Goal: Information Seeking & Learning: Learn about a topic

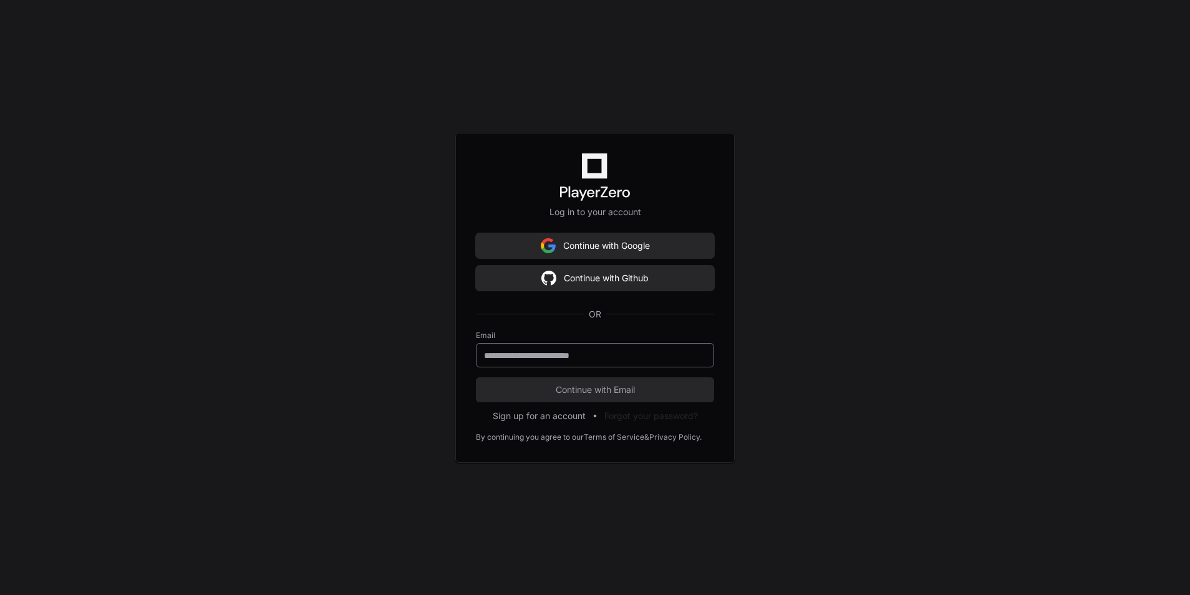
click at [597, 348] on div at bounding box center [595, 355] width 238 height 24
click at [594, 354] on input "email" at bounding box center [595, 355] width 222 height 12
type input "**********"
click at [607, 390] on span "Continue with Email" at bounding box center [595, 390] width 238 height 12
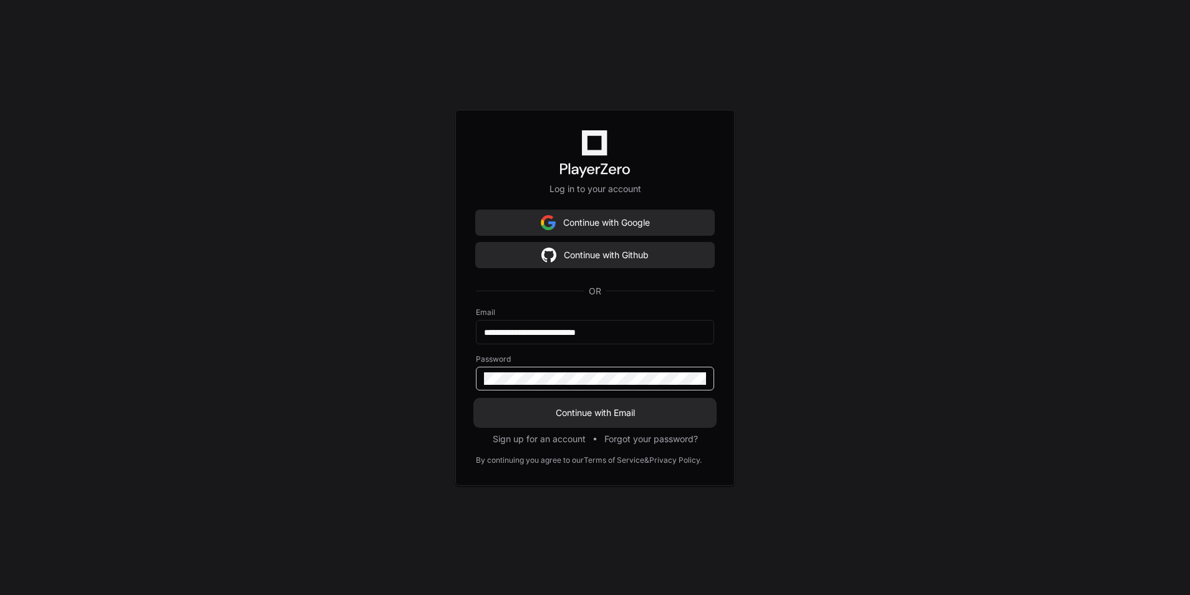
click at [590, 412] on span "Continue with Email" at bounding box center [595, 413] width 238 height 12
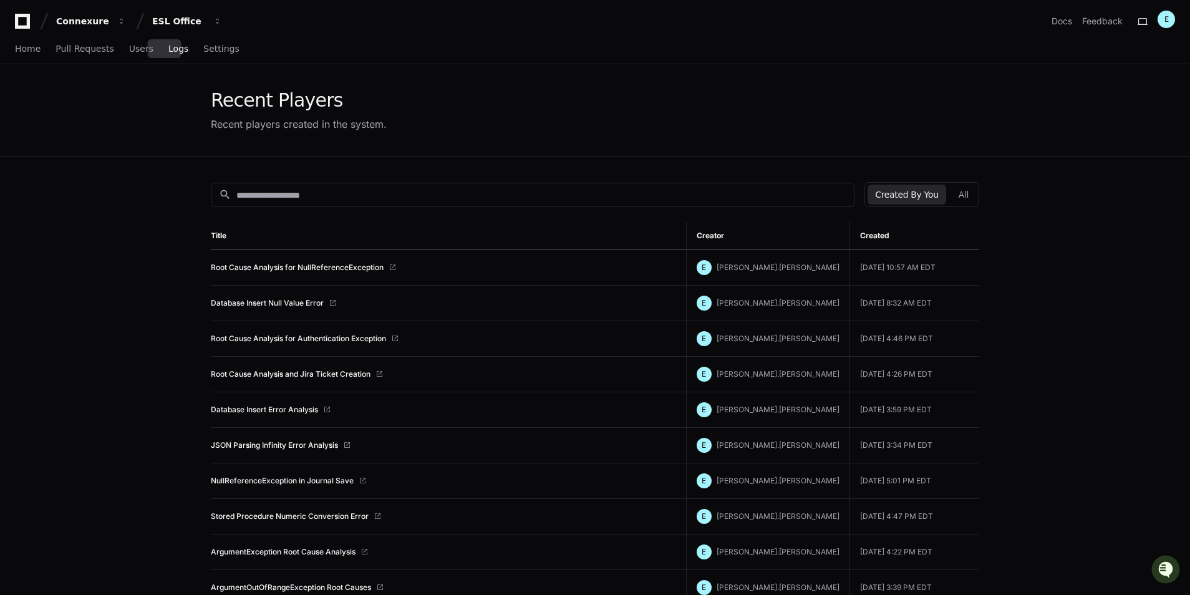
click at [168, 52] on span "Logs" at bounding box center [178, 48] width 20 height 7
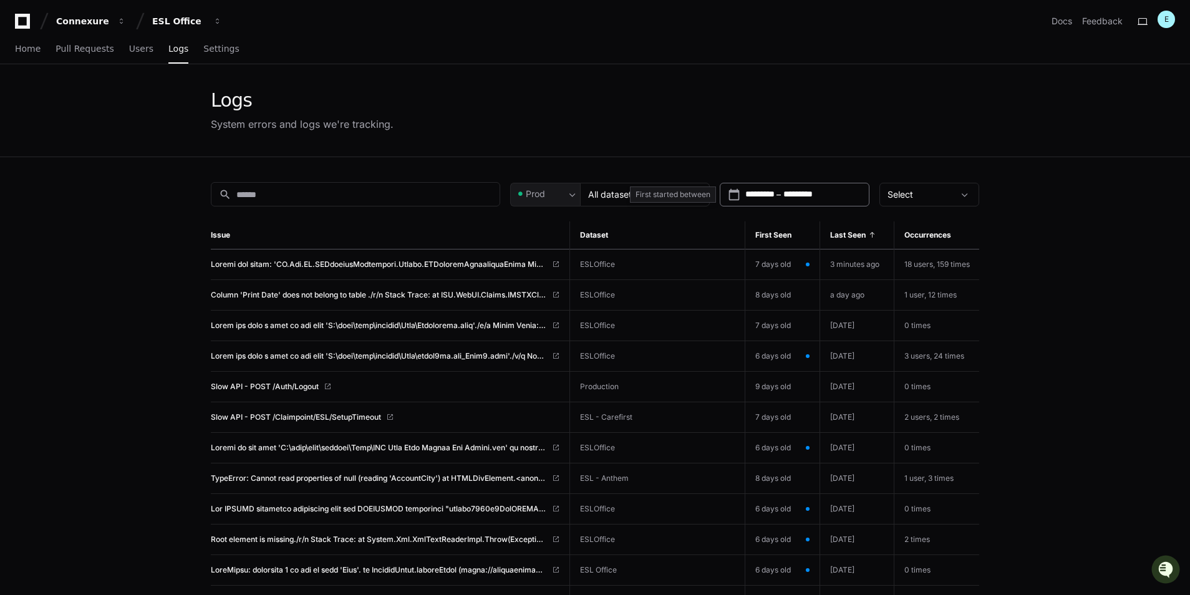
click at [774, 192] on input "*********" at bounding box center [759, 194] width 29 height 12
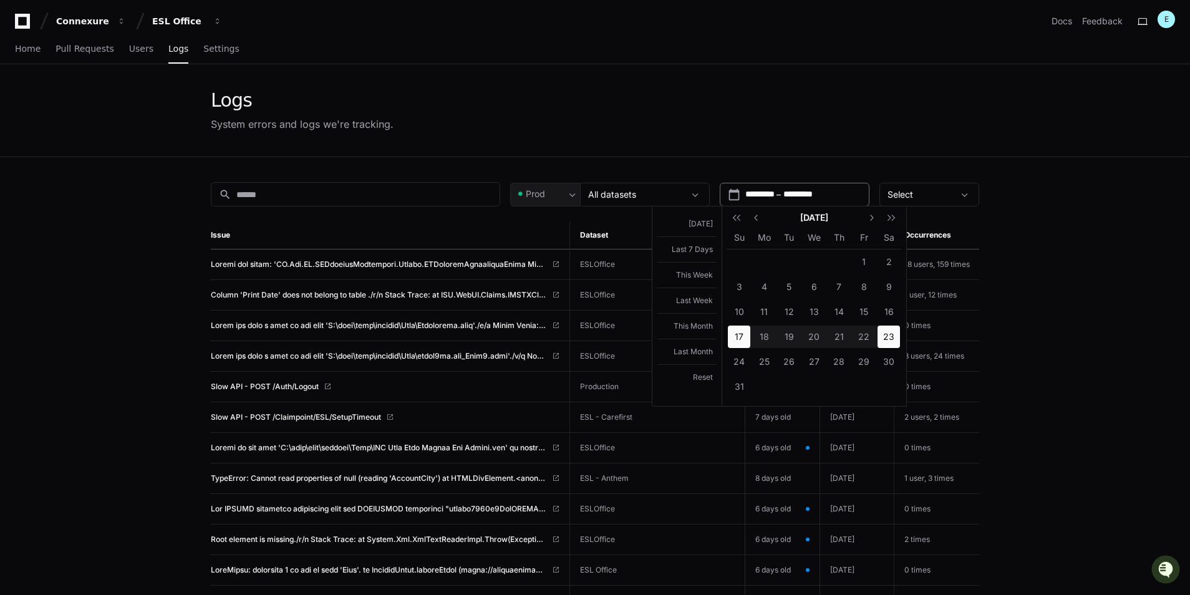
type input "**********"
click at [689, 301] on button "Last Week" at bounding box center [686, 301] width 59 height 26
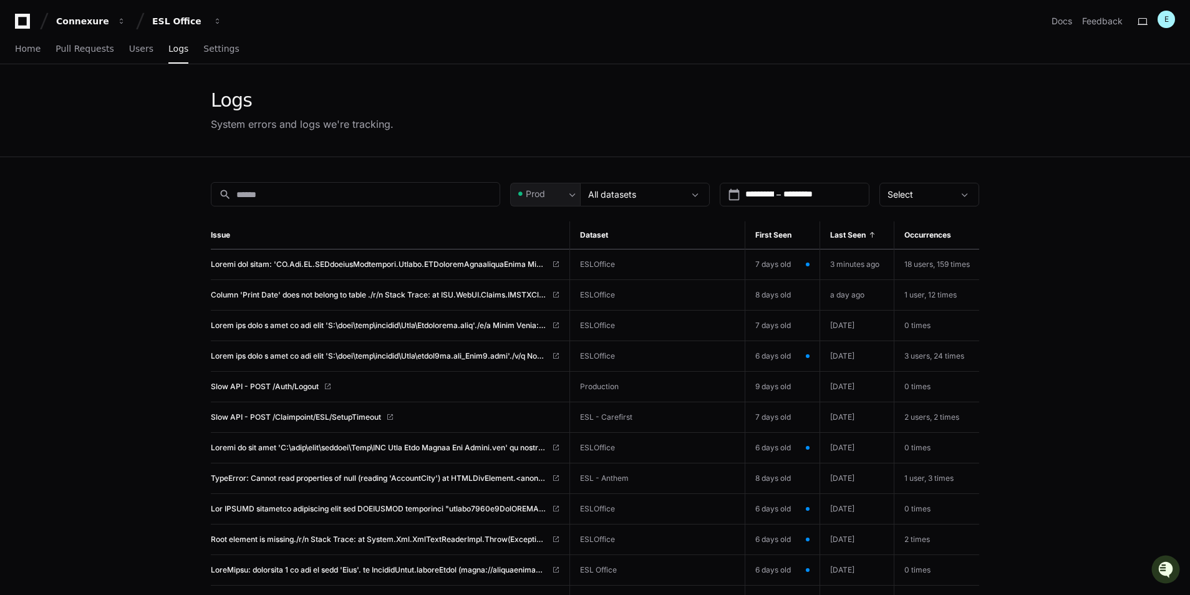
type input "**********"
click at [774, 199] on input "**********" at bounding box center [759, 194] width 29 height 12
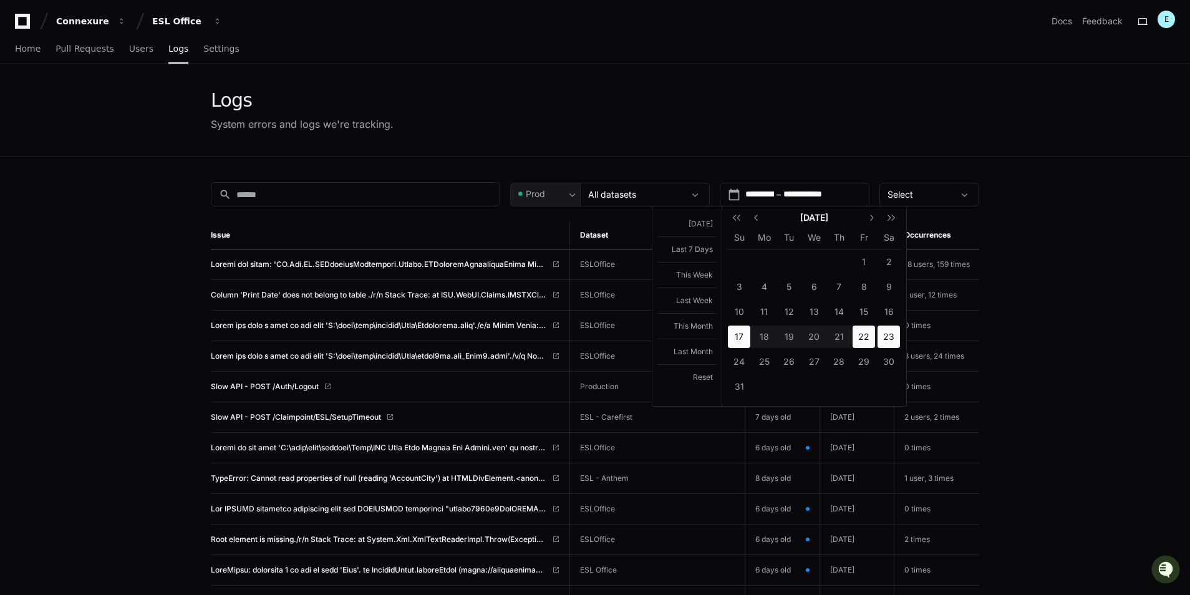
click at [864, 336] on span "22" at bounding box center [864, 337] width 22 height 22
type input "**********"
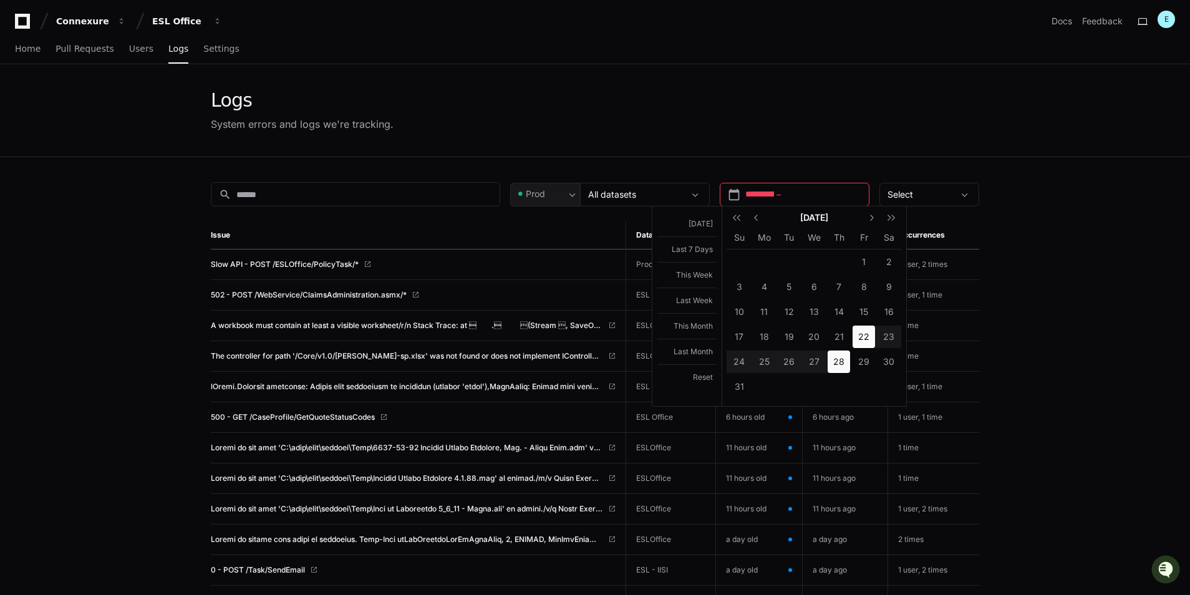
click at [838, 362] on span "28" at bounding box center [839, 362] width 22 height 22
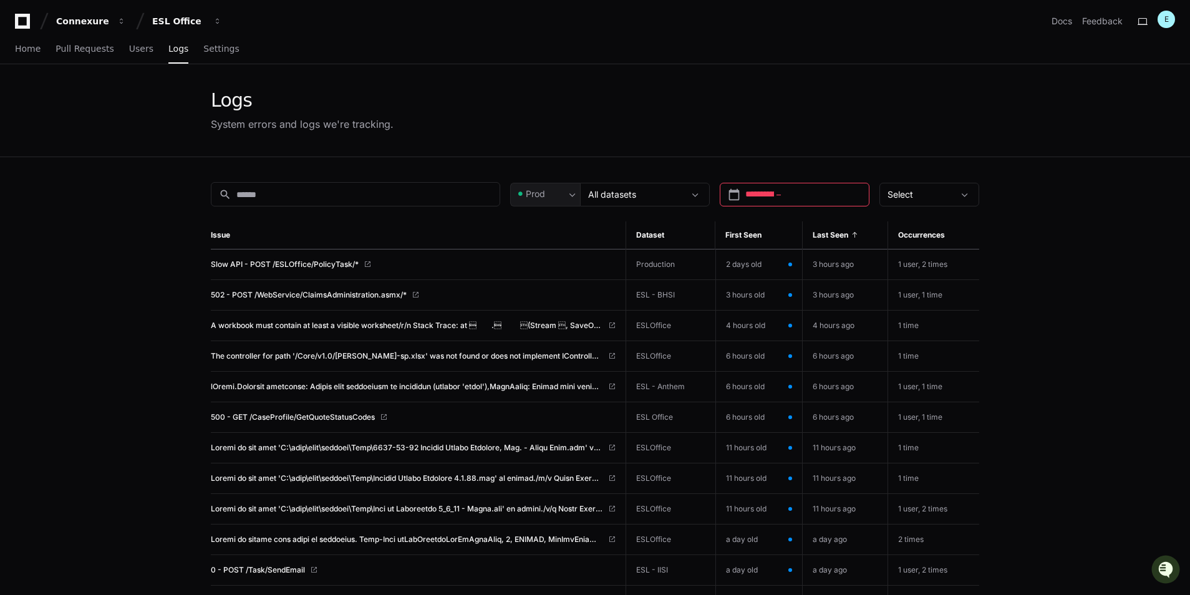
type input "**********"
click at [297, 299] on span "502 - POST /WebService/ClaimsAdministration.asmx/*" at bounding box center [309, 295] width 196 height 10
click at [359, 323] on span "A workbook must contain at least a visible worksheet/r/n Stack Trace: at  ​ .…" at bounding box center [407, 326] width 392 height 10
click at [390, 382] on span at bounding box center [407, 387] width 392 height 10
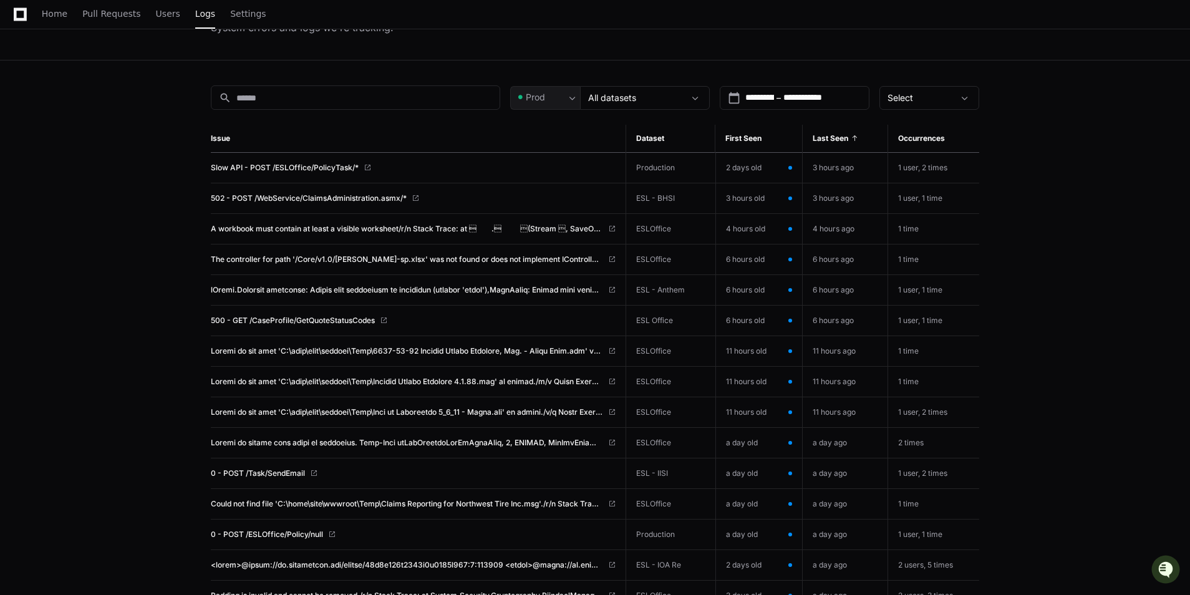
scroll to position [125, 0]
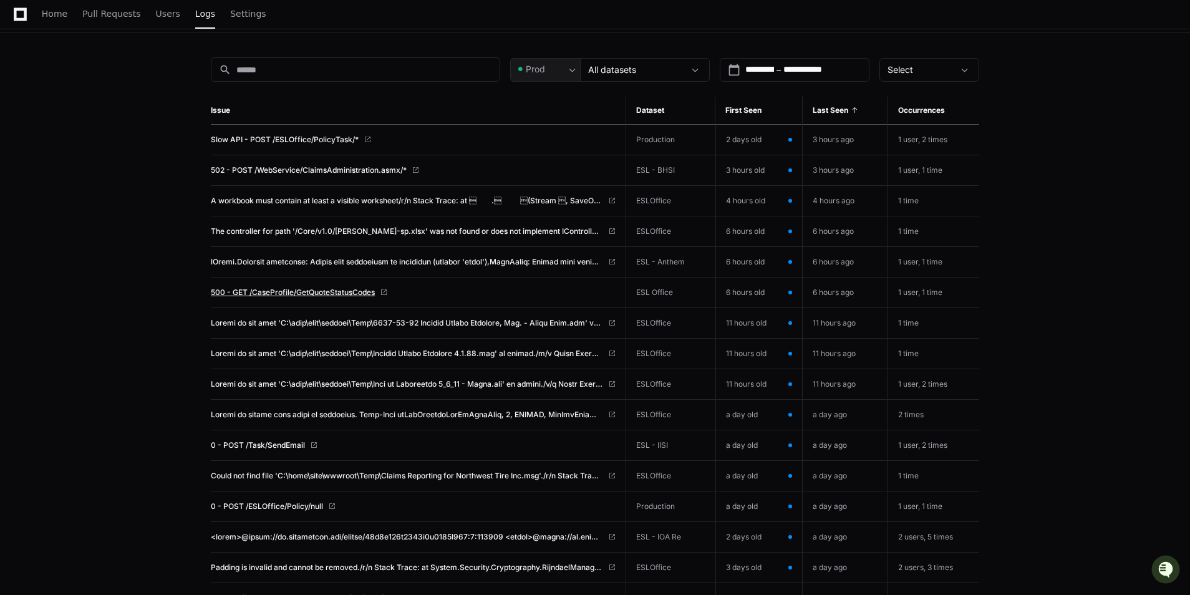
click at [356, 291] on span "500 - GET /CaseProfile/GetQuoteStatusCodes" at bounding box center [293, 293] width 164 height 10
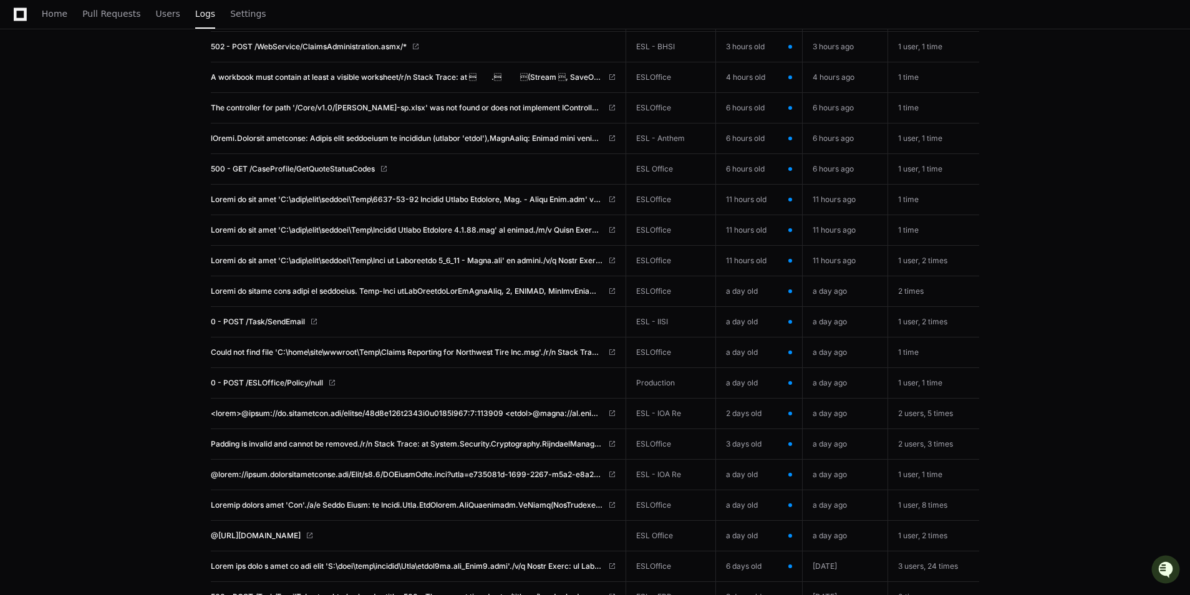
scroll to position [249, 0]
click at [291, 321] on span "0 - POST /Task/SendEmail" at bounding box center [258, 321] width 94 height 10
click at [409, 442] on span "Padding is invalid and cannot be removed./r/n Stack Trace: at System.Security.C…" at bounding box center [407, 443] width 392 height 10
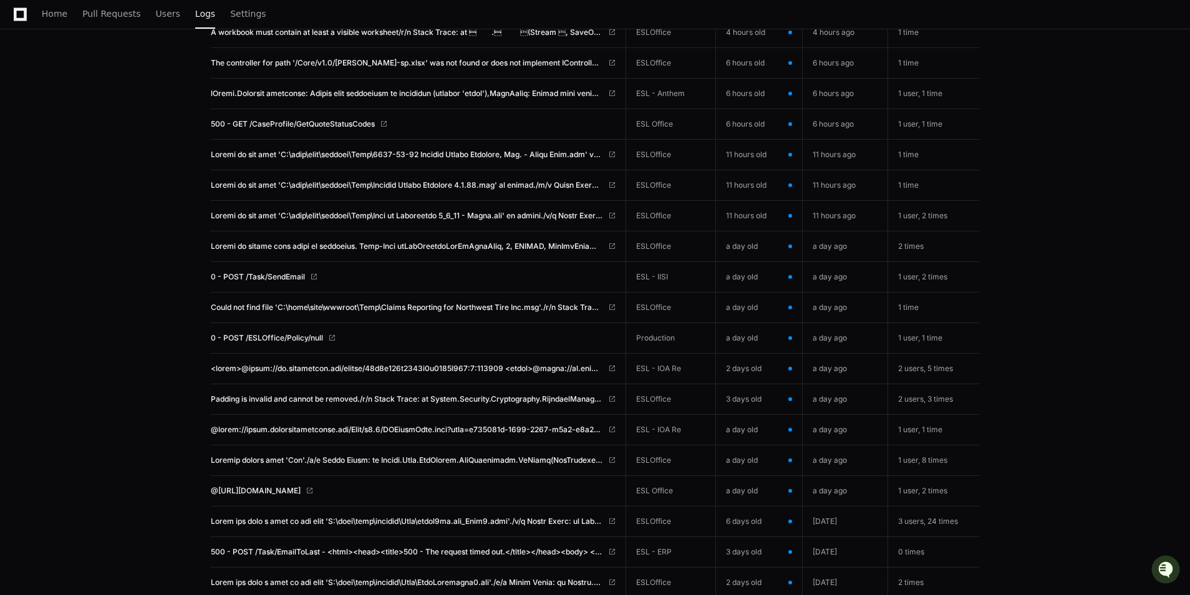
scroll to position [312, 0]
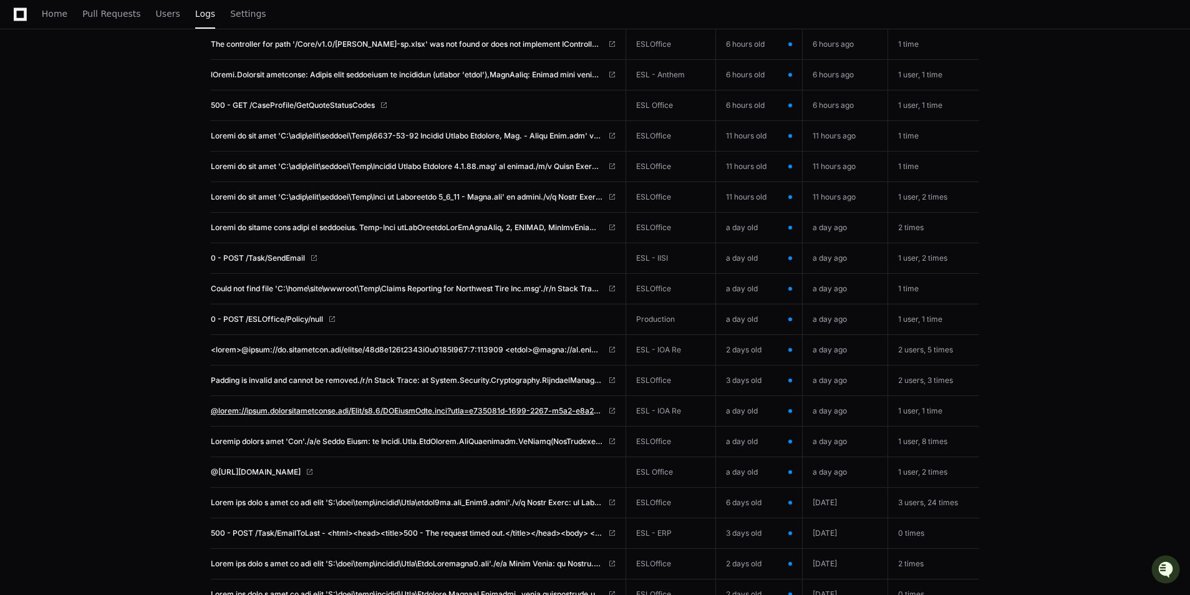
click at [328, 409] on span at bounding box center [407, 411] width 392 height 10
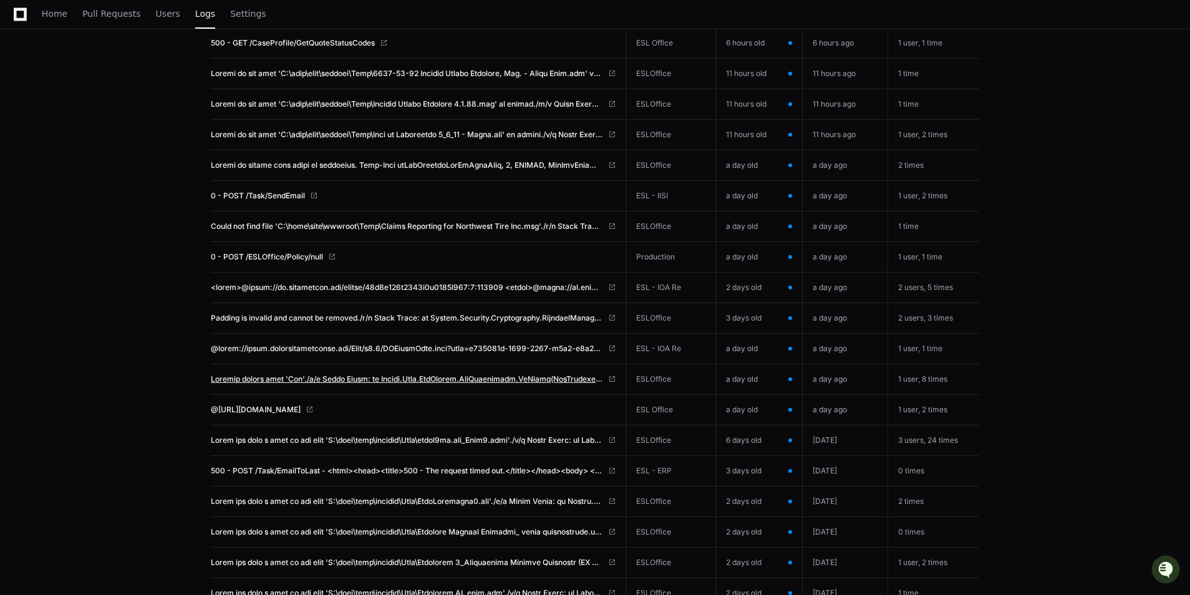
click at [308, 377] on span at bounding box center [407, 379] width 392 height 10
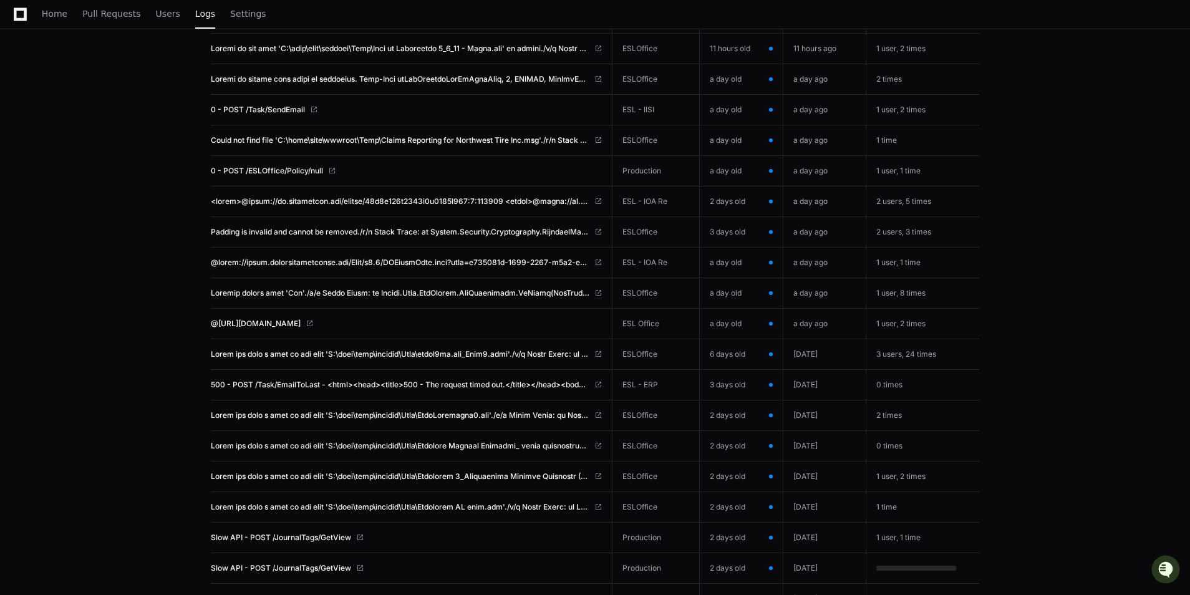
scroll to position [539, 0]
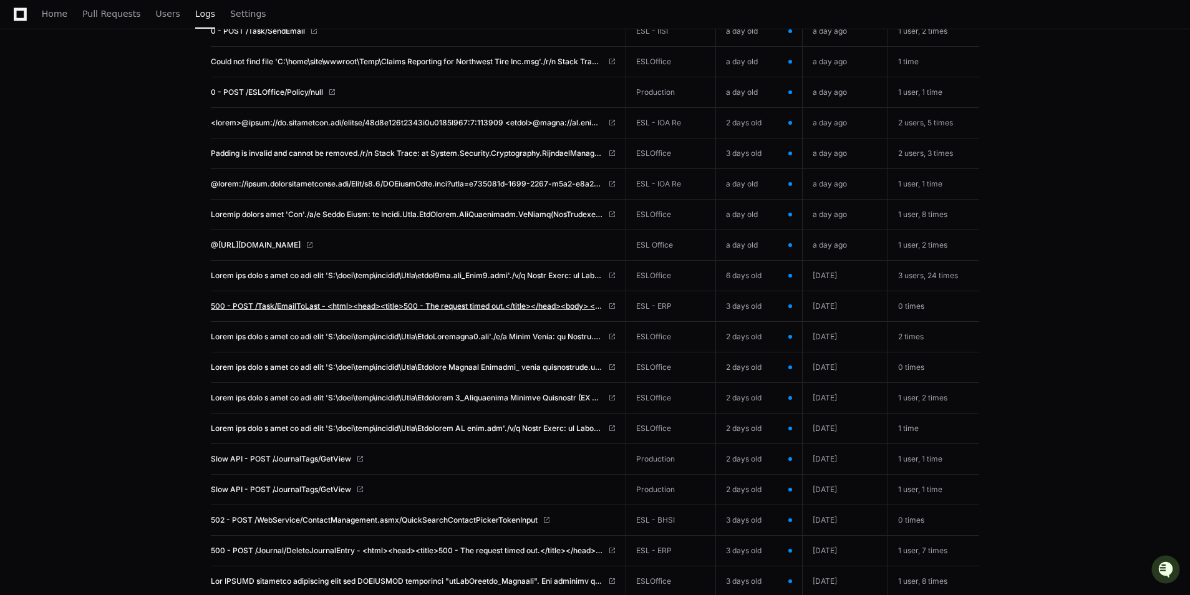
click at [322, 304] on span "500 - POST /Task/EmailToLast - <html><head><title>500 - The request timed out.<…" at bounding box center [407, 306] width 392 height 10
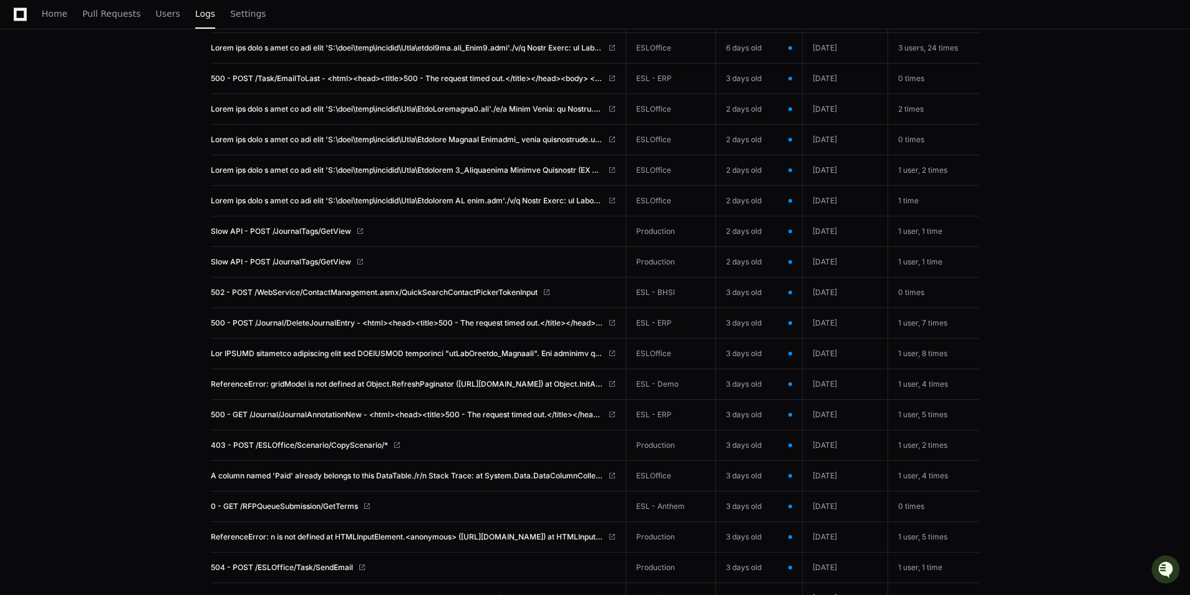
scroll to position [788, 0]
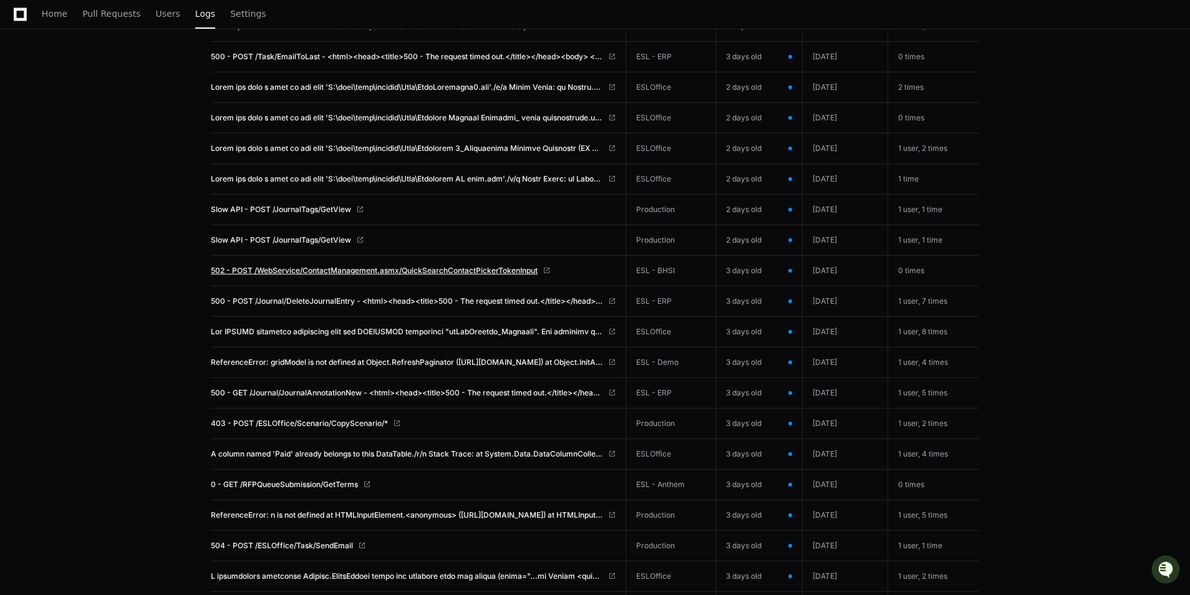
click at [339, 266] on span "502 - POST /WebService/ContactManagement.asmx/QuickSearchContactPickerTokenInput" at bounding box center [374, 271] width 327 height 10
click at [339, 449] on span "A column named 'Paid' already belongs to this DataTable./r/n Stack Trace: at Sy…" at bounding box center [407, 454] width 392 height 10
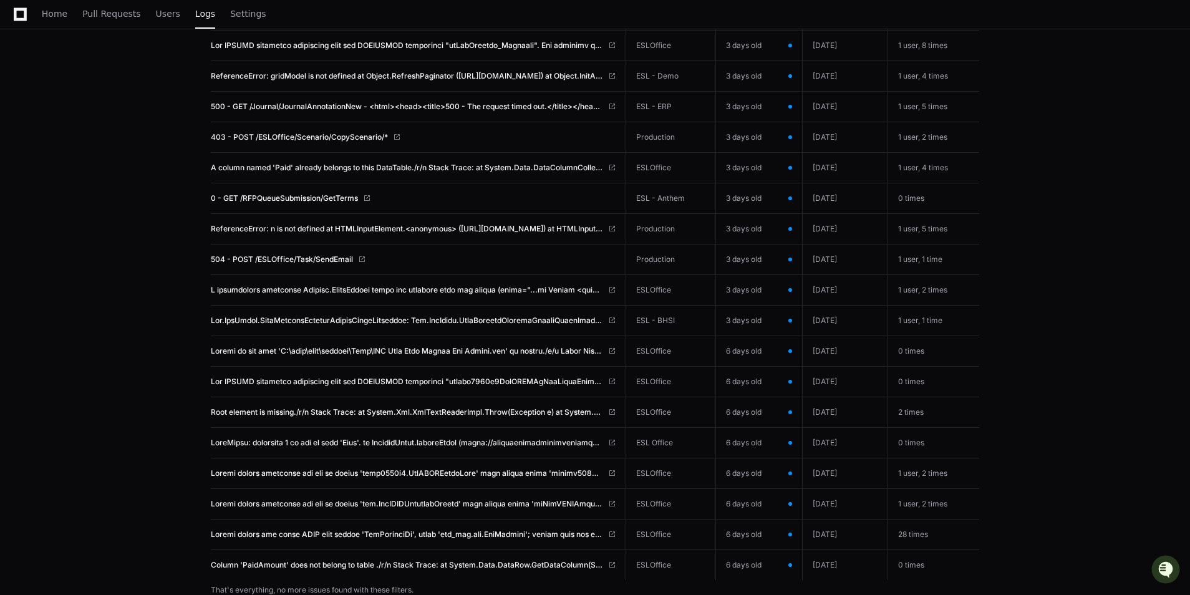
scroll to position [1100, 0]
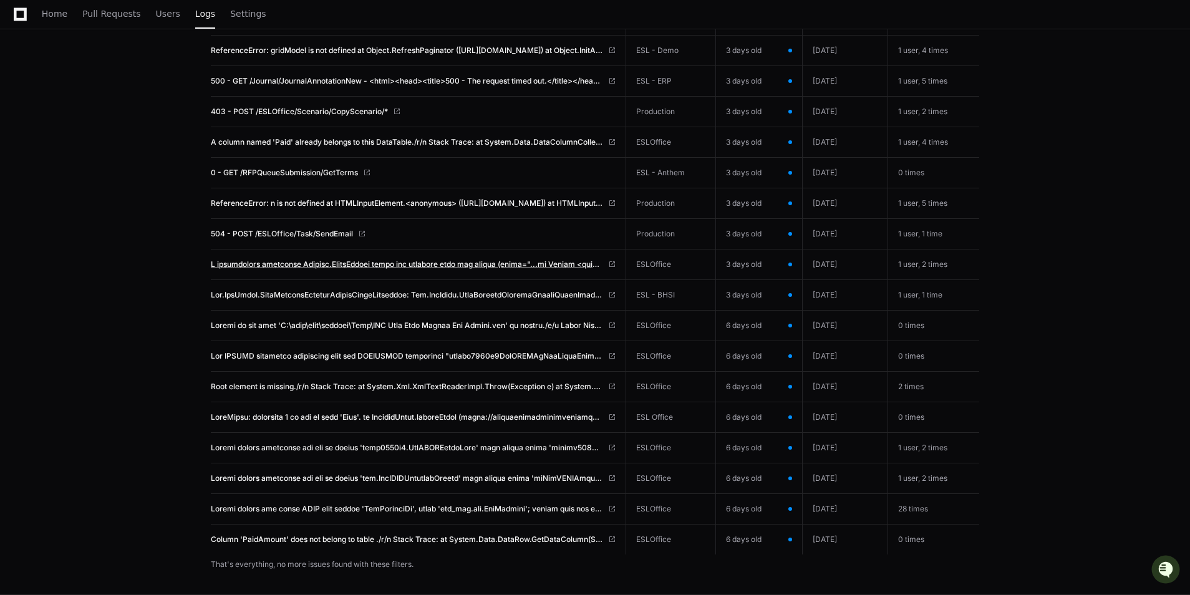
click at [395, 261] on span at bounding box center [407, 264] width 392 height 10
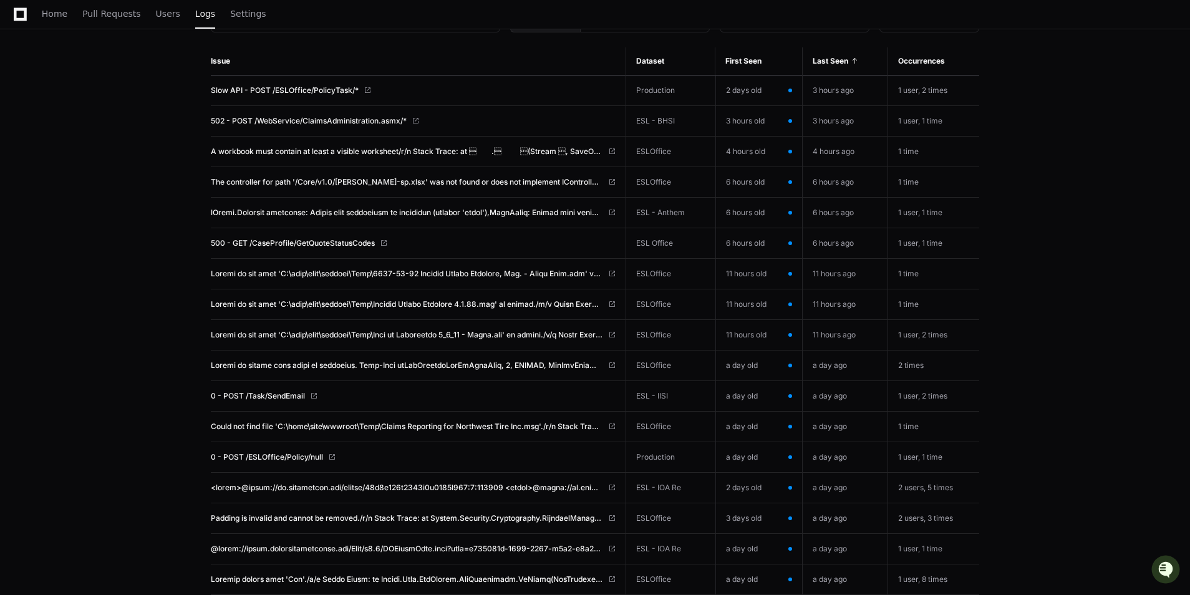
scroll to position [0, 0]
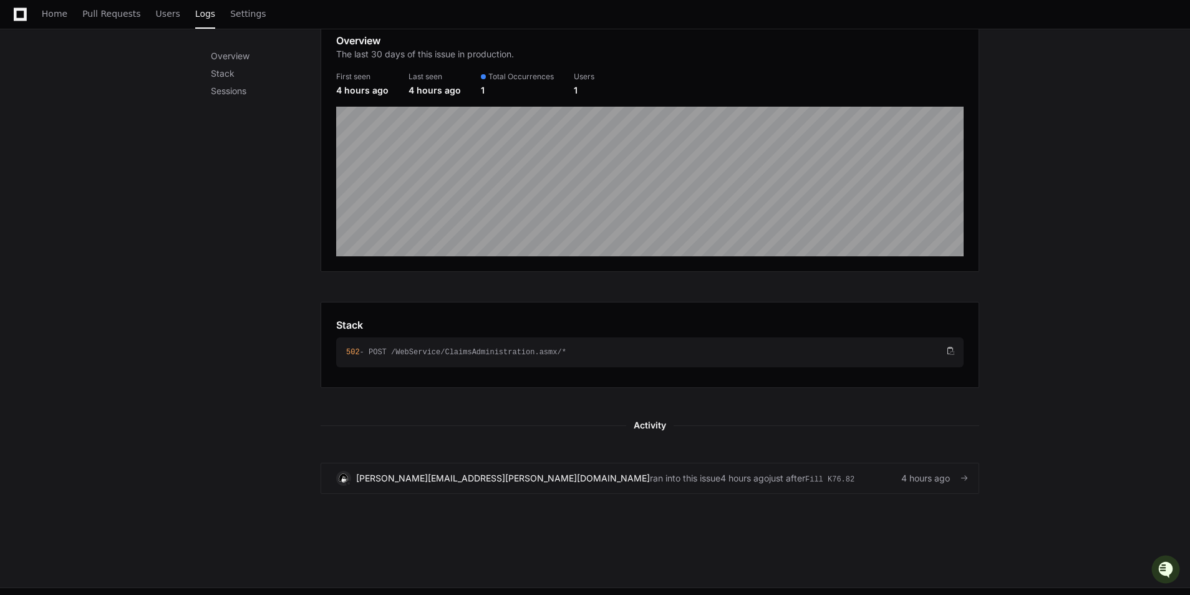
scroll to position [241, 0]
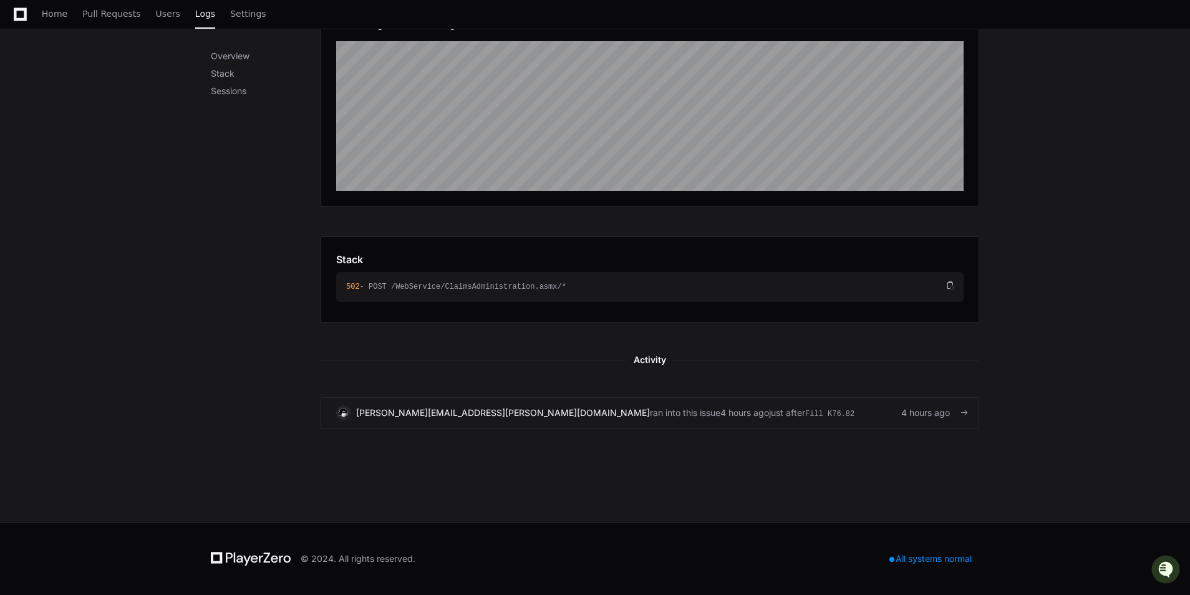
click at [795, 425] on link "[PERSON_NAME][EMAIL_ADDRESS][PERSON_NAME][DOMAIN_NAME] ran into this issue 4 ho…" at bounding box center [650, 412] width 659 height 31
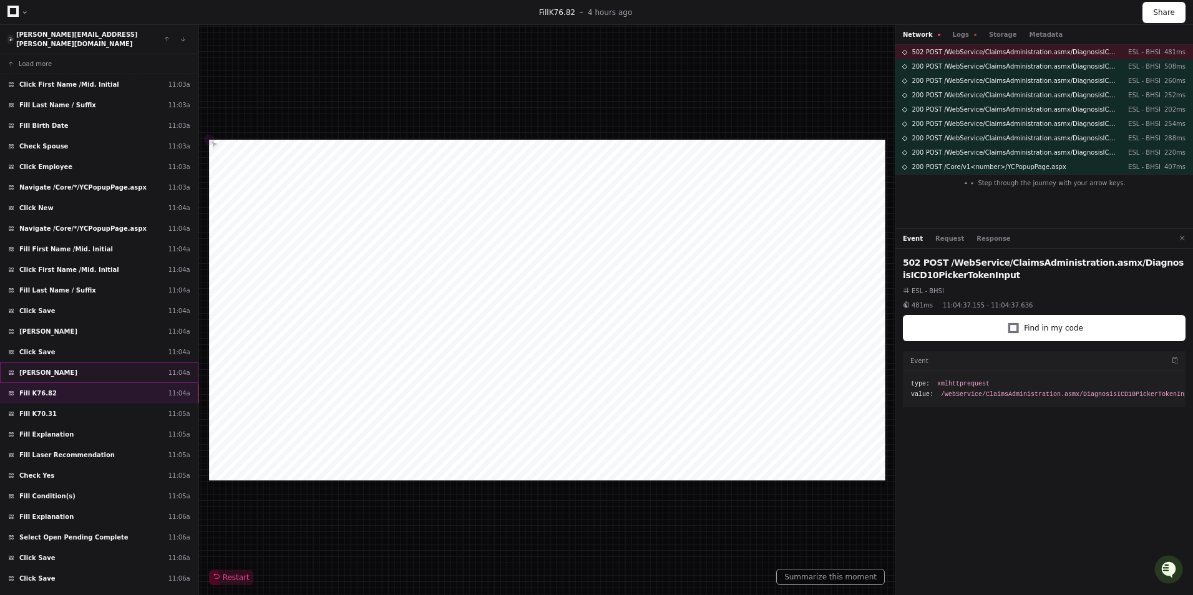
click at [82, 363] on div "[PERSON_NAME] 11:04a" at bounding box center [99, 372] width 198 height 21
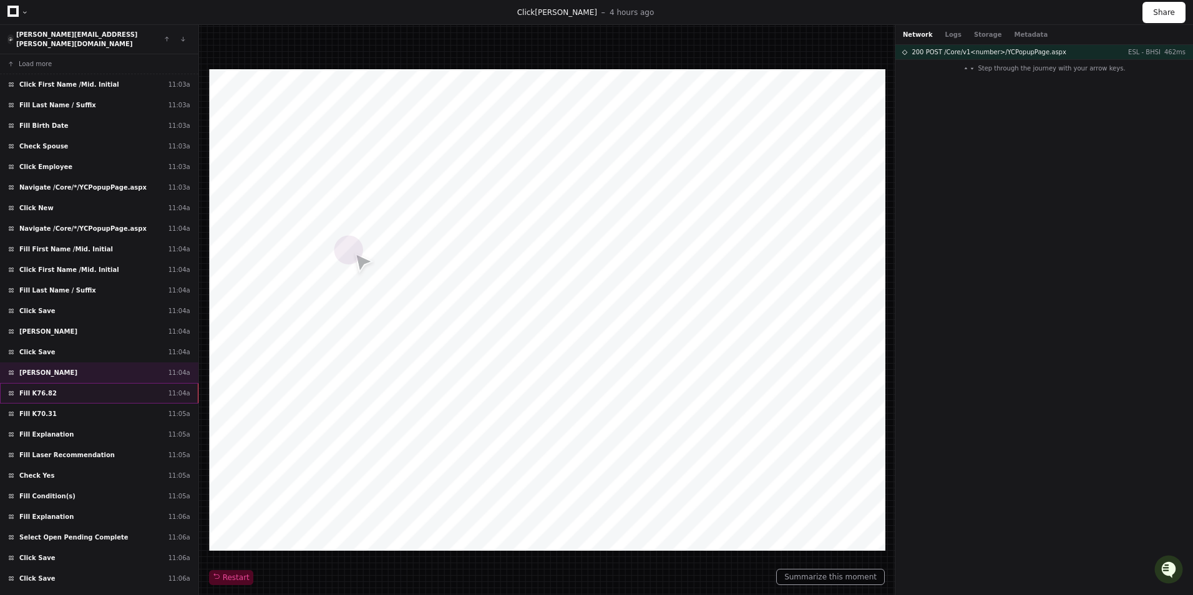
click at [86, 383] on div "Fill K76.82 11:04a" at bounding box center [99, 393] width 198 height 21
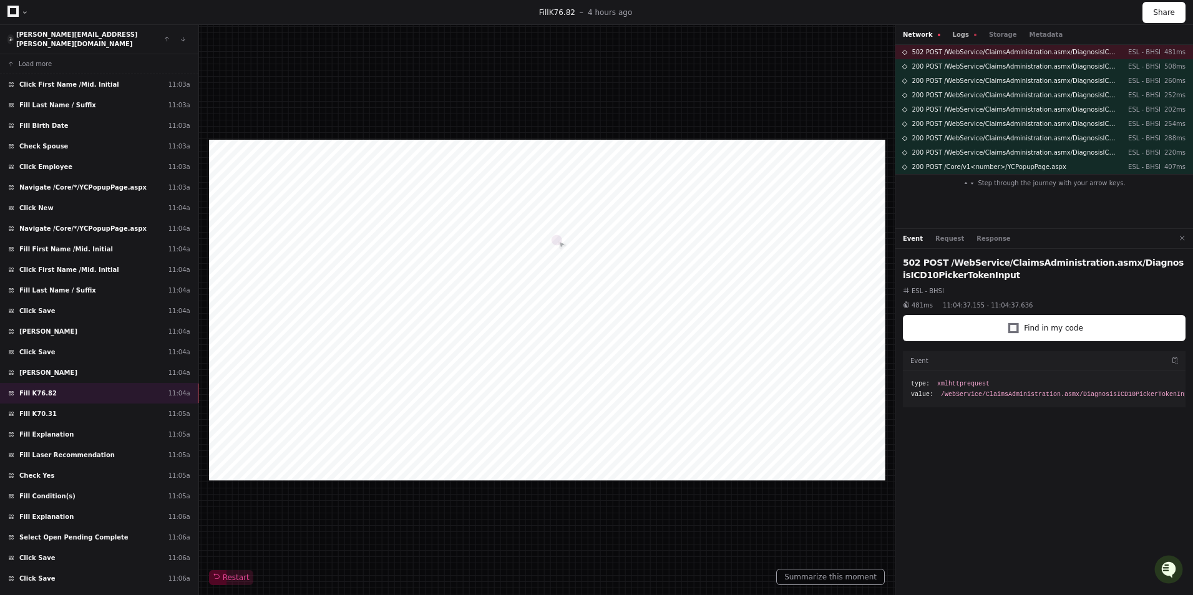
click at [966, 37] on button "Logs" at bounding box center [964, 34] width 24 height 9
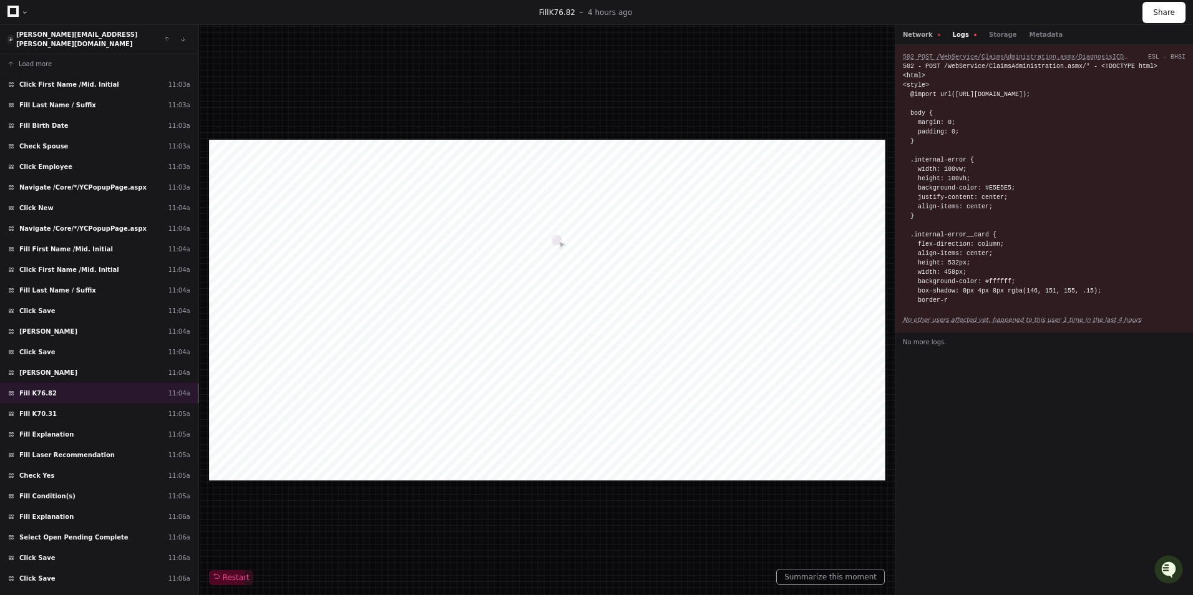
click at [910, 34] on button "Network" at bounding box center [920, 34] width 37 height 9
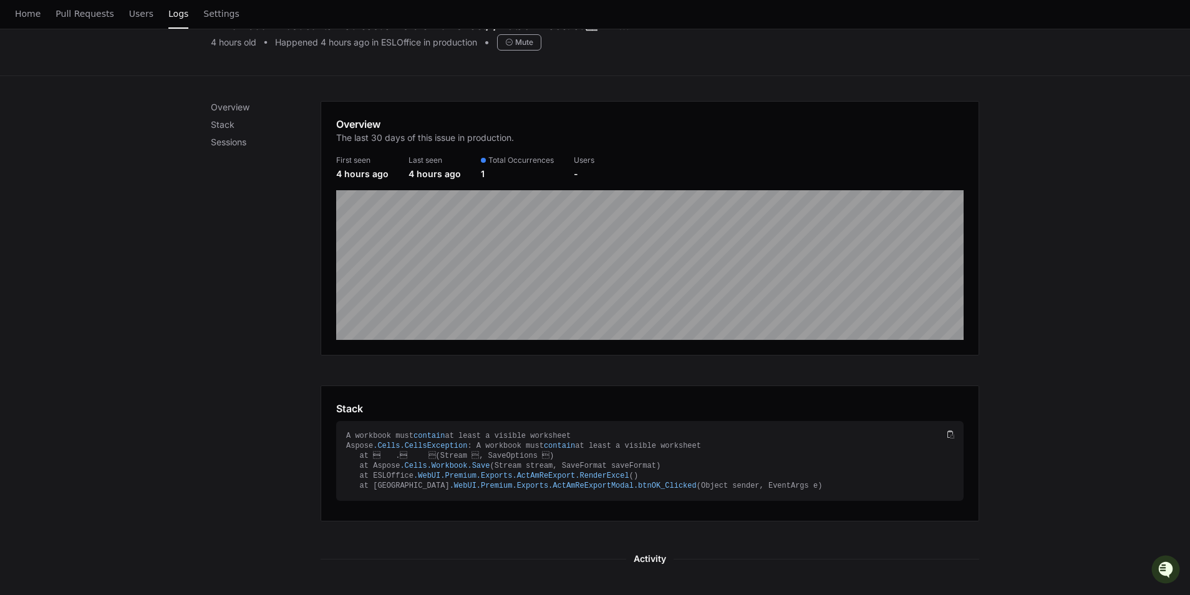
scroll to position [187, 0]
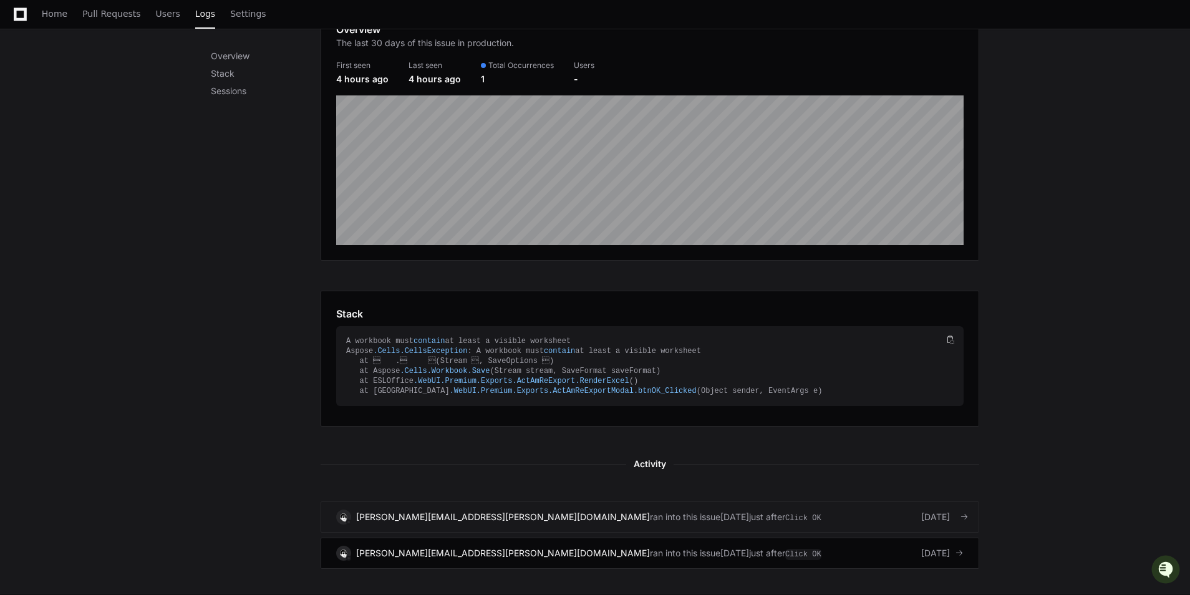
click at [749, 516] on div "just after Click OK" at bounding box center [785, 517] width 72 height 12
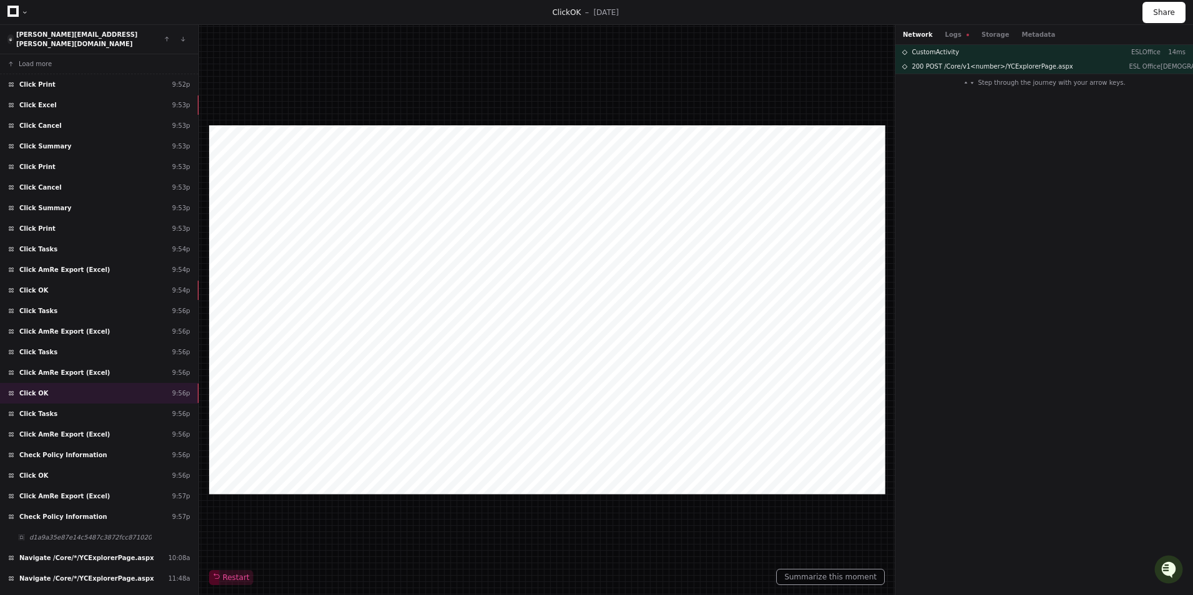
click at [995, 34] on div "Network Logs Storage Metadata" at bounding box center [978, 34] width 152 height 9
click at [1025, 32] on button "Metadata" at bounding box center [1038, 34] width 34 height 9
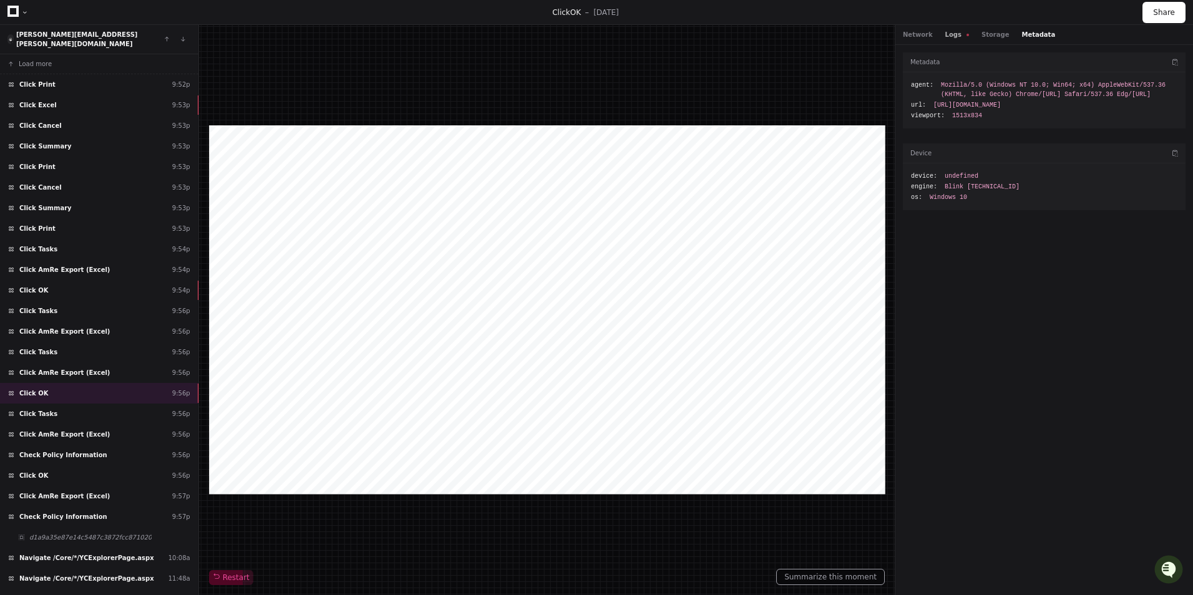
click at [946, 35] on button "Logs" at bounding box center [957, 34] width 24 height 9
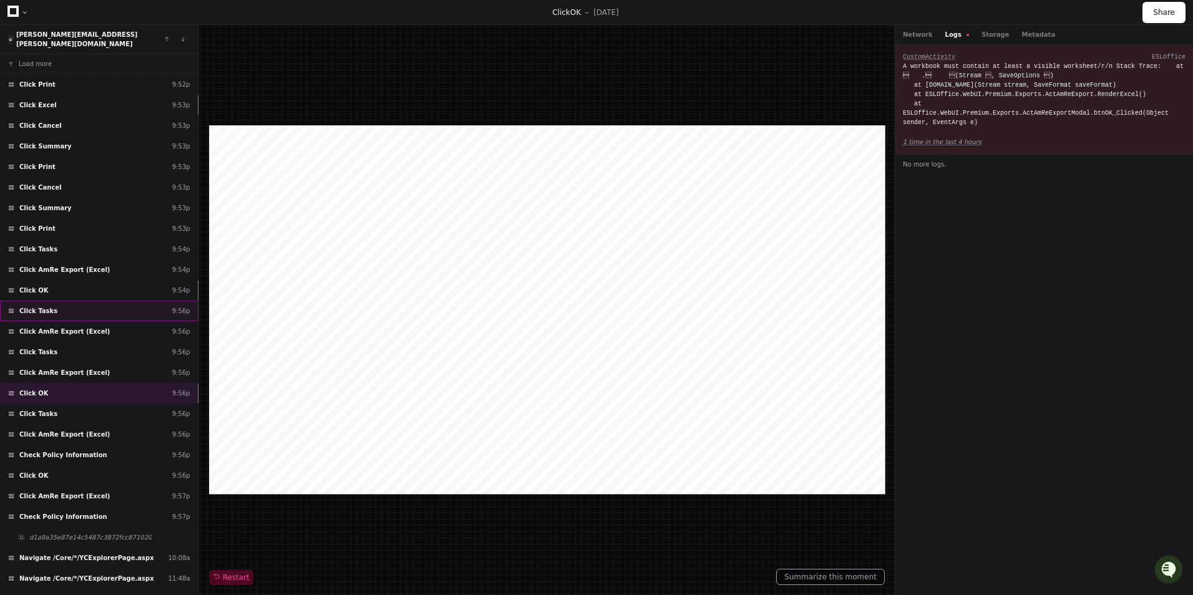
click at [78, 301] on div "Click Tasks 9:56p" at bounding box center [99, 311] width 198 height 21
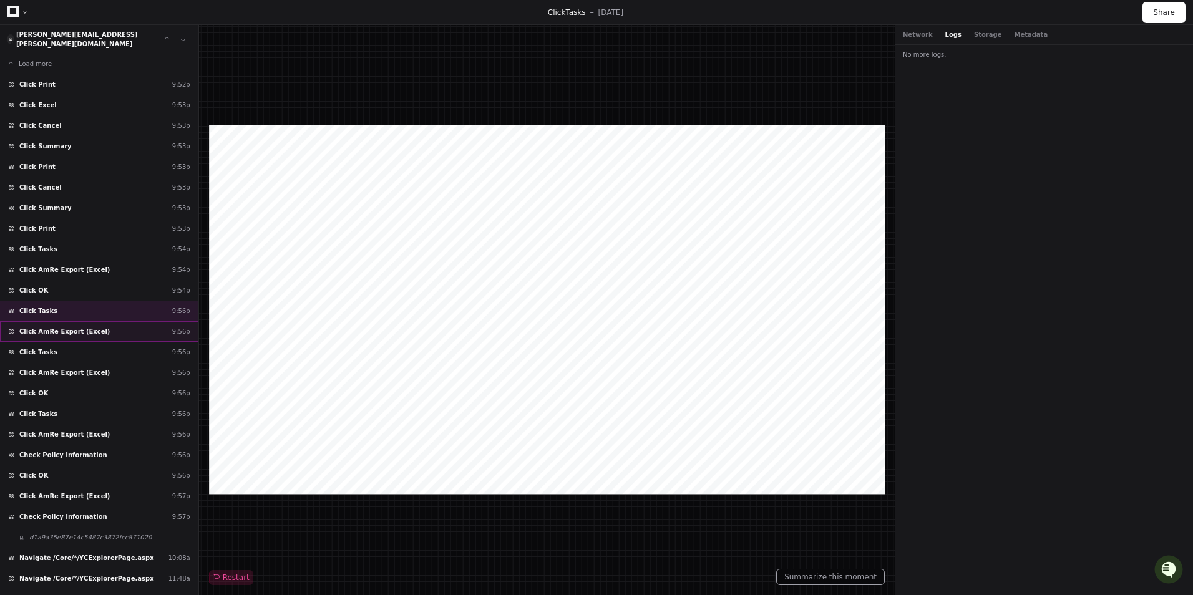
click at [79, 327] on span "Click AmRe Export (Excel)" at bounding box center [64, 331] width 90 height 9
click at [78, 342] on div "Click Tasks 9:56p" at bounding box center [99, 352] width 198 height 21
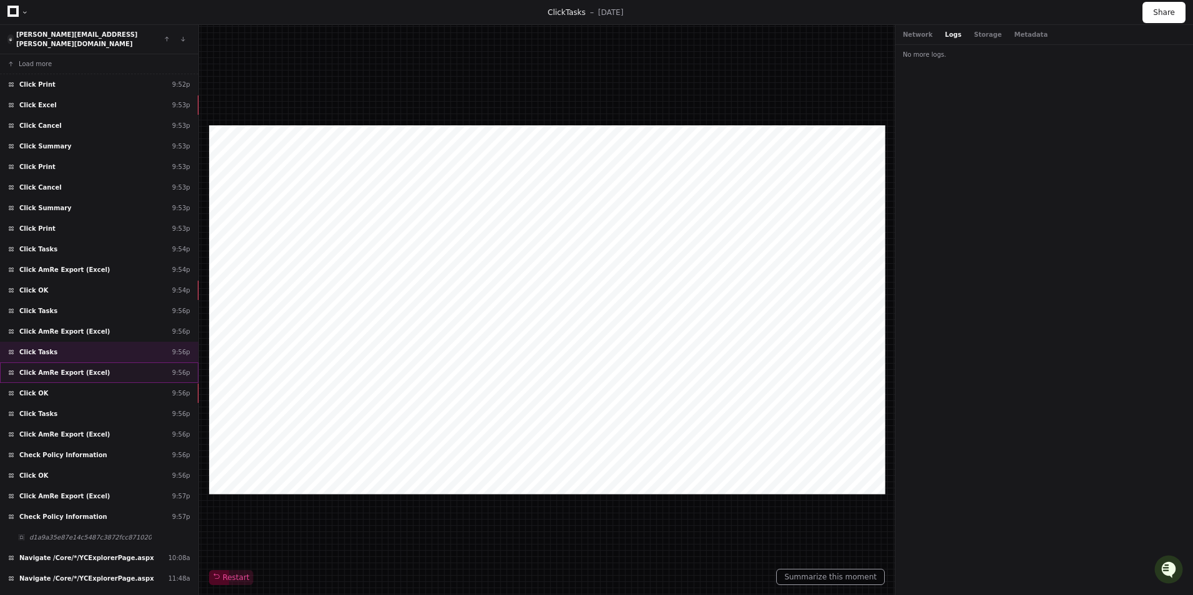
click at [88, 368] on span "Click AmRe Export (Excel)" at bounding box center [64, 372] width 90 height 9
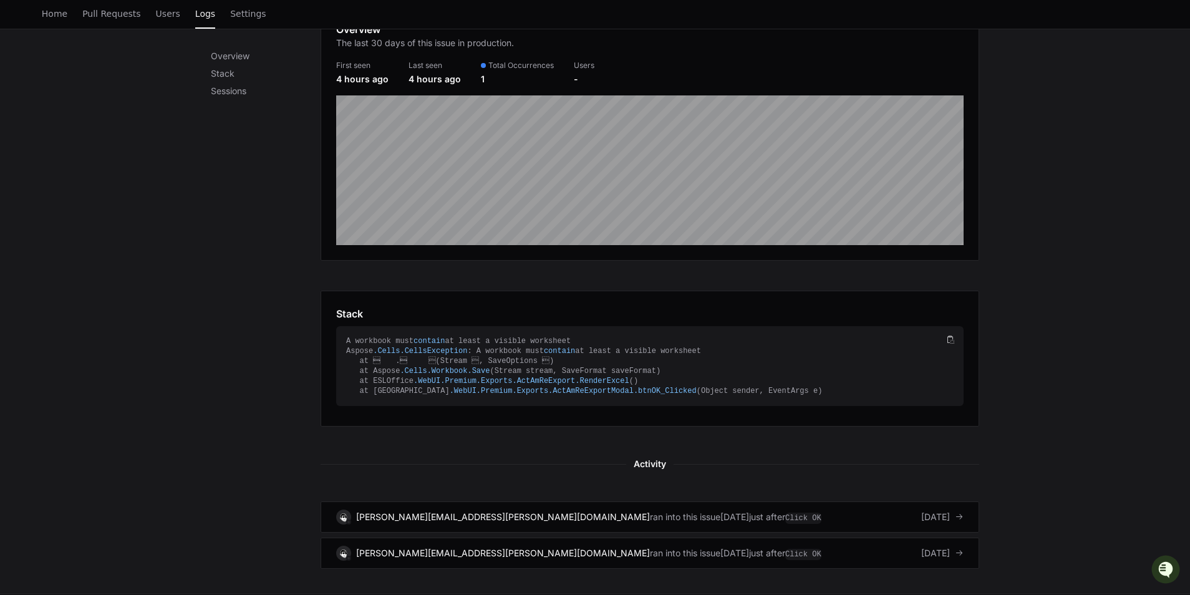
scroll to position [183, 0]
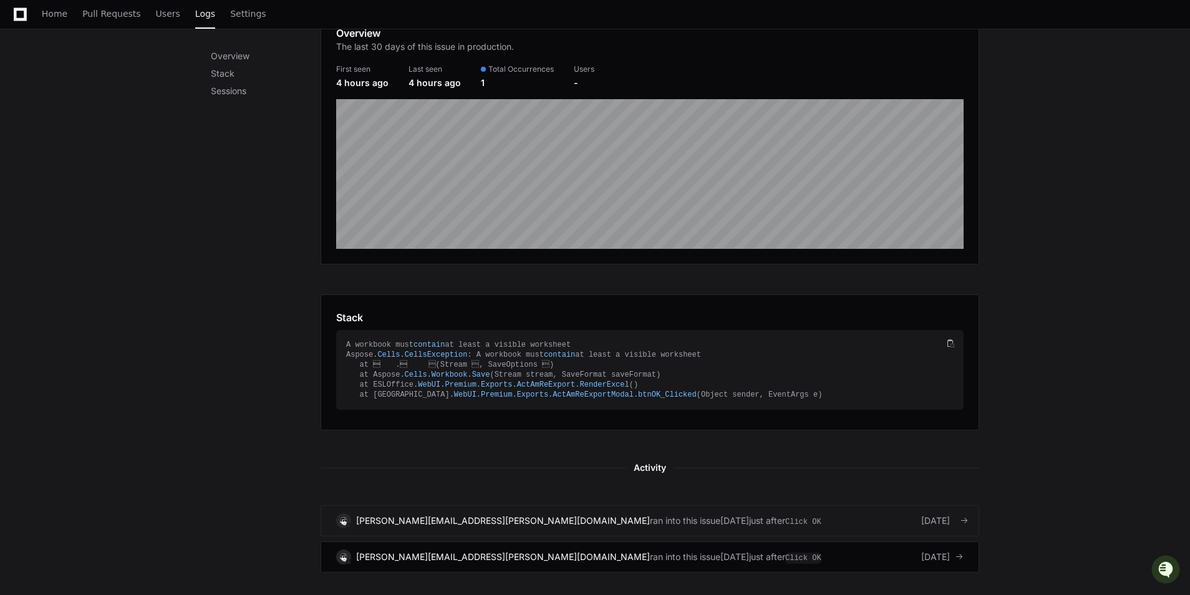
click at [650, 523] on span "ran into this issue" at bounding box center [685, 521] width 70 height 12
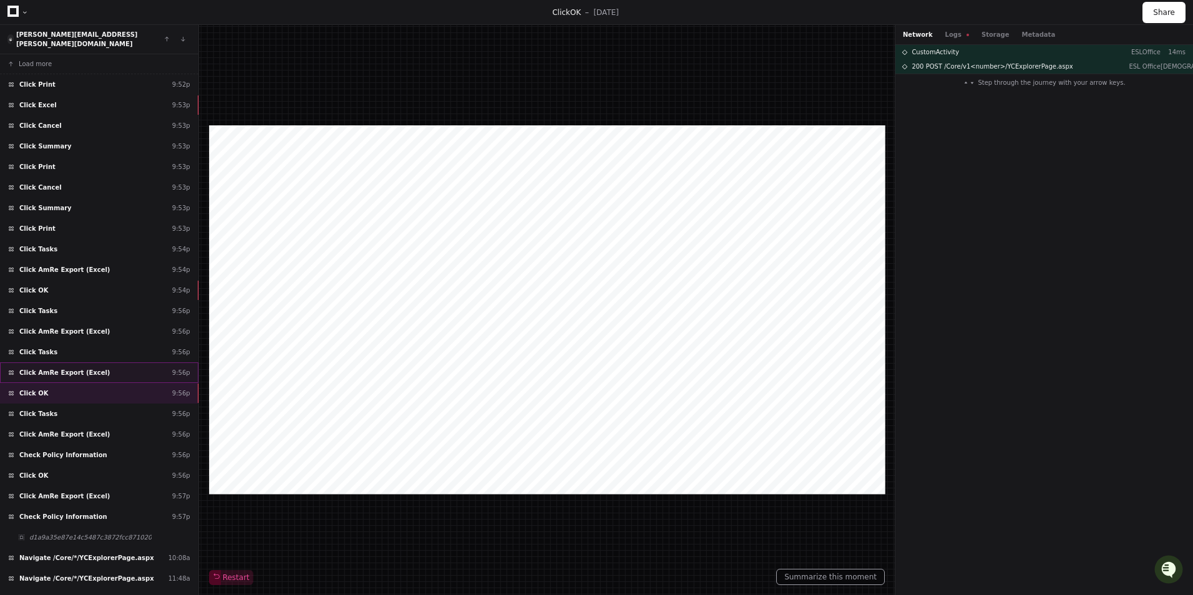
click at [122, 362] on div "Click AmRe Export (Excel) 9:56p" at bounding box center [99, 372] width 198 height 21
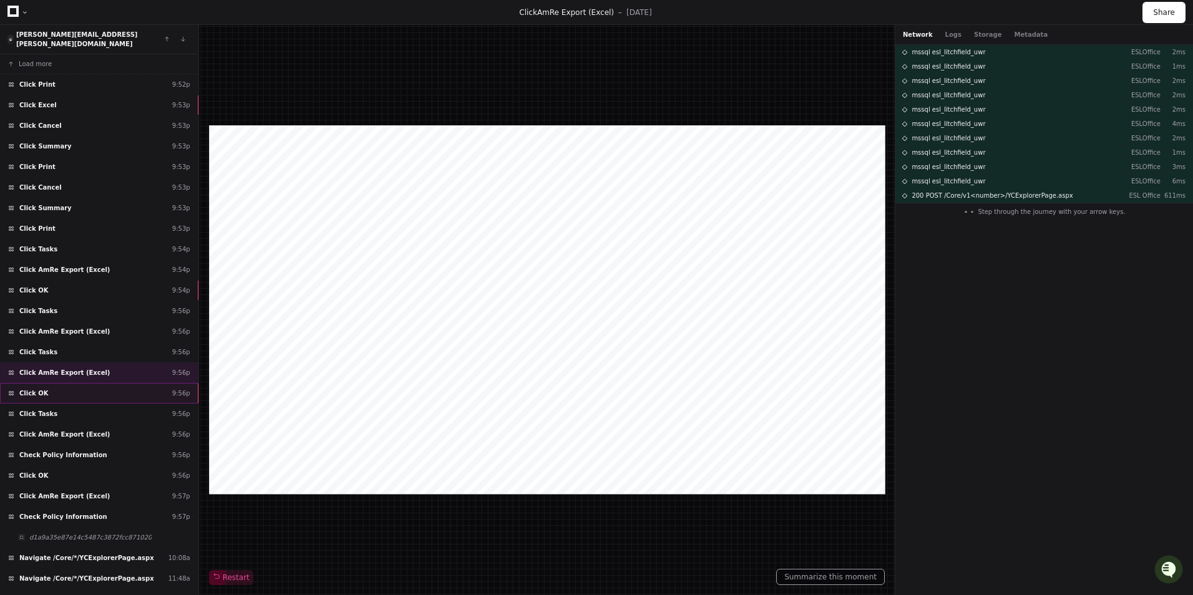
click at [102, 389] on div "Click OK 9:56p" at bounding box center [99, 393] width 198 height 21
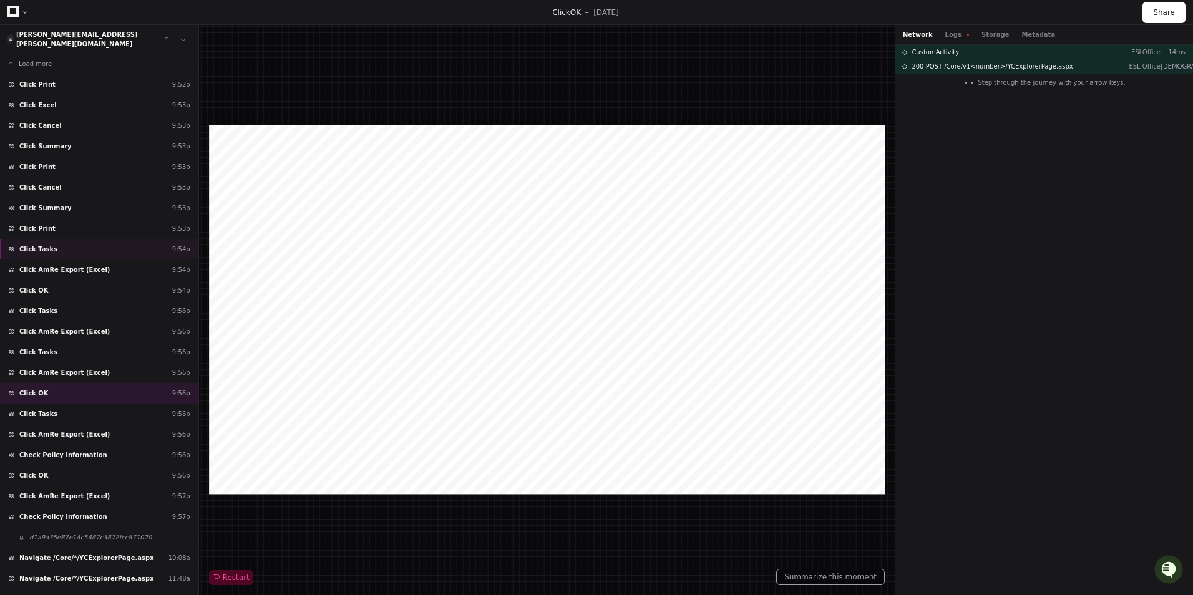
click at [101, 239] on div "Click Tasks 9:54p" at bounding box center [99, 249] width 198 height 21
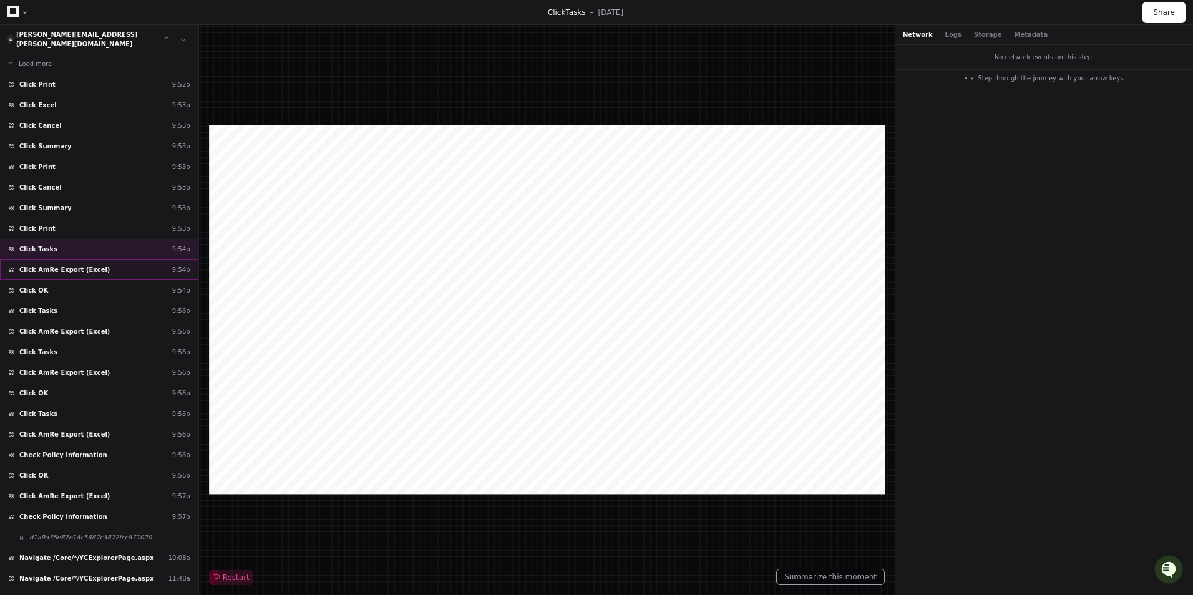
click at [94, 262] on div "Click AmRe Export (Excel) 9:54p" at bounding box center [99, 269] width 198 height 21
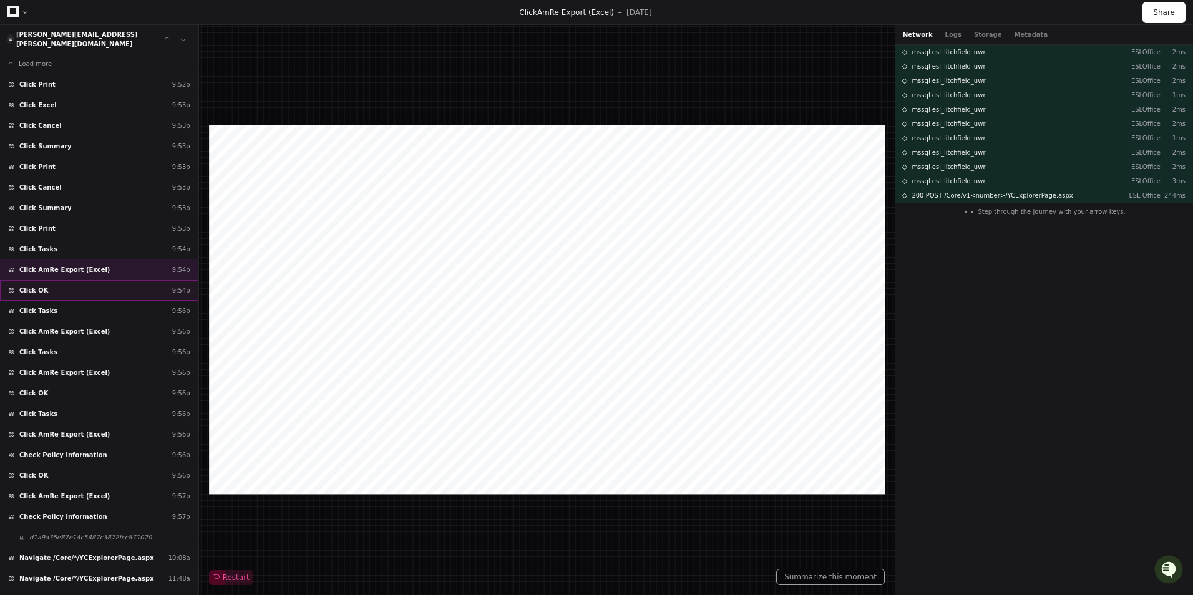
click at [92, 282] on div "Click OK 9:54p" at bounding box center [99, 290] width 198 height 21
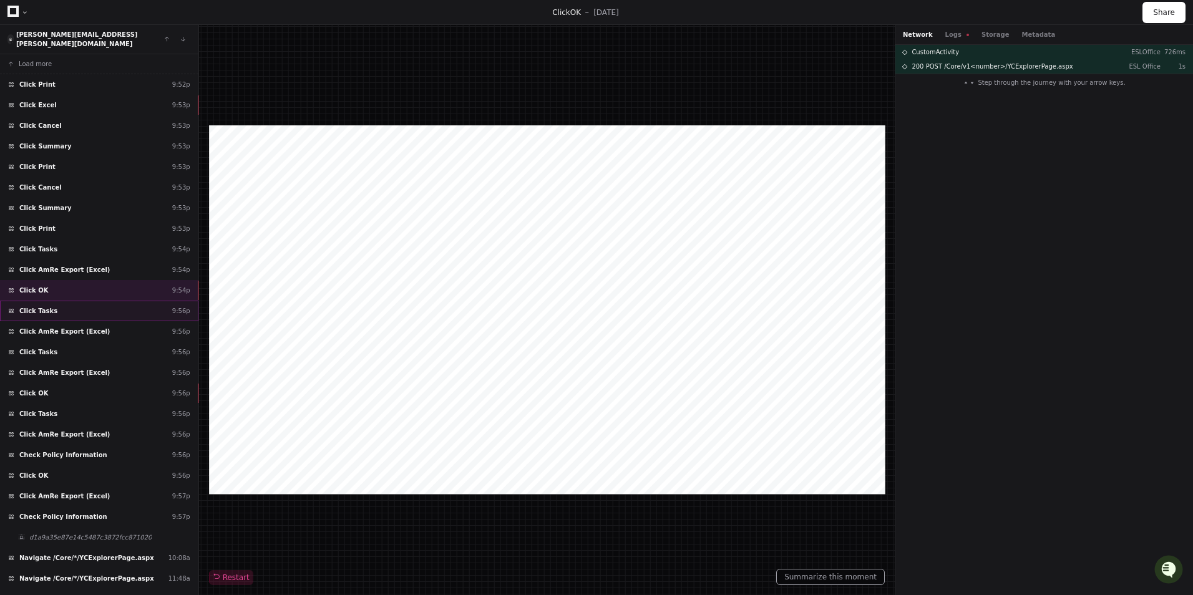
click at [82, 305] on div "Click Tasks 9:56p" at bounding box center [99, 311] width 198 height 21
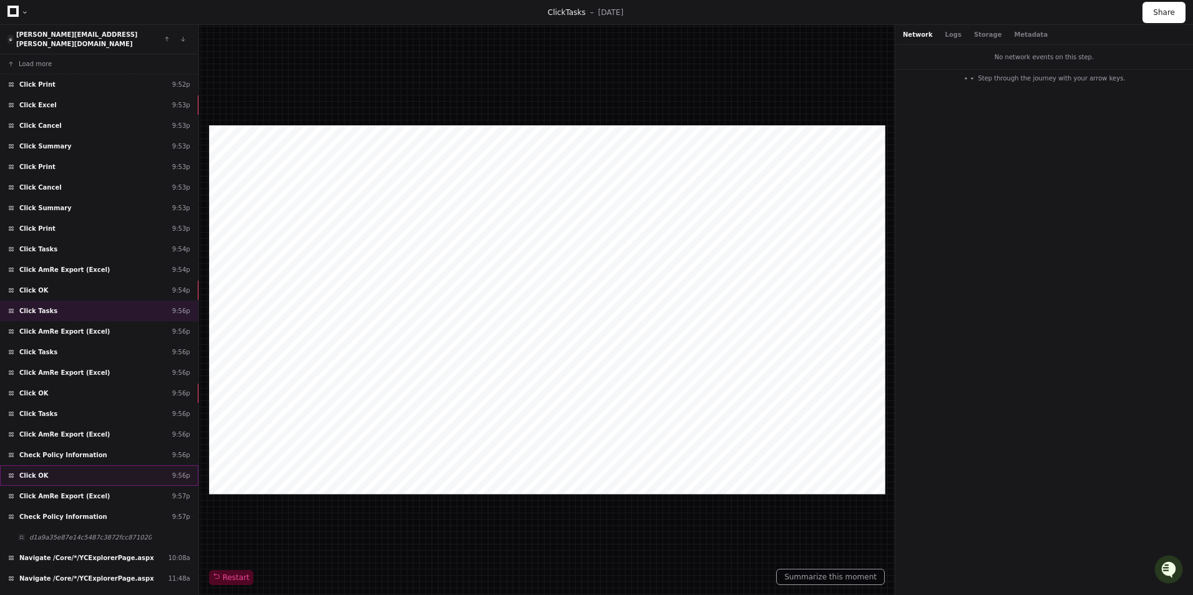
click at [97, 465] on div "Click OK 9:56p" at bounding box center [99, 475] width 198 height 21
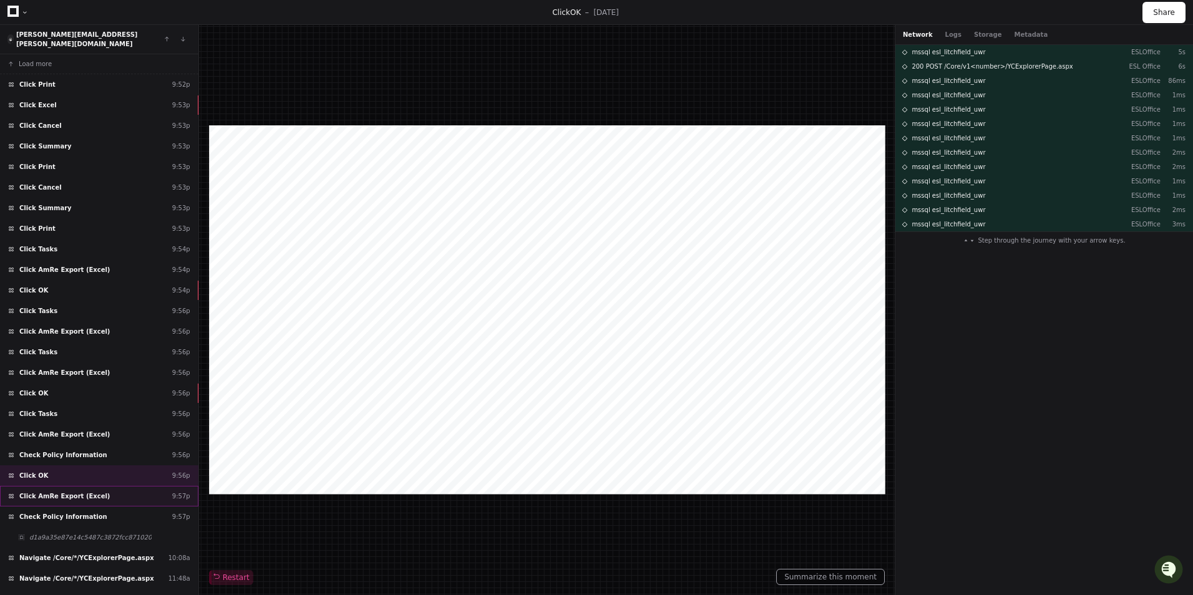
click at [94, 486] on div "Click AmRe Export (Excel) 9:57p" at bounding box center [99, 496] width 198 height 21
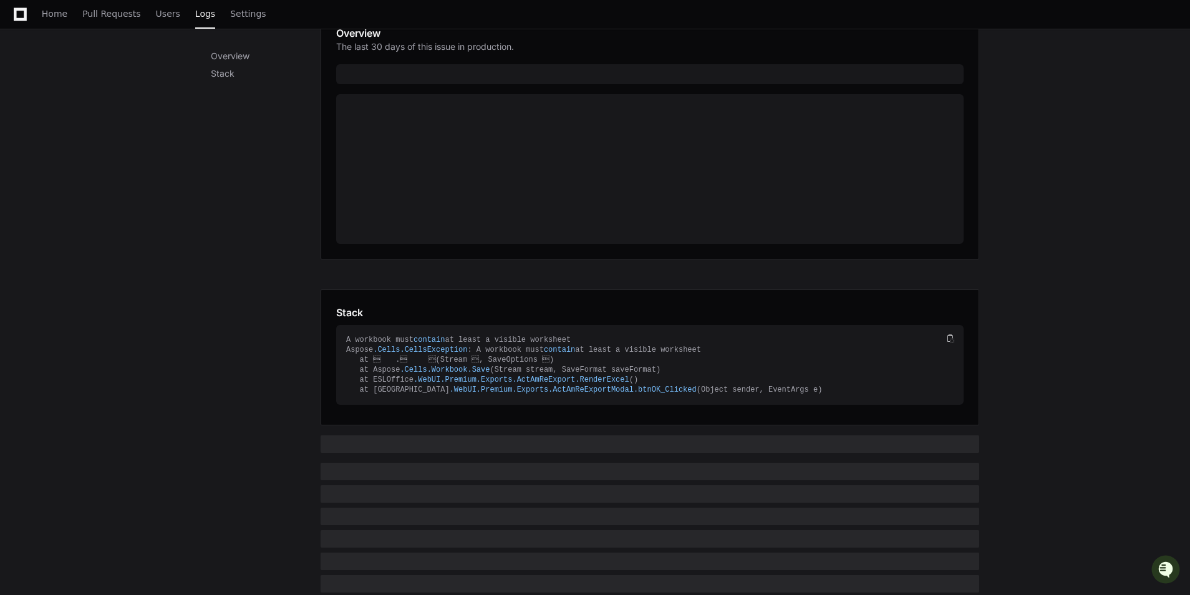
scroll to position [180, 0]
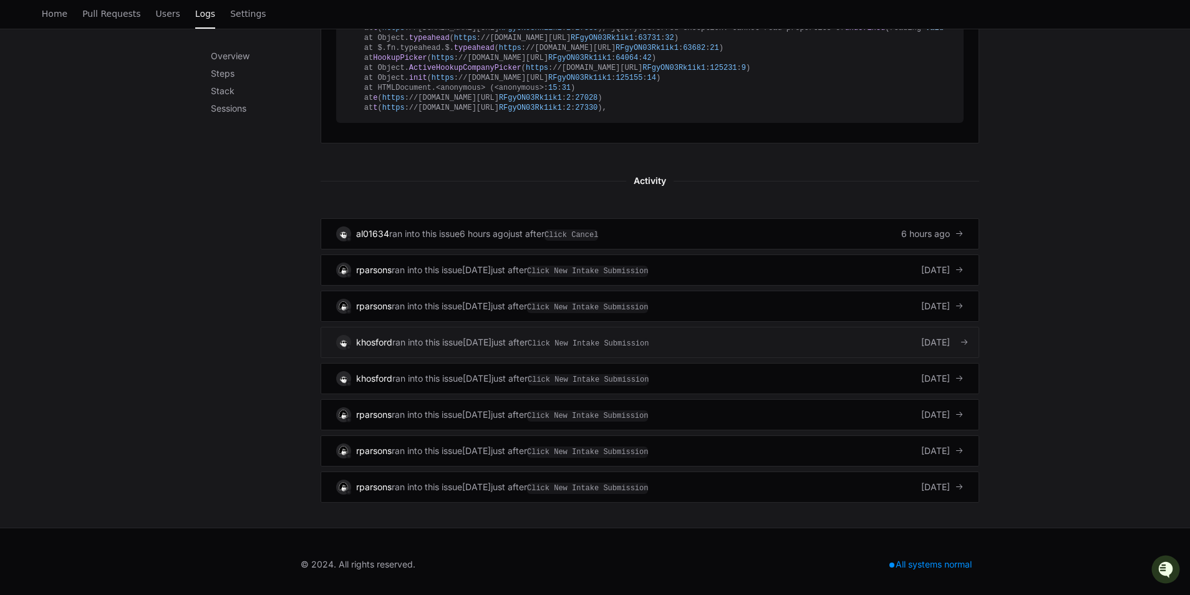
scroll to position [800, 0]
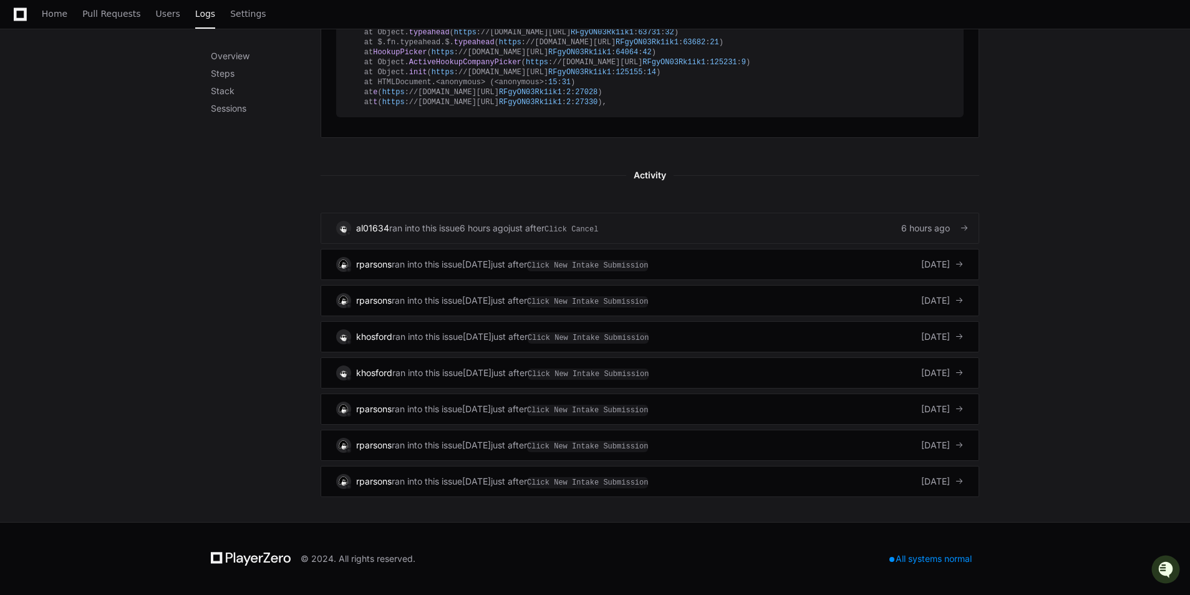
click at [720, 235] on div "al01634 ran into this issue 6 hours ago just after Click Cancel 6 hours ago" at bounding box center [649, 228] width 627 height 15
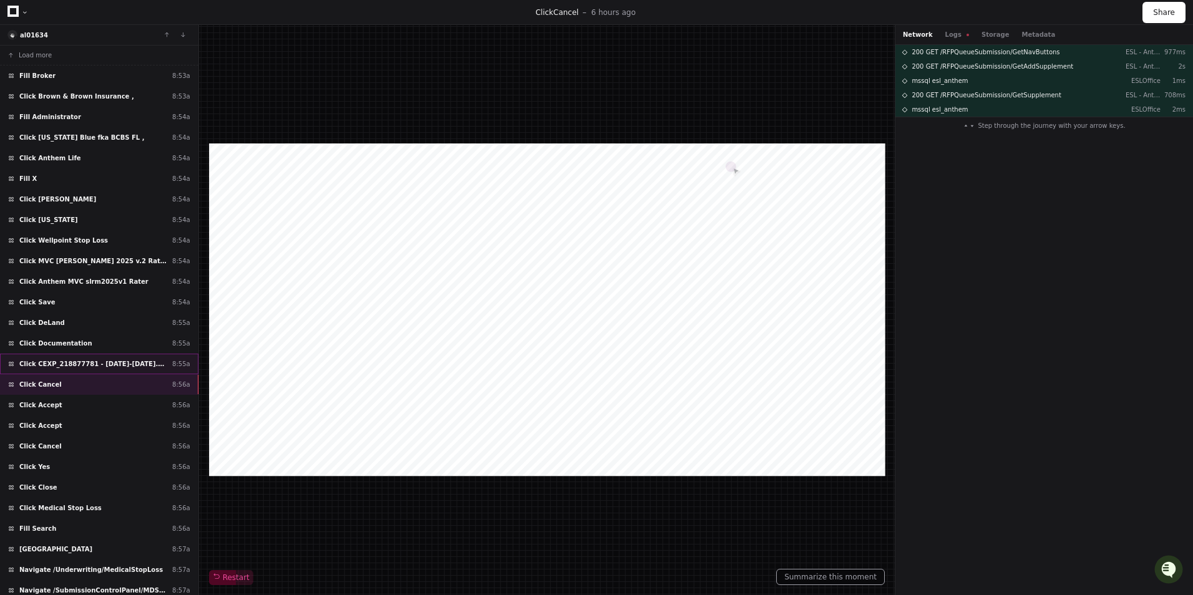
click at [105, 366] on span "Click CEXP_218877781 - Jan23-Dec23.xls" at bounding box center [93, 363] width 148 height 9
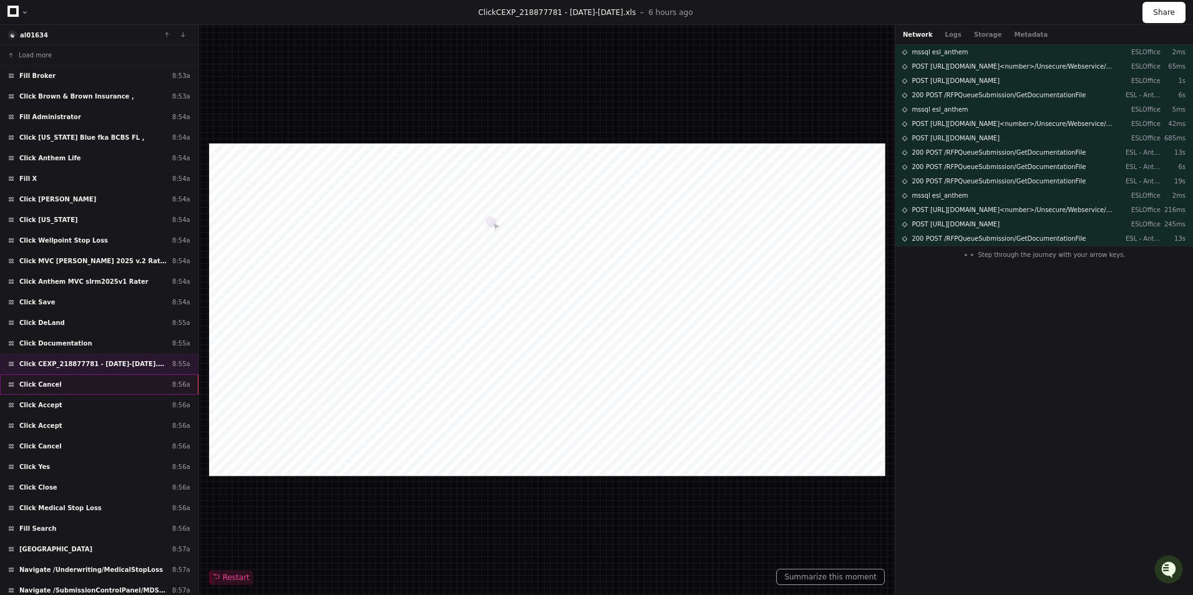
click at [84, 386] on div "Click Cancel 8:56a" at bounding box center [99, 384] width 198 height 21
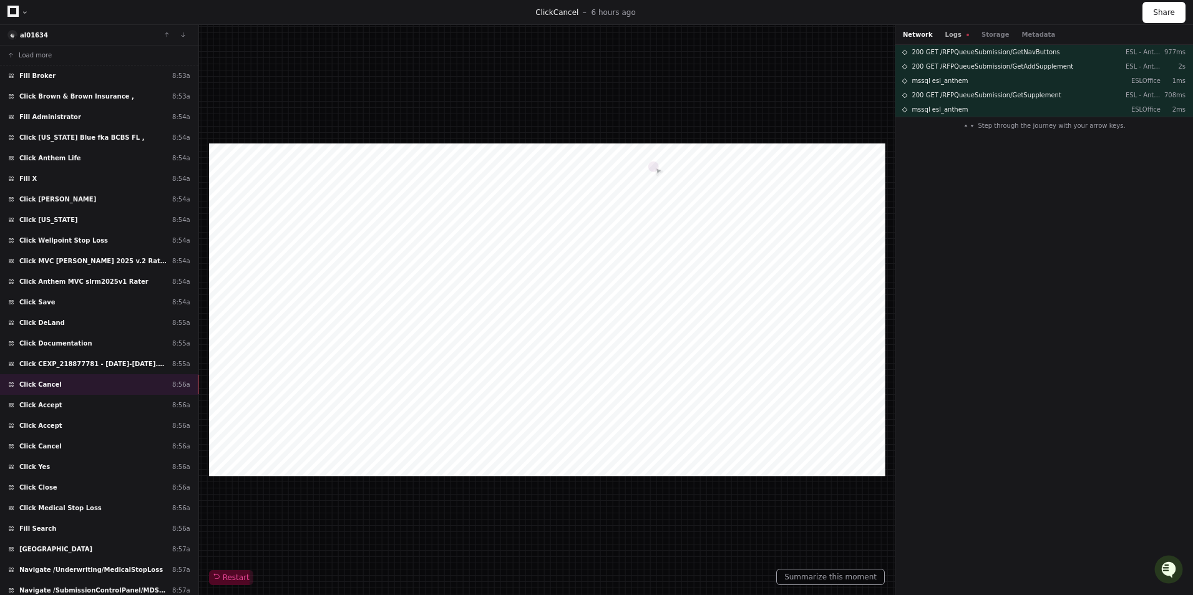
click at [951, 36] on button "Logs" at bounding box center [957, 34] width 24 height 9
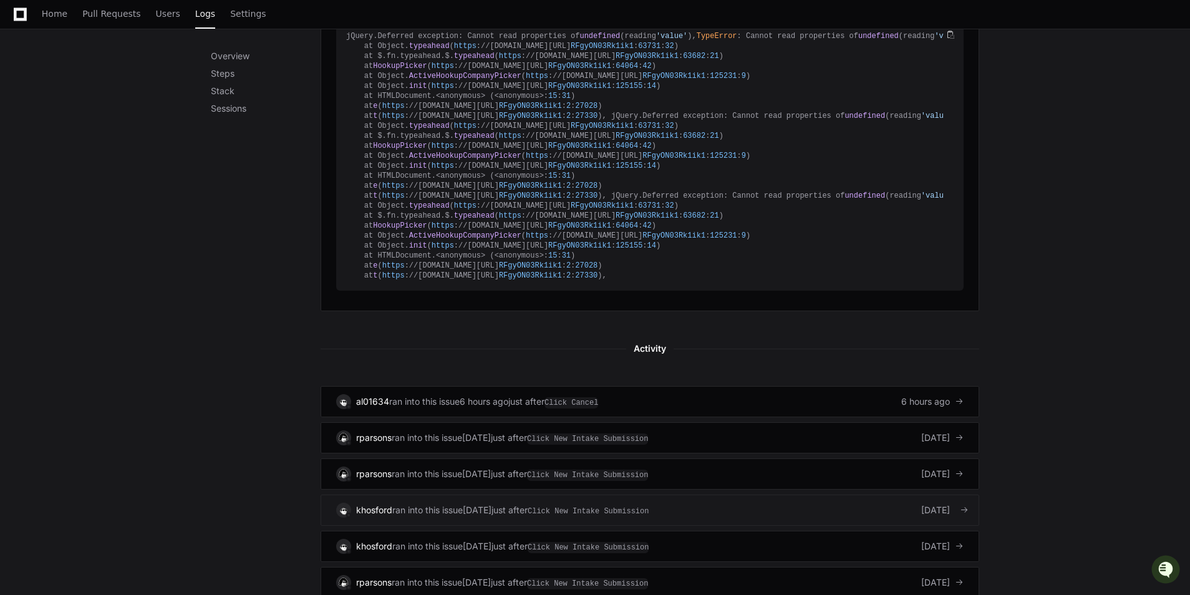
scroll to position [679, 0]
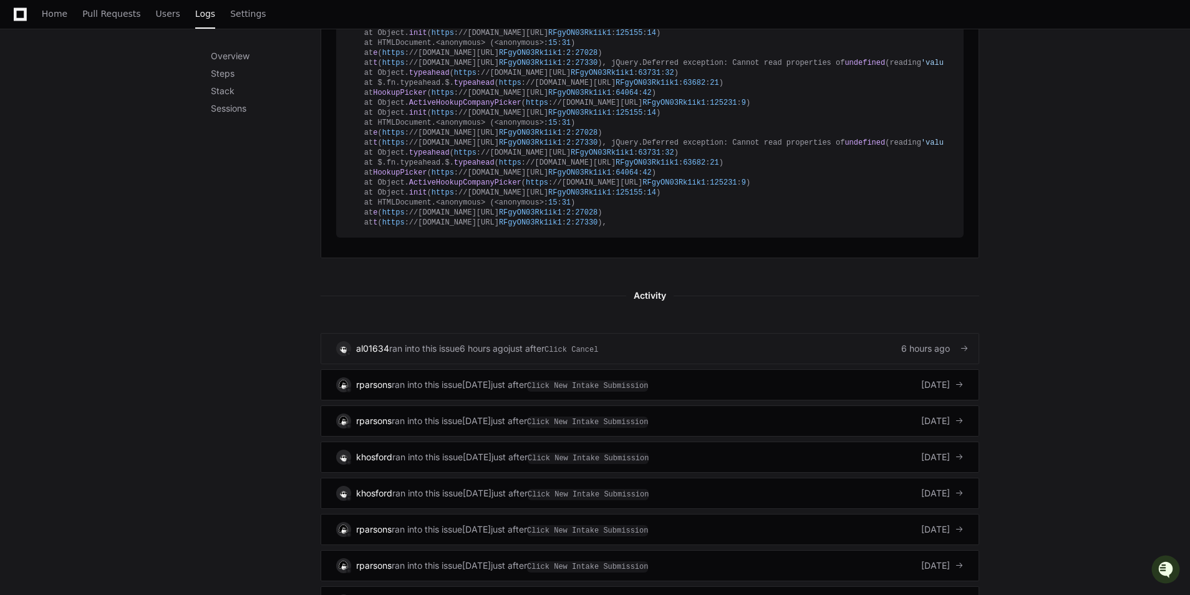
click at [632, 353] on div "al01634 ran into this issue 6 hours ago just after Click Cancel 6 hours ago" at bounding box center [649, 348] width 627 height 15
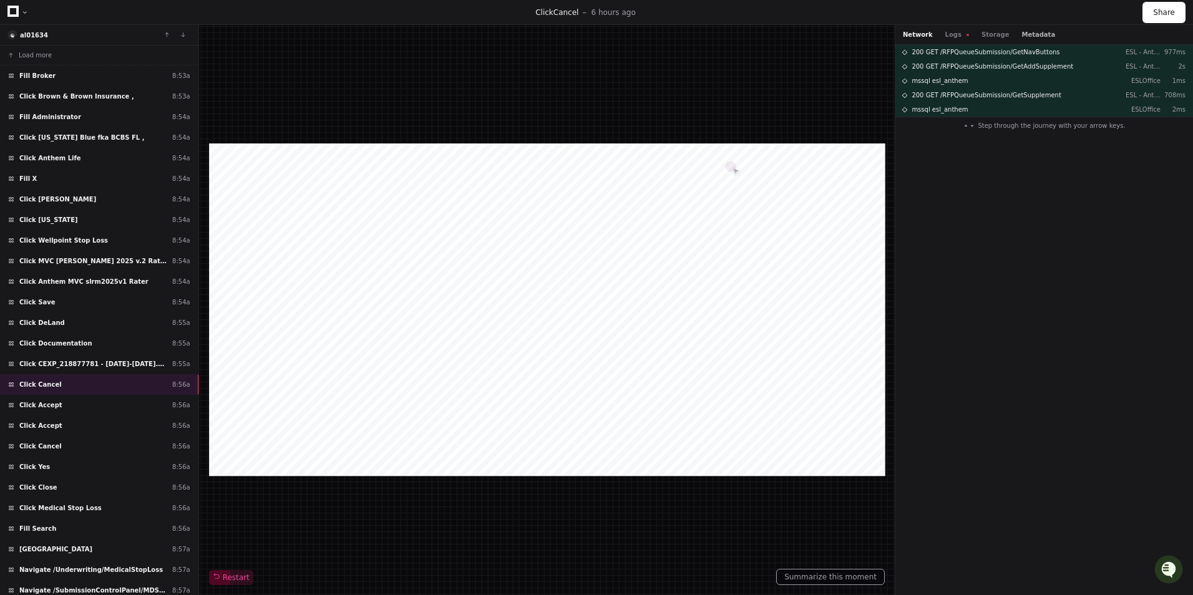
click at [1026, 32] on button "Metadata" at bounding box center [1038, 34] width 34 height 9
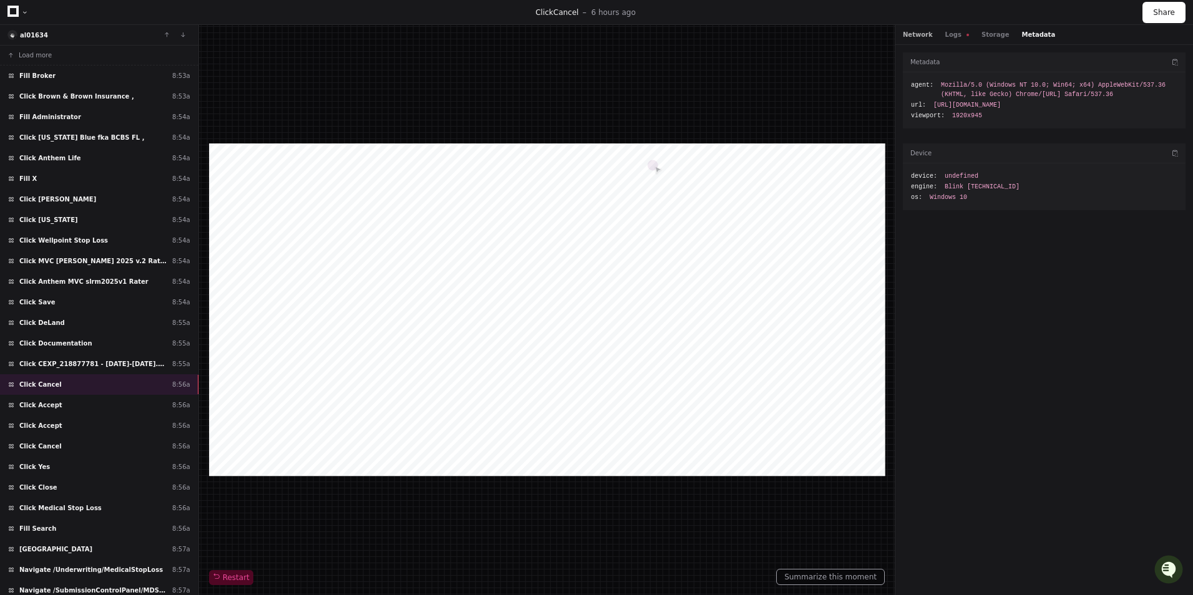
click at [916, 34] on button "Network" at bounding box center [917, 34] width 30 height 9
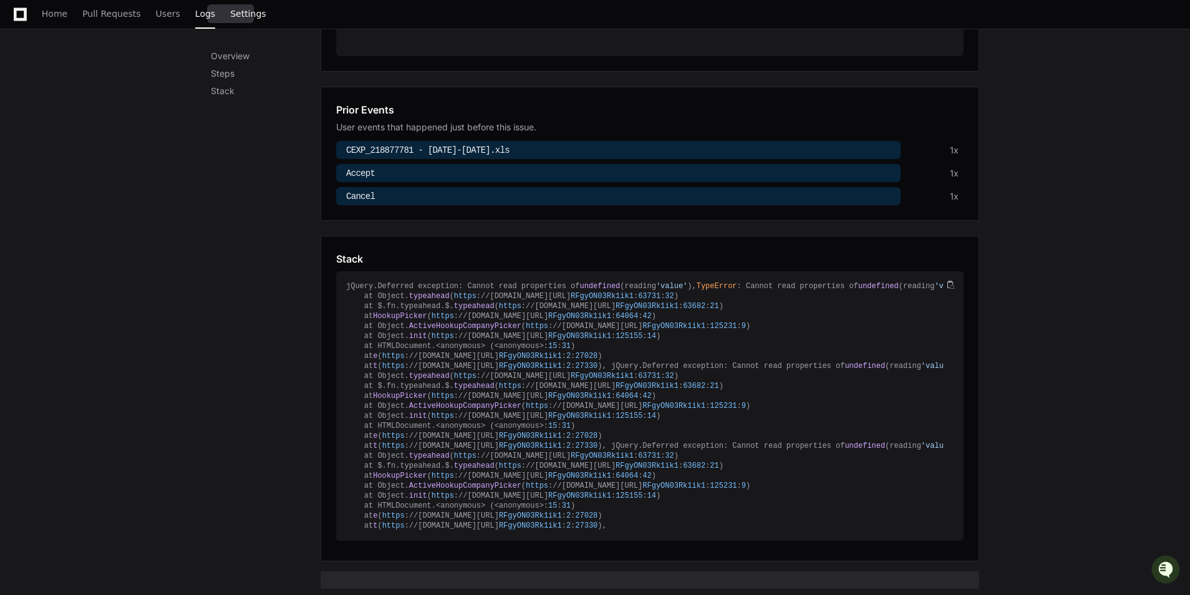
scroll to position [367, 0]
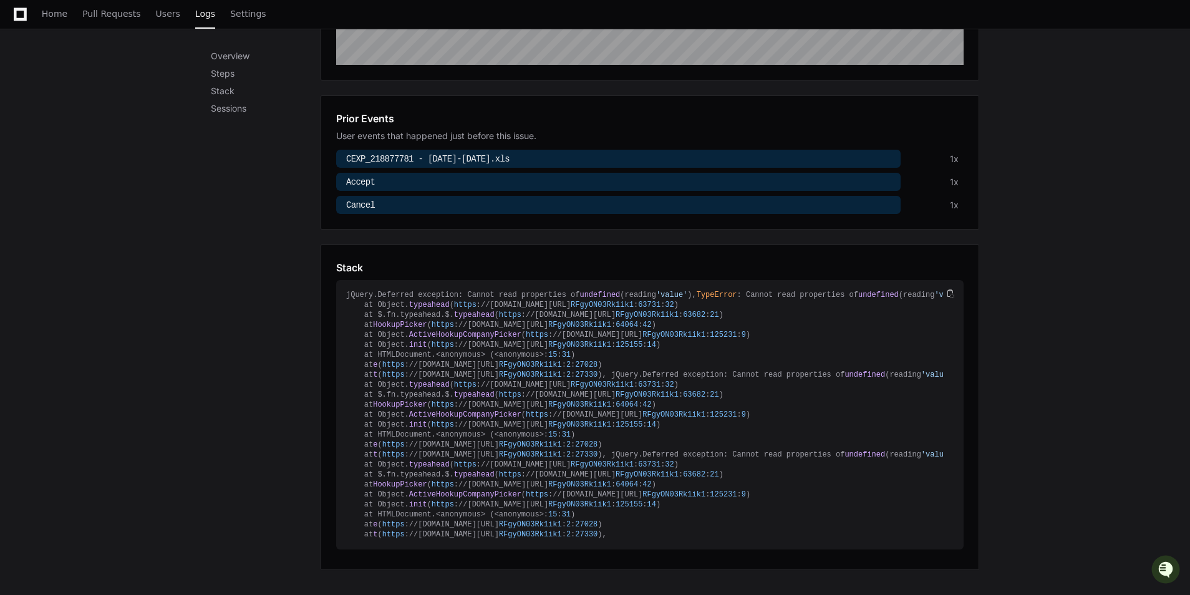
click at [1119, 269] on div "Overview Steps Stack Sessions Overview The last 30 days of this issue in produc…" at bounding box center [595, 377] width 1190 height 1153
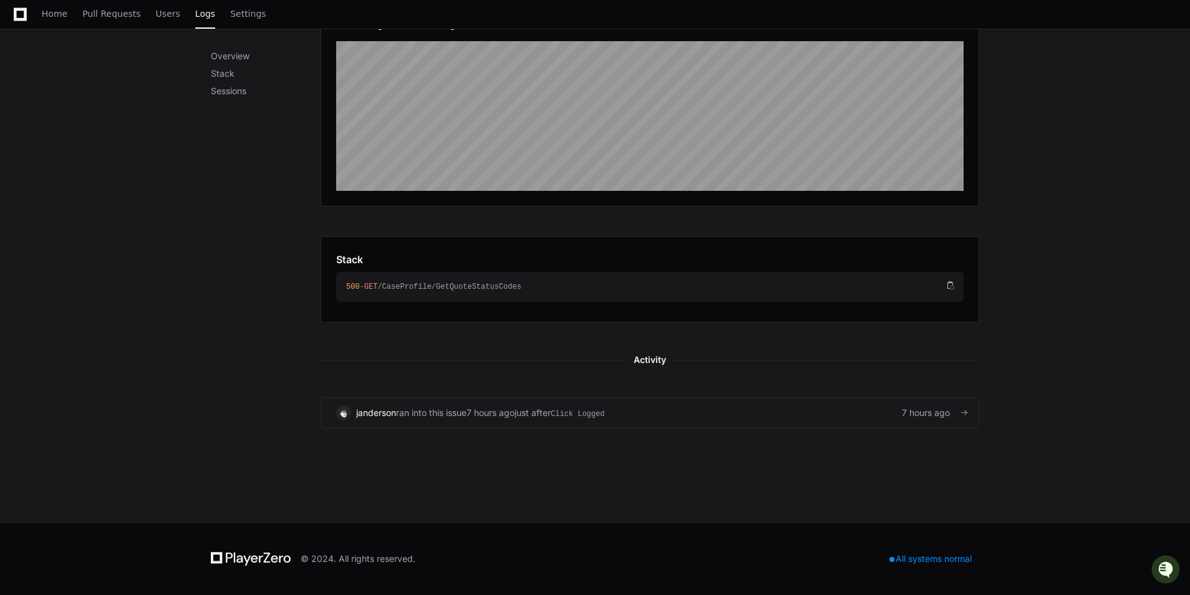
click at [531, 412] on div "just after Click Logged" at bounding box center [560, 413] width 90 height 12
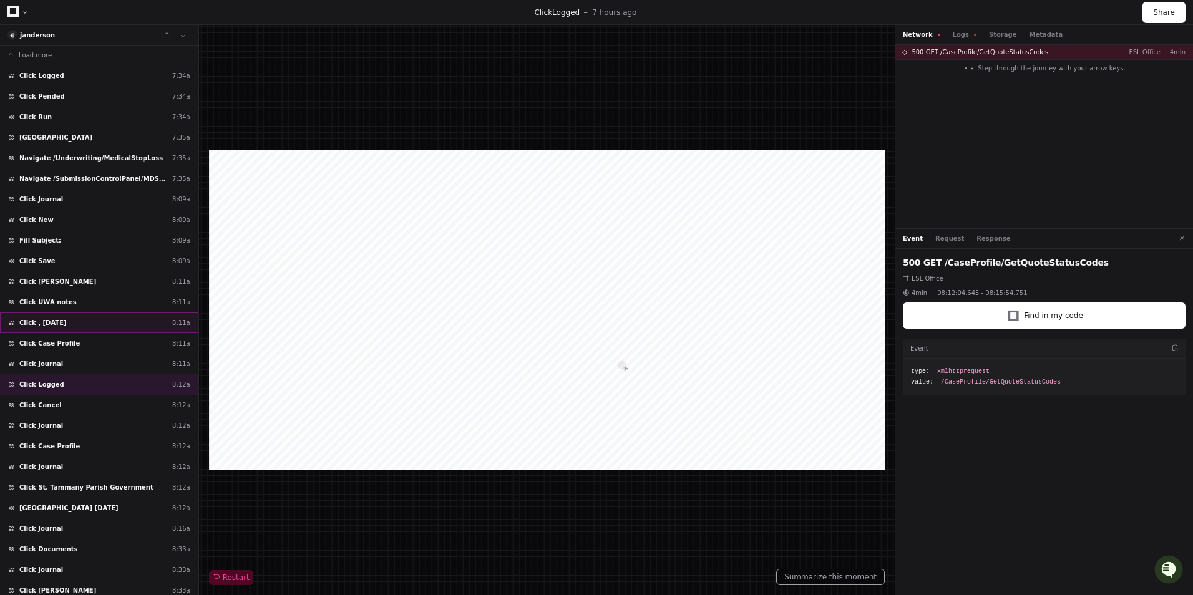
click at [160, 317] on div "Click , 8/28/2025 8:11a" at bounding box center [99, 322] width 198 height 21
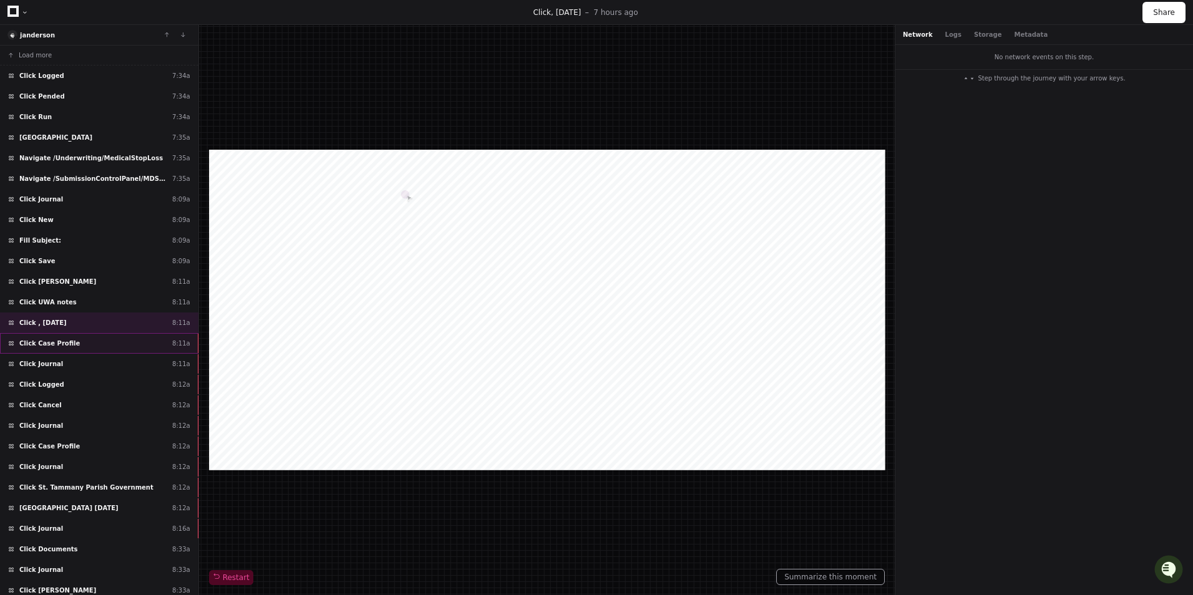
click at [131, 335] on div "Click Case Profile 8:11a" at bounding box center [99, 343] width 198 height 21
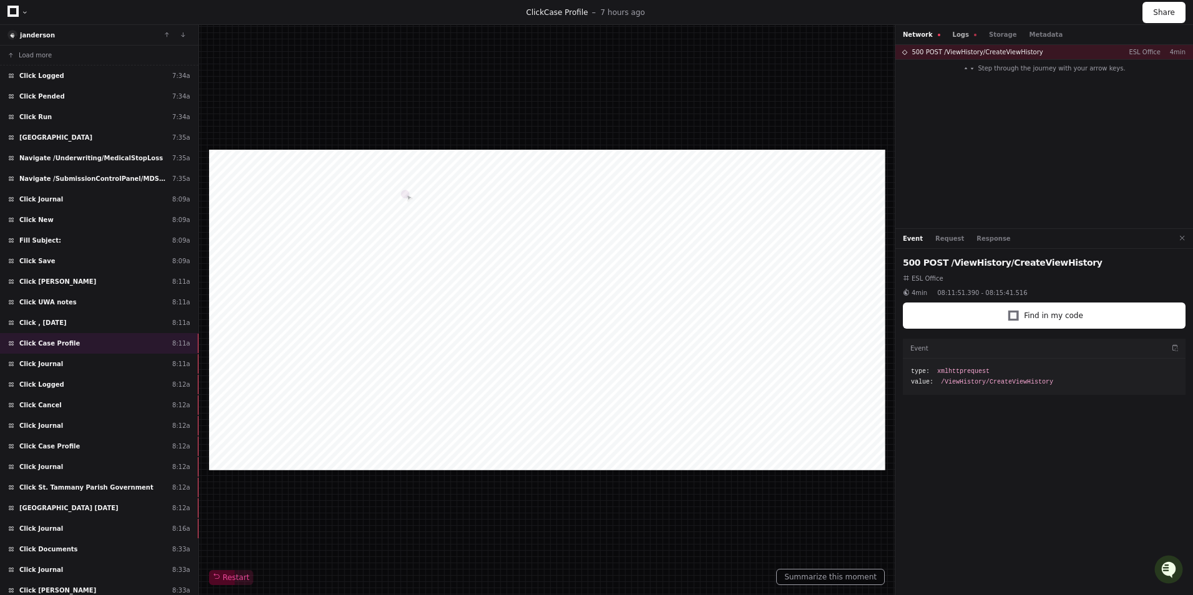
click at [952, 37] on button "Logs" at bounding box center [964, 34] width 24 height 9
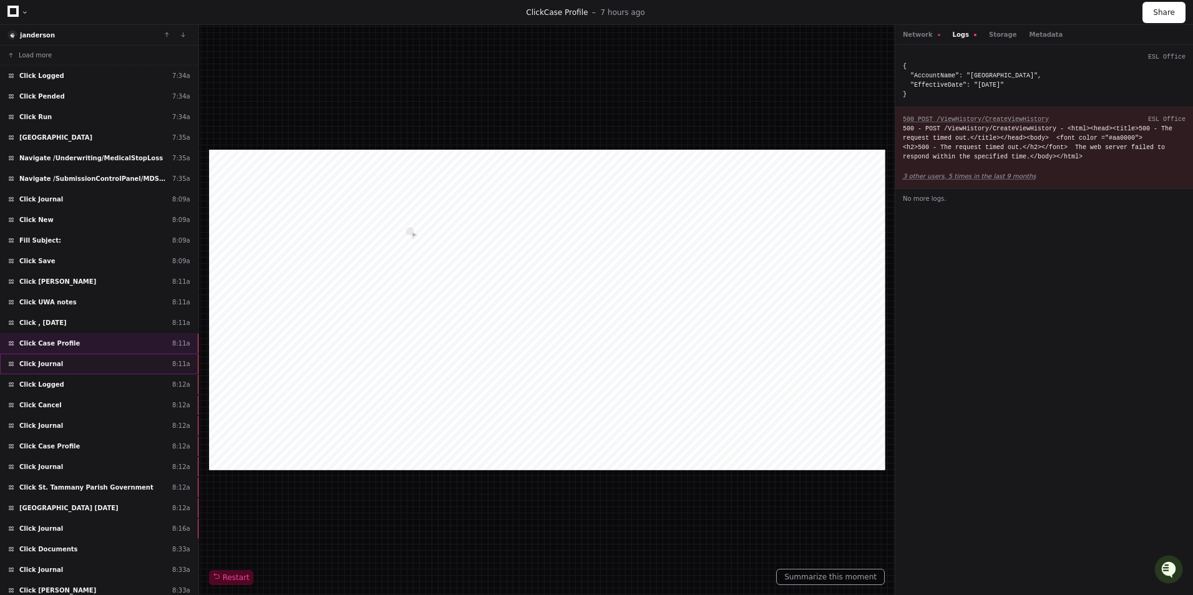
click at [108, 363] on div "Click Journal 8:11a" at bounding box center [99, 364] width 198 height 21
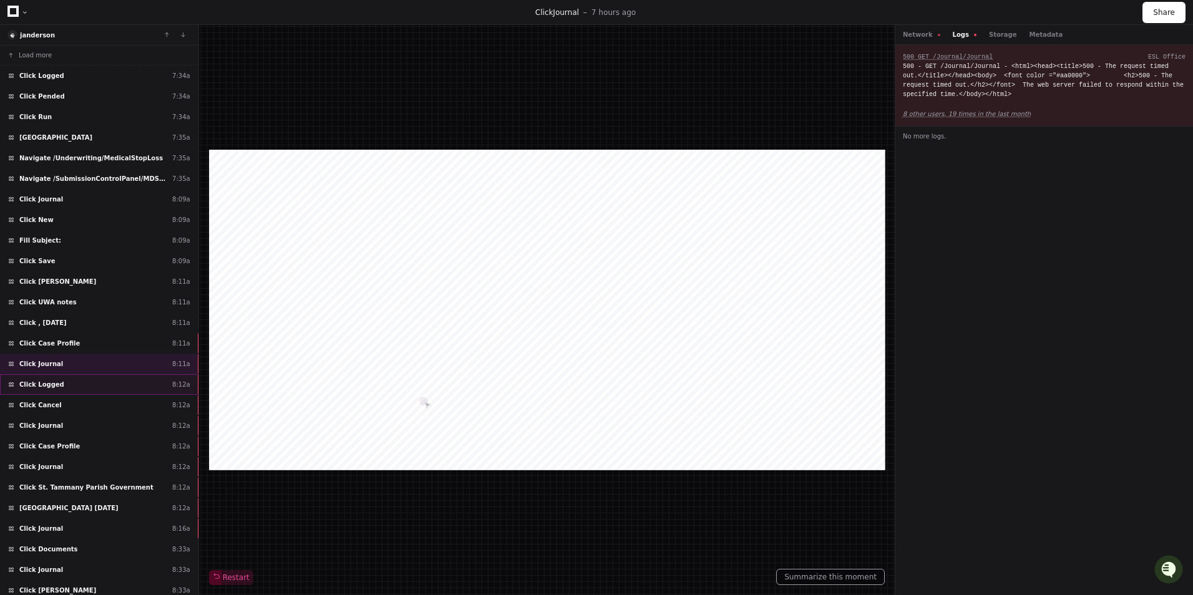
click at [159, 385] on div "Click Logged 8:12a" at bounding box center [99, 384] width 198 height 21
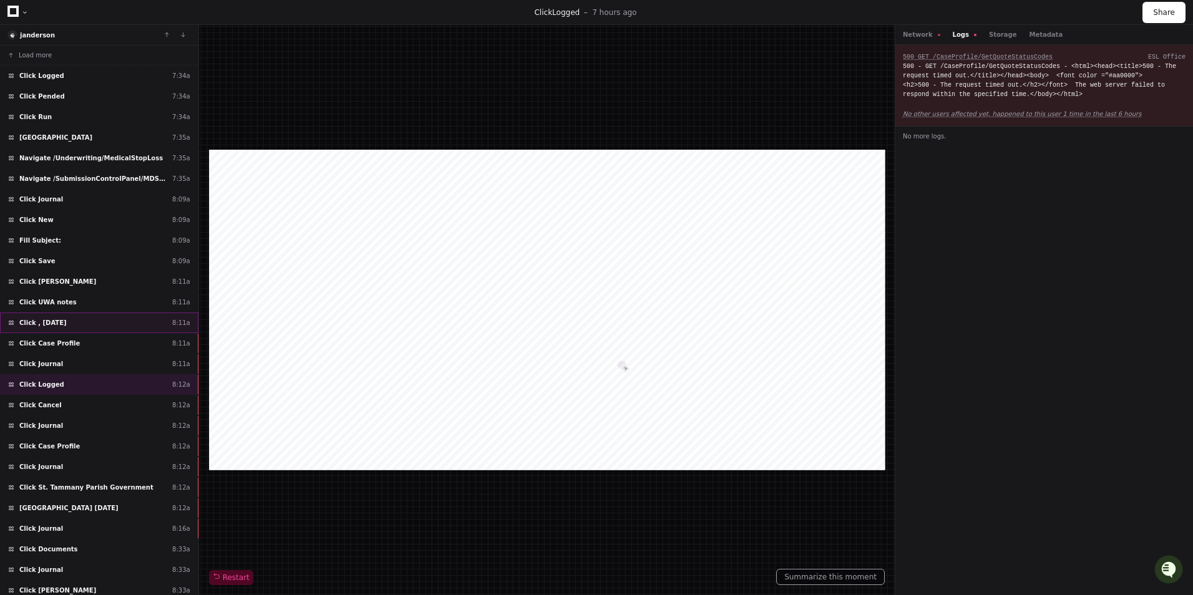
click at [138, 327] on div "Click , 8/28/2025 8:11a" at bounding box center [99, 322] width 198 height 21
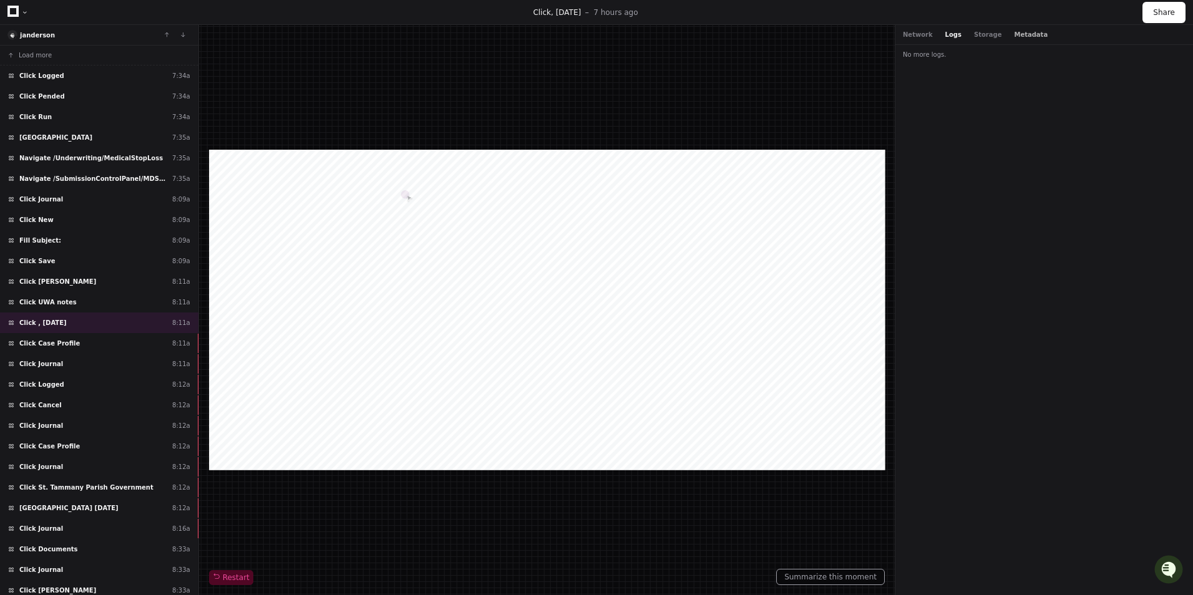
click at [1015, 32] on button "Metadata" at bounding box center [1031, 34] width 34 height 9
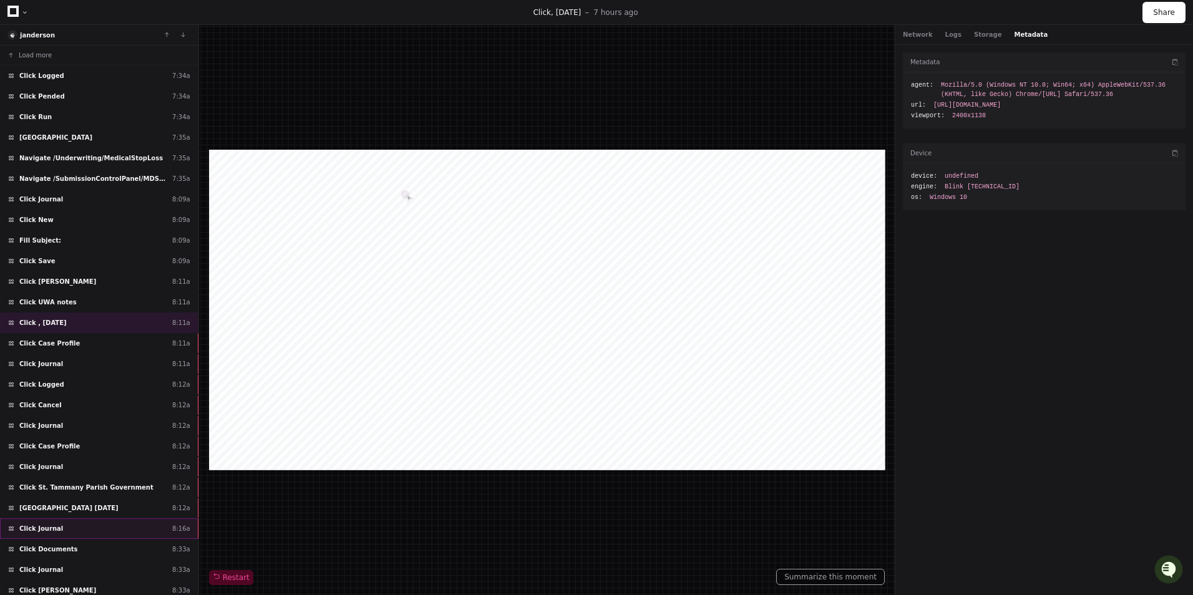
click at [145, 532] on div "Click Journal 8:16a" at bounding box center [99, 528] width 198 height 21
click at [957, 32] on button "Logs" at bounding box center [964, 34] width 24 height 9
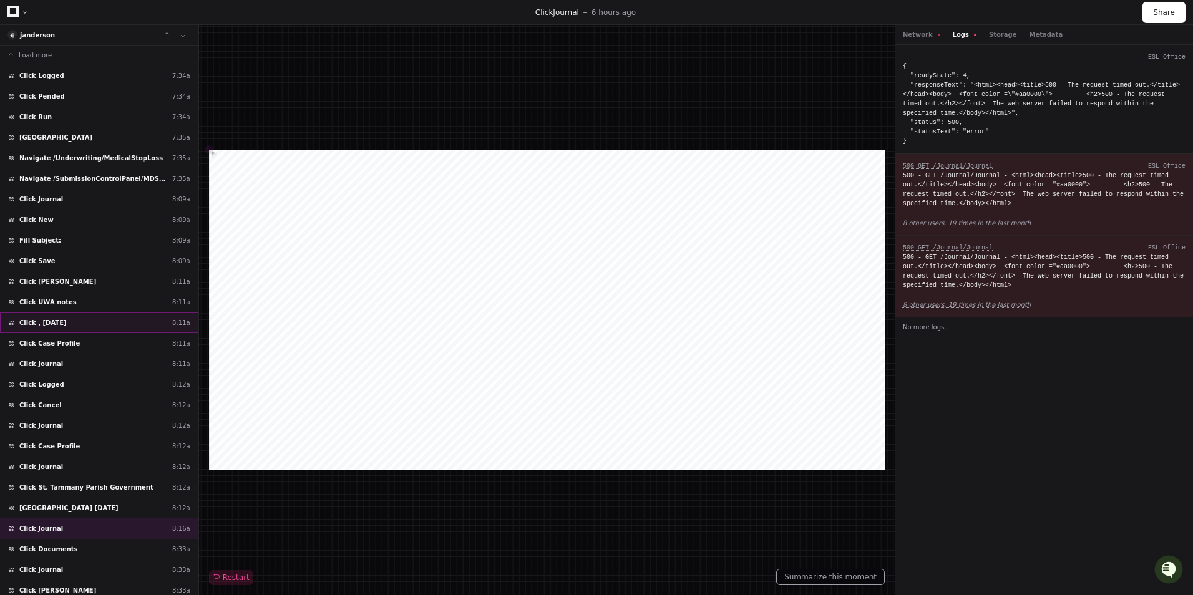
click at [136, 326] on div "Click , 8/28/2025 8:11a" at bounding box center [99, 322] width 198 height 21
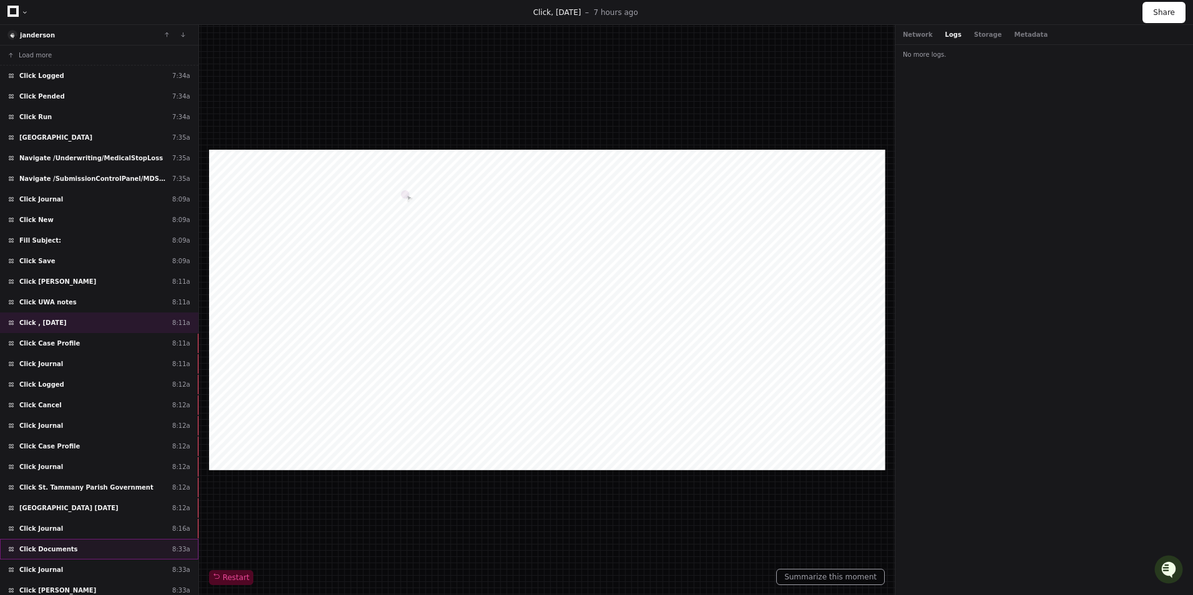
click at [155, 549] on div "Click Documents 8:33a" at bounding box center [99, 549] width 198 height 21
click at [143, 577] on div "Click Journal 8:33a" at bounding box center [99, 569] width 198 height 21
click at [123, 317] on div "Click , 8/28/2025 8:11a" at bounding box center [99, 322] width 198 height 21
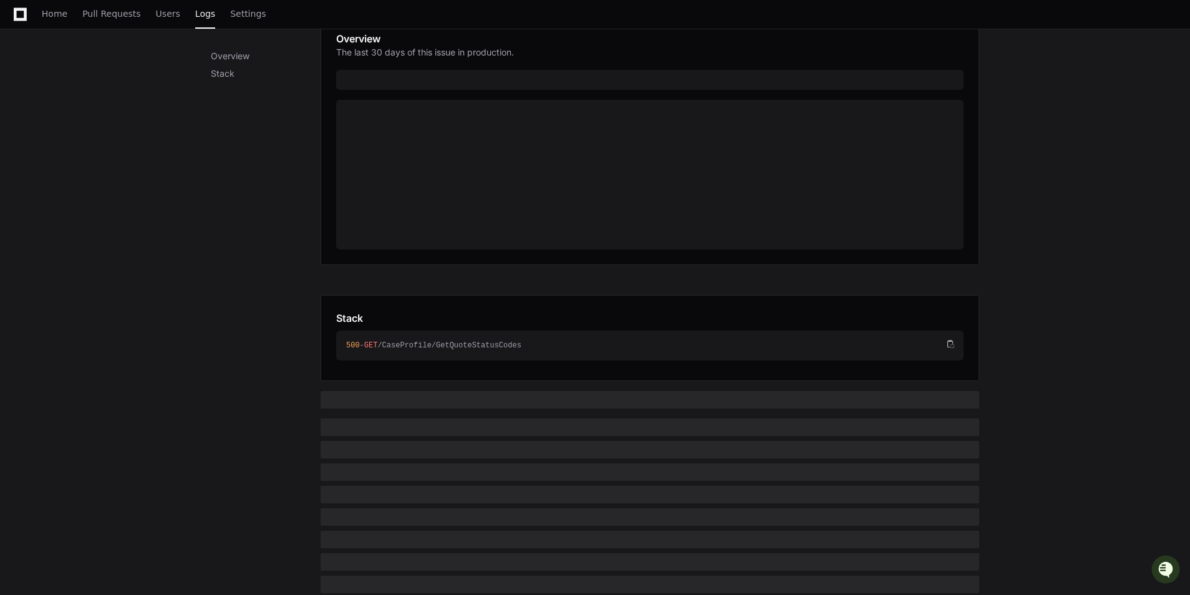
scroll to position [238, 0]
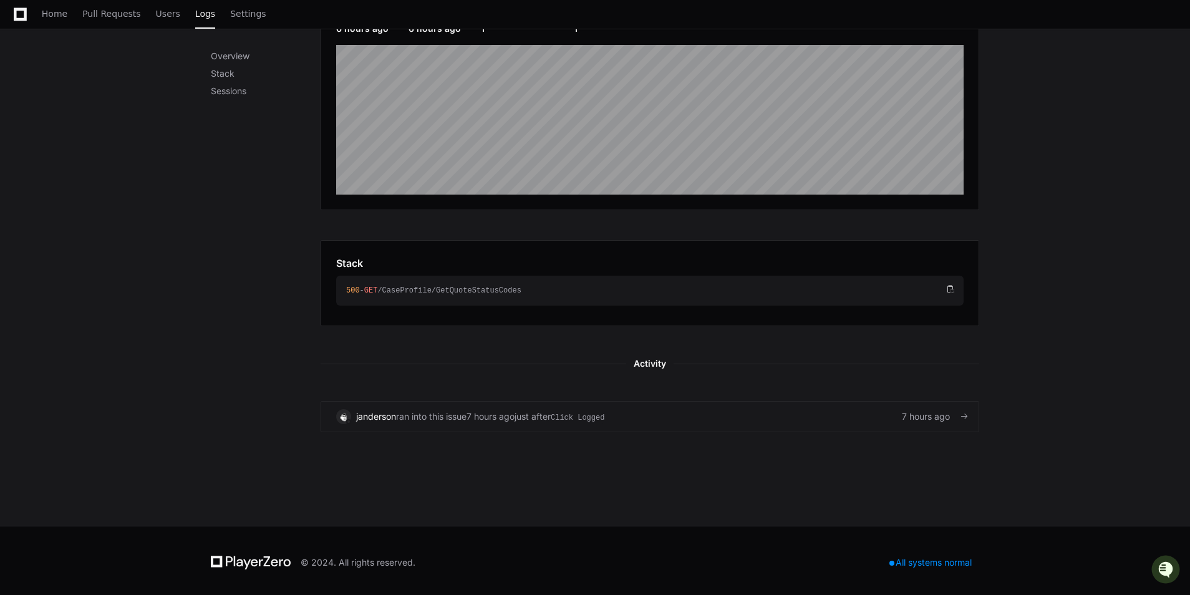
click at [574, 421] on span "Click Logged" at bounding box center [578, 417] width 54 height 11
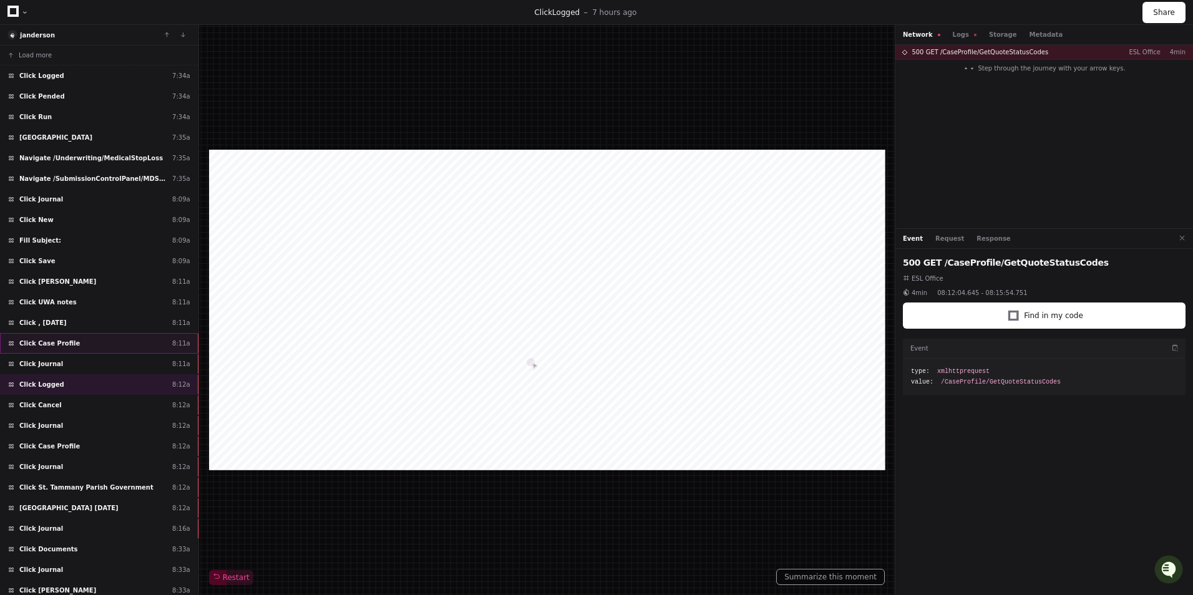
click at [138, 344] on div "Click Case Profile 8:11a" at bounding box center [99, 343] width 198 height 21
click at [133, 369] on div "Click Journal 8:11a" at bounding box center [99, 364] width 198 height 21
click at [122, 387] on div "Click Logged 8:12a" at bounding box center [99, 384] width 198 height 21
click at [115, 412] on div "Click Cancel 8:12a" at bounding box center [99, 405] width 198 height 21
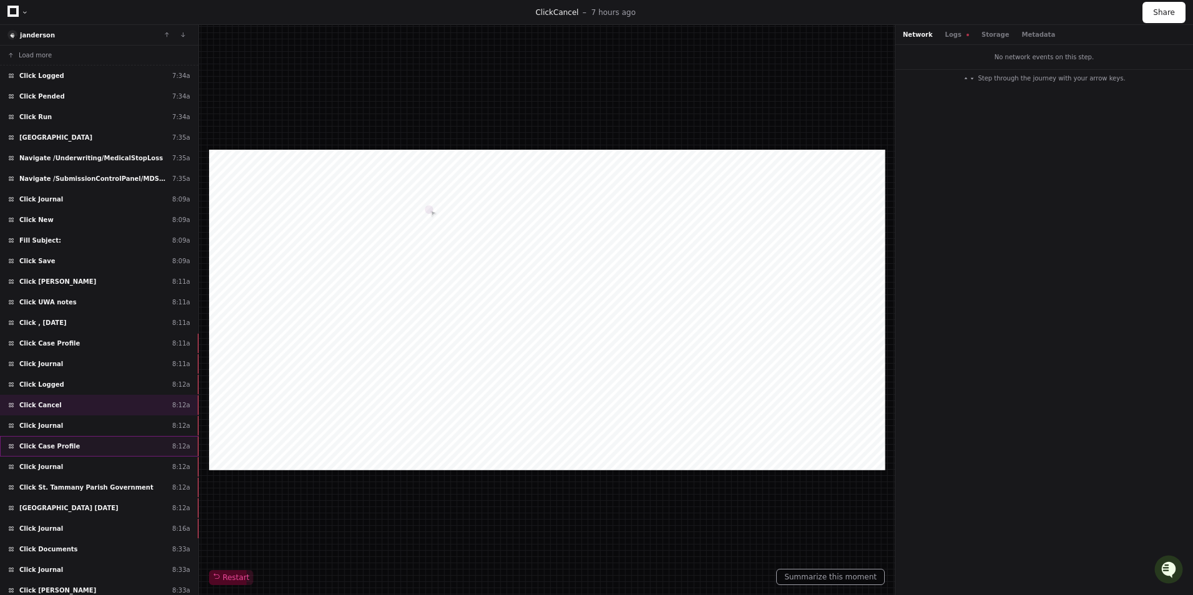
click at [121, 438] on div "Click Case Profile 8:12a" at bounding box center [99, 446] width 198 height 21
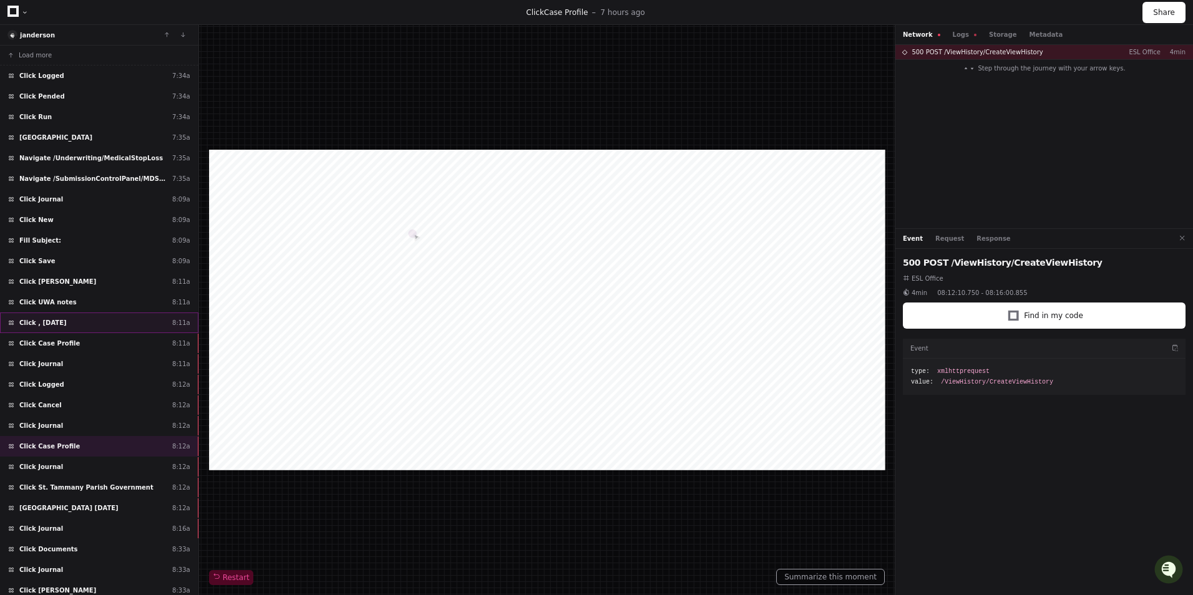
click at [117, 318] on div "Click , 8/28/2025 8:11a" at bounding box center [99, 322] width 198 height 21
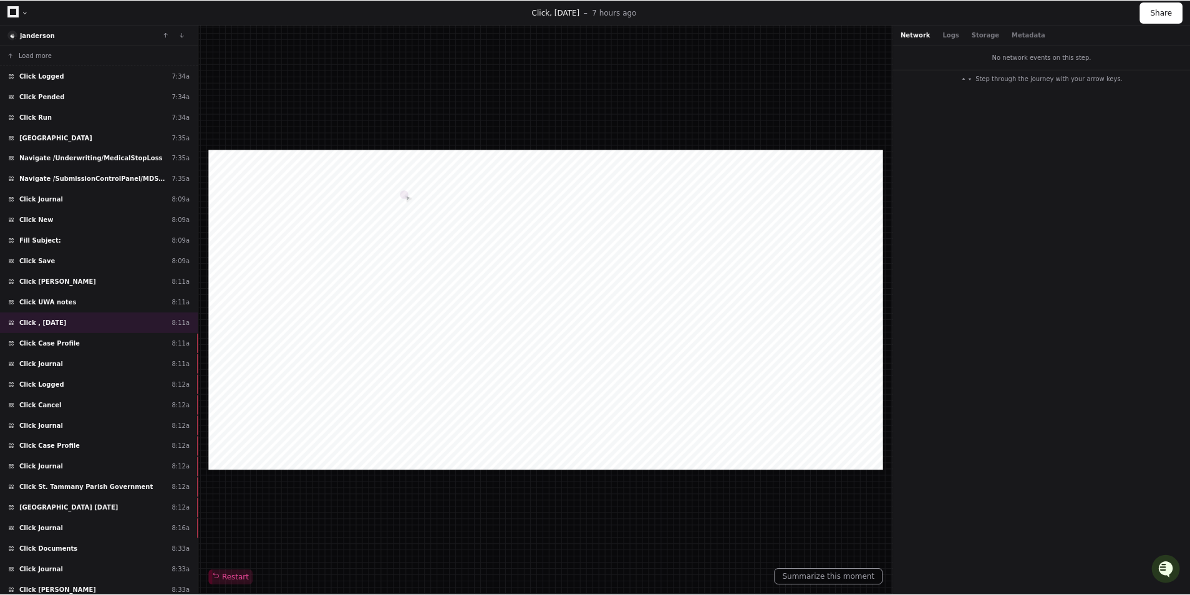
scroll to position [234, 0]
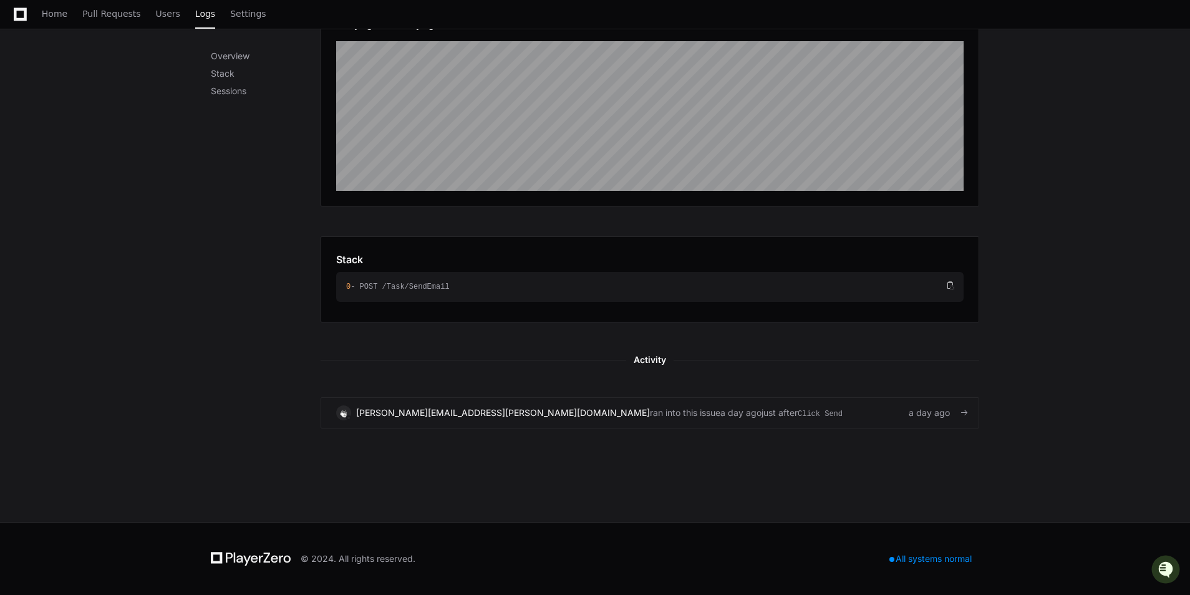
click at [731, 420] on link "[PERSON_NAME][EMAIL_ADDRESS][PERSON_NAME][DOMAIN_NAME] ran into this issue a da…" at bounding box center [650, 412] width 659 height 31
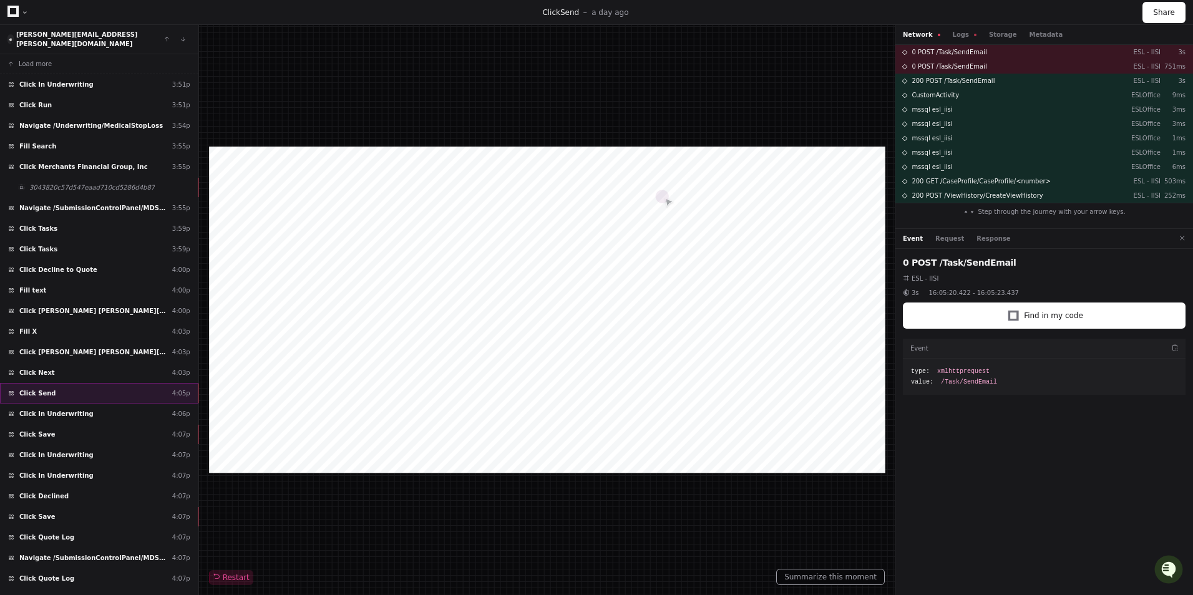
click at [110, 389] on div "Click Send 4:05p" at bounding box center [99, 393] width 198 height 21
click at [118, 367] on div "Click Next 4:03p" at bounding box center [99, 372] width 198 height 21
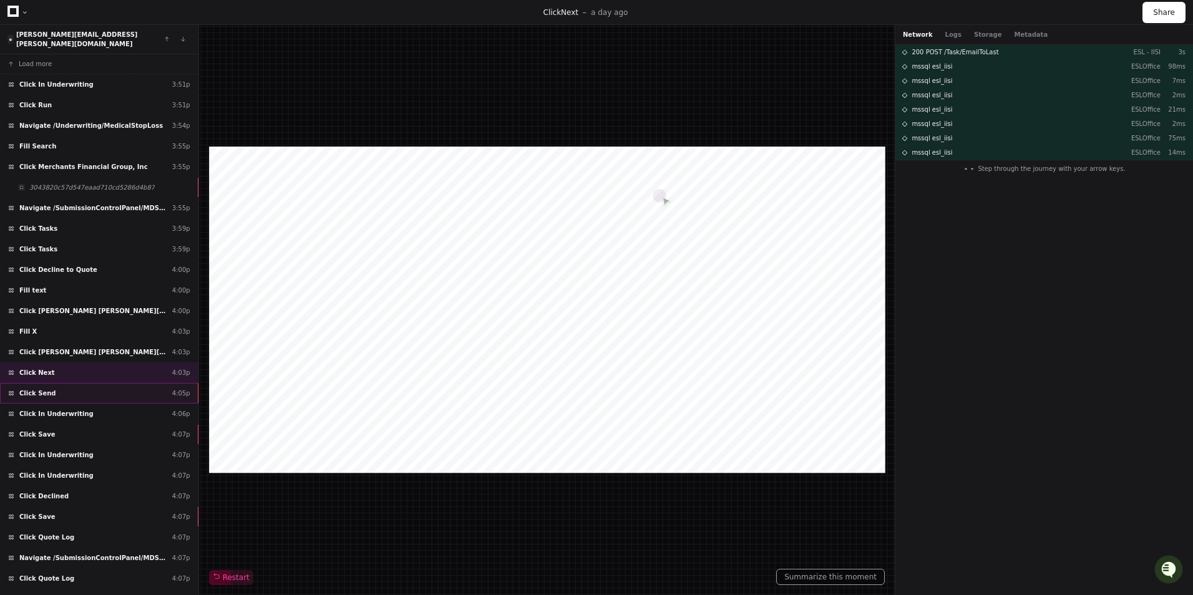
click at [121, 384] on div "Click Send 4:05p" at bounding box center [99, 393] width 198 height 21
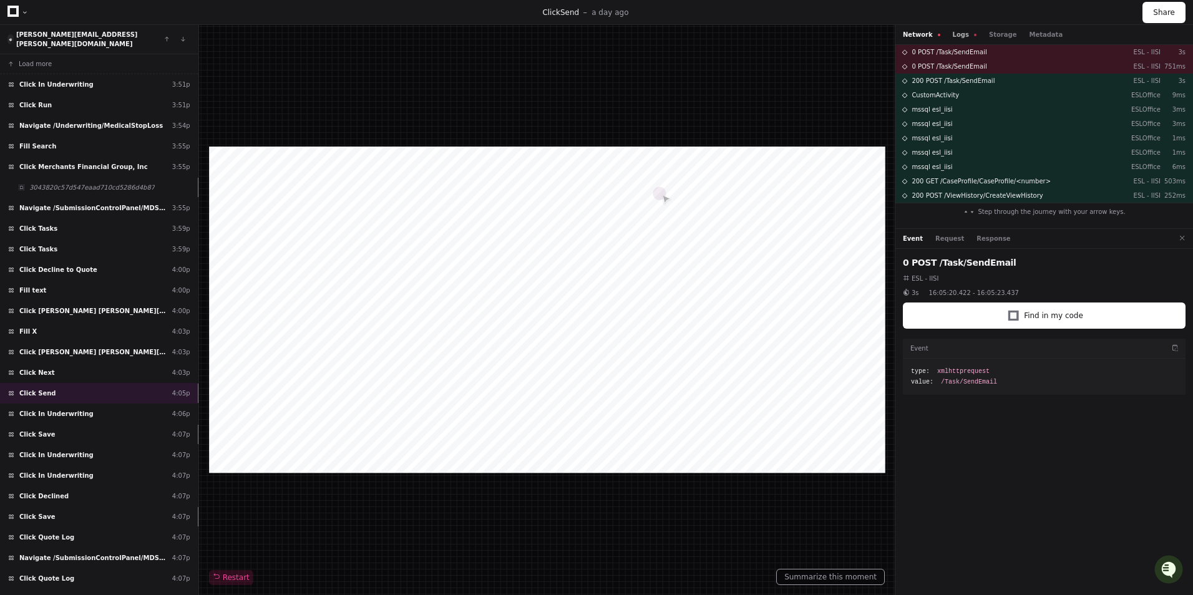
click at [952, 32] on button "Logs" at bounding box center [964, 34] width 24 height 9
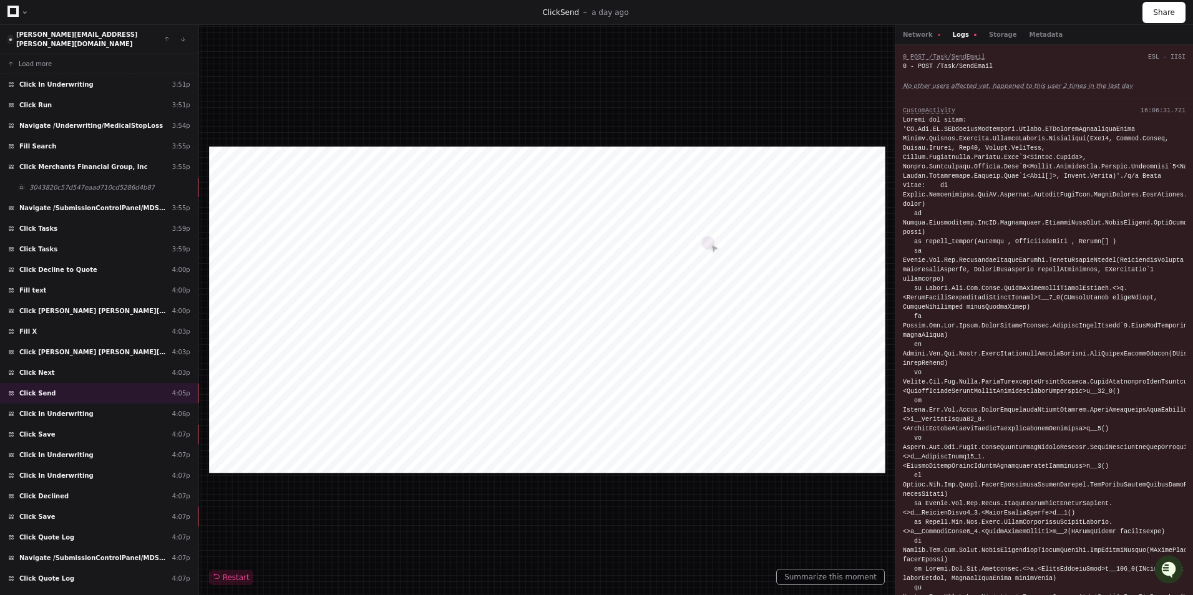
click at [1063, 133] on div at bounding box center [1043, 442] width 283 height 655
drag, startPoint x: 1063, startPoint y: 133, endPoint x: 1063, endPoint y: 243, distance: 109.8
click at [1063, 243] on div at bounding box center [1043, 442] width 283 height 655
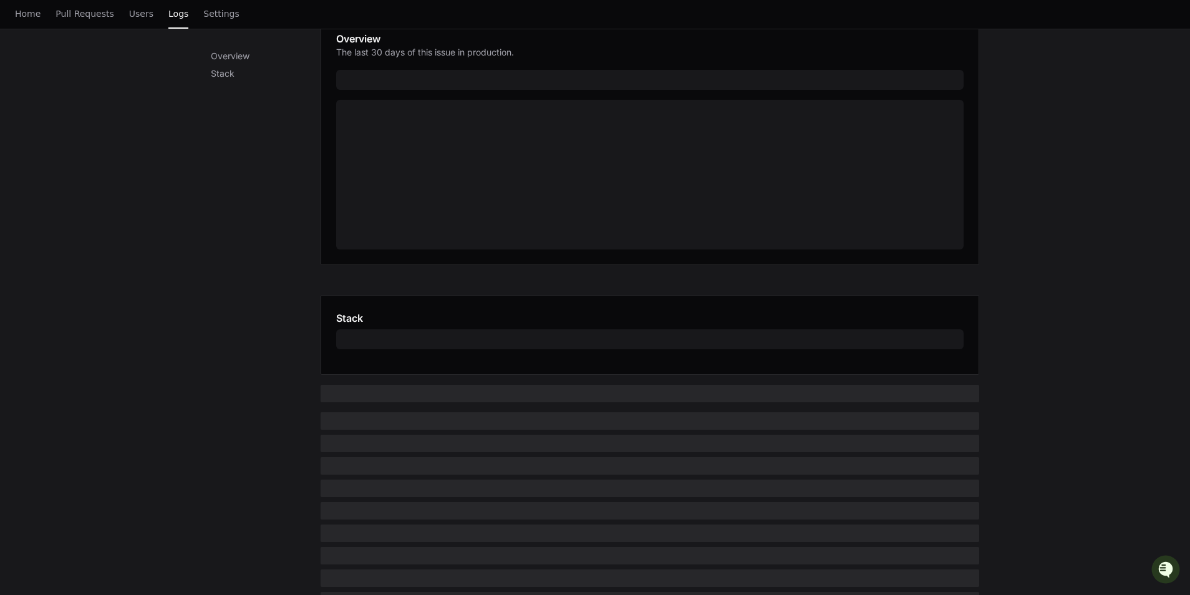
scroll to position [238, 0]
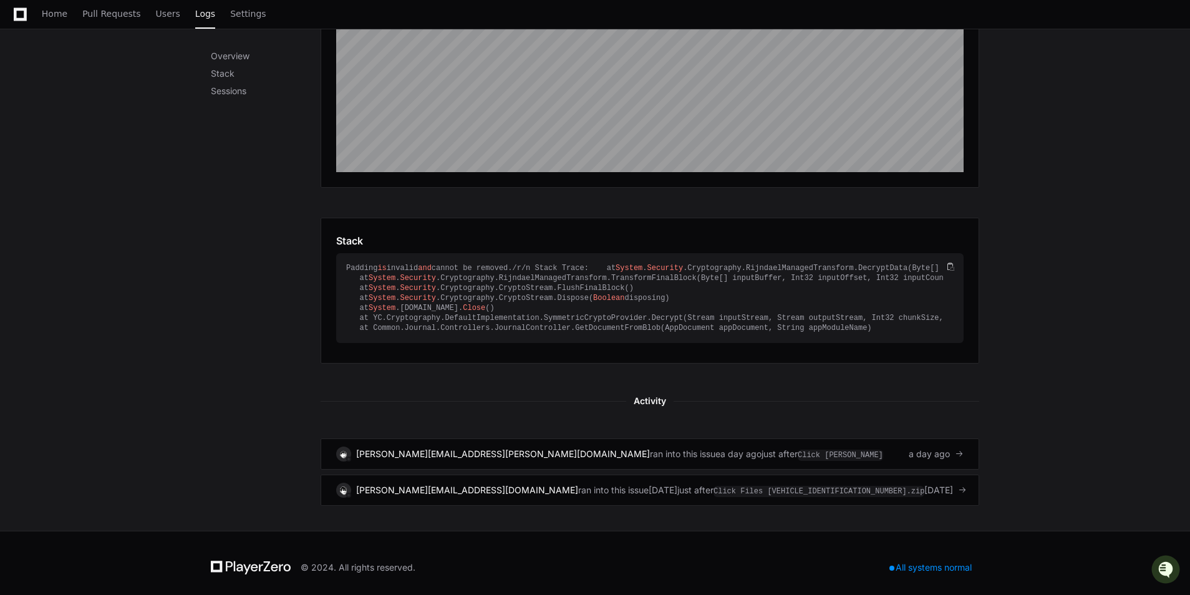
scroll to position [269, 0]
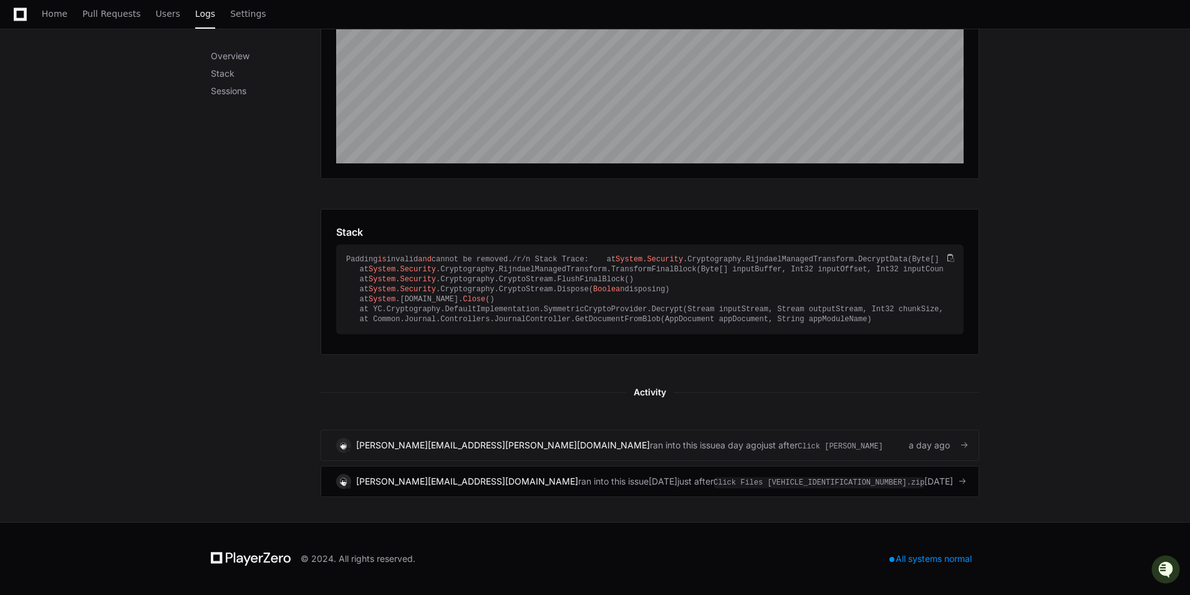
click at [767, 448] on div "melani.snead@iisinet.com ran into this issue a day ago just after Click Lauren …" at bounding box center [649, 445] width 627 height 15
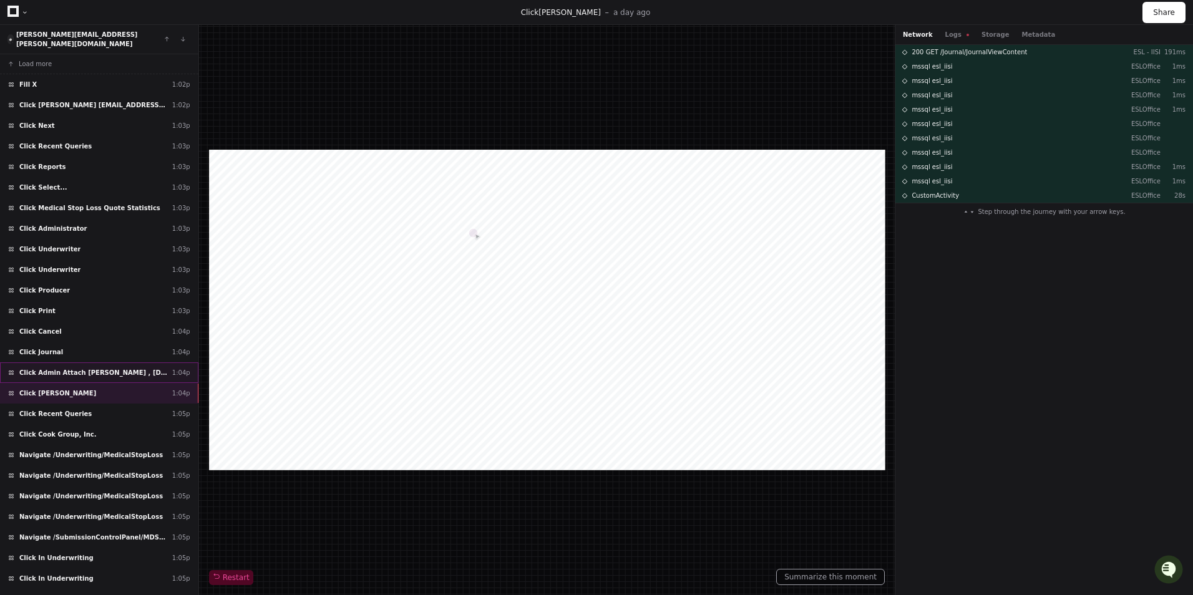
click at [161, 363] on div "Click Admin Attach Victoria Decker , 8/14/2025 1:04p" at bounding box center [99, 372] width 198 height 21
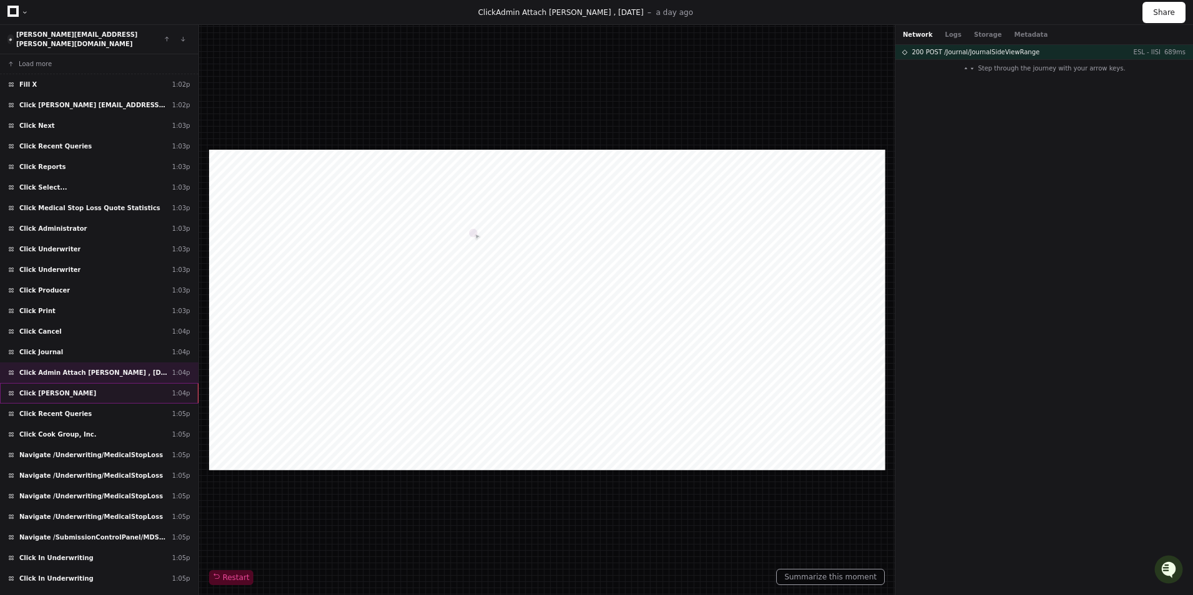
click at [87, 383] on div "Click Lauren Hedrich 1:04p" at bounding box center [99, 393] width 198 height 21
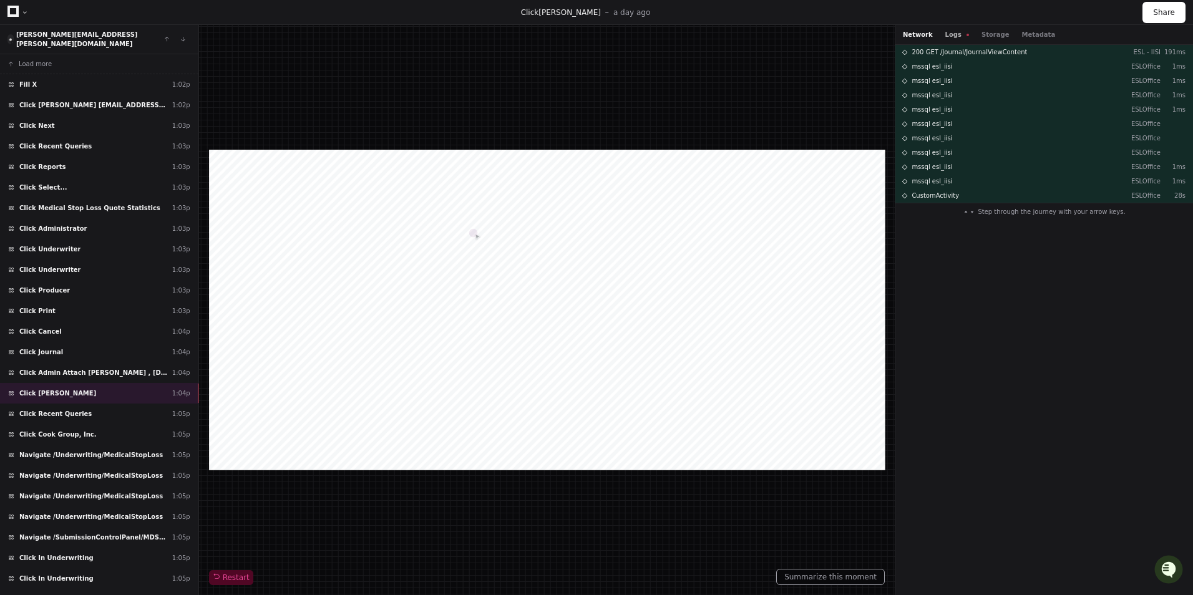
click at [949, 33] on button "Logs" at bounding box center [957, 34] width 24 height 9
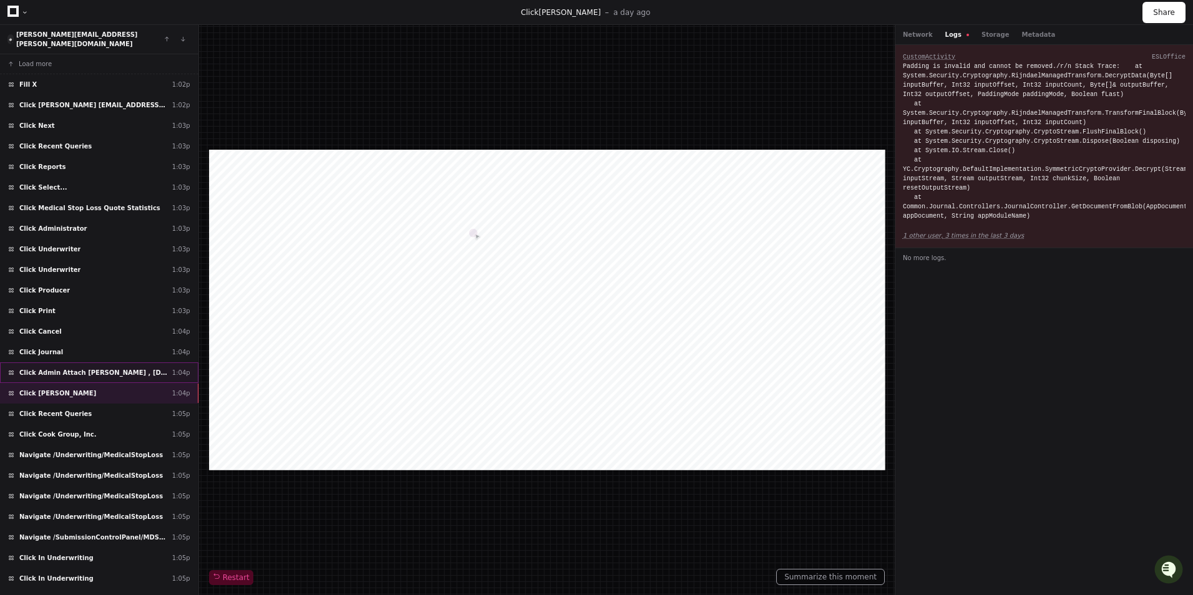
click at [95, 368] on span "Click Admin Attach Victoria Decker , 8/14/2025" at bounding box center [93, 372] width 148 height 9
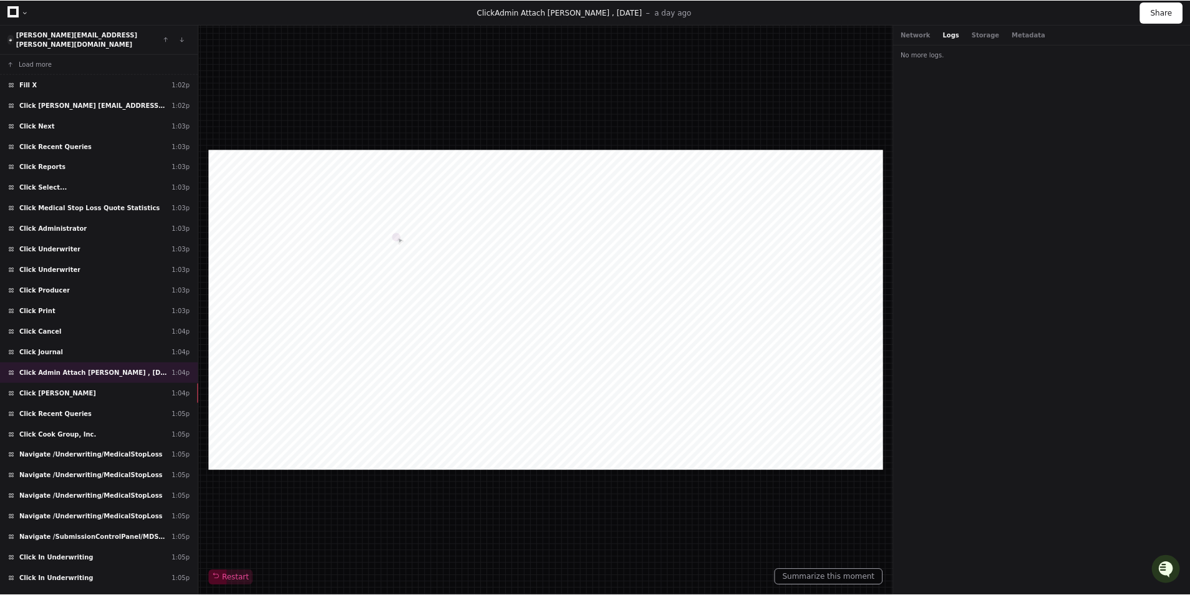
scroll to position [265, 0]
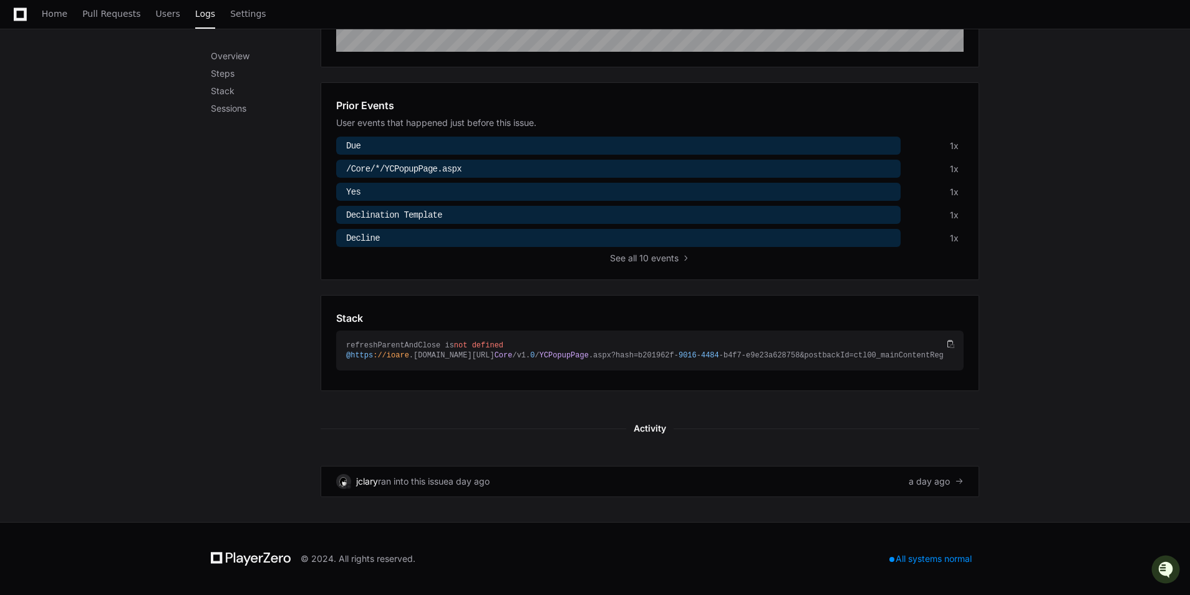
scroll to position [530, 0]
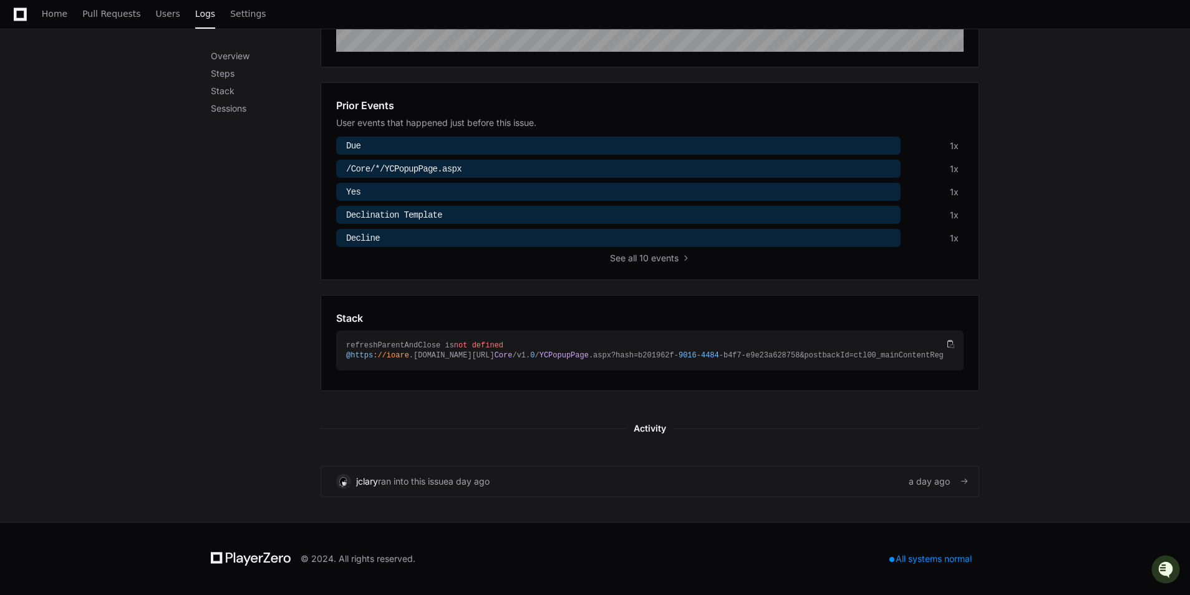
click at [523, 483] on div "jclary ran into this issue a day ago a day ago" at bounding box center [649, 481] width 627 height 15
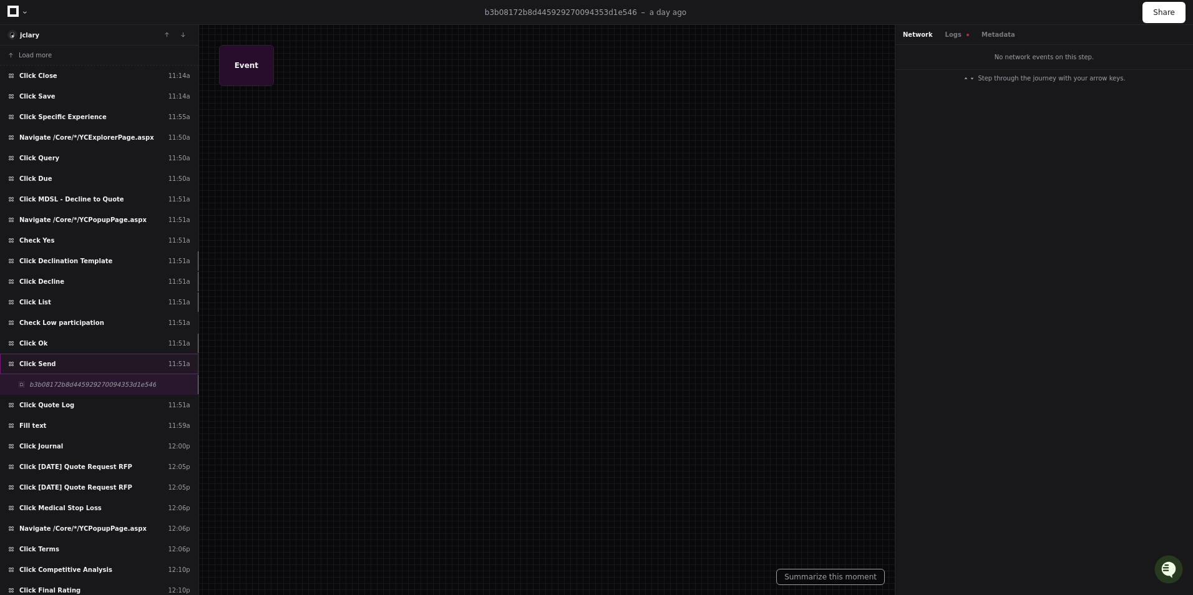
click at [63, 359] on div "Click Send 11:51a" at bounding box center [99, 364] width 198 height 21
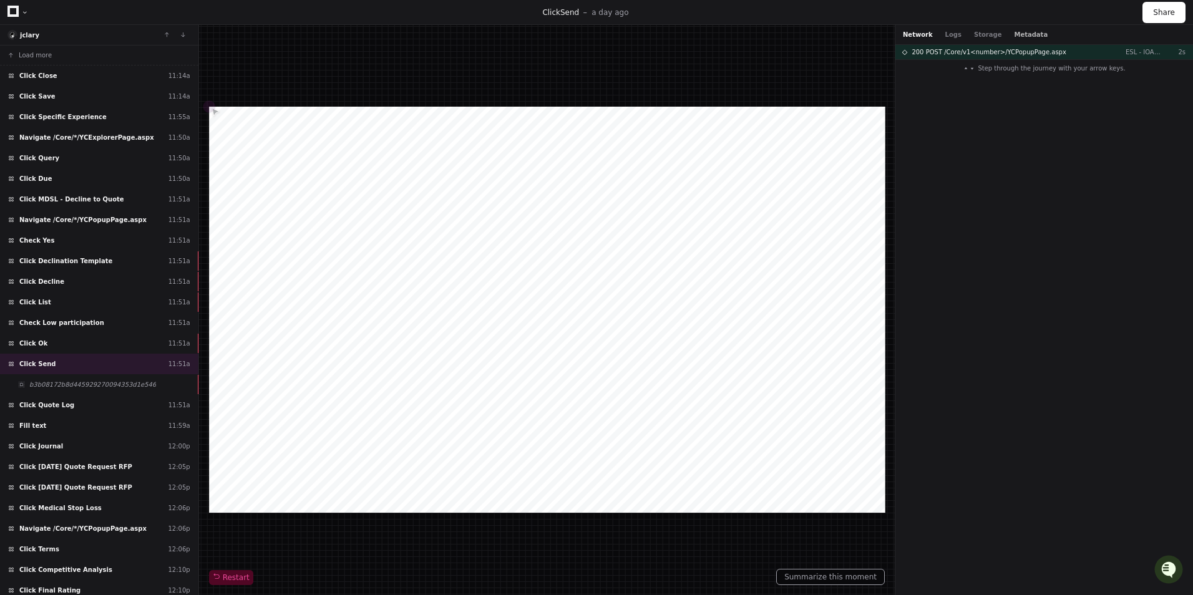
click at [1022, 31] on button "Metadata" at bounding box center [1031, 34] width 34 height 9
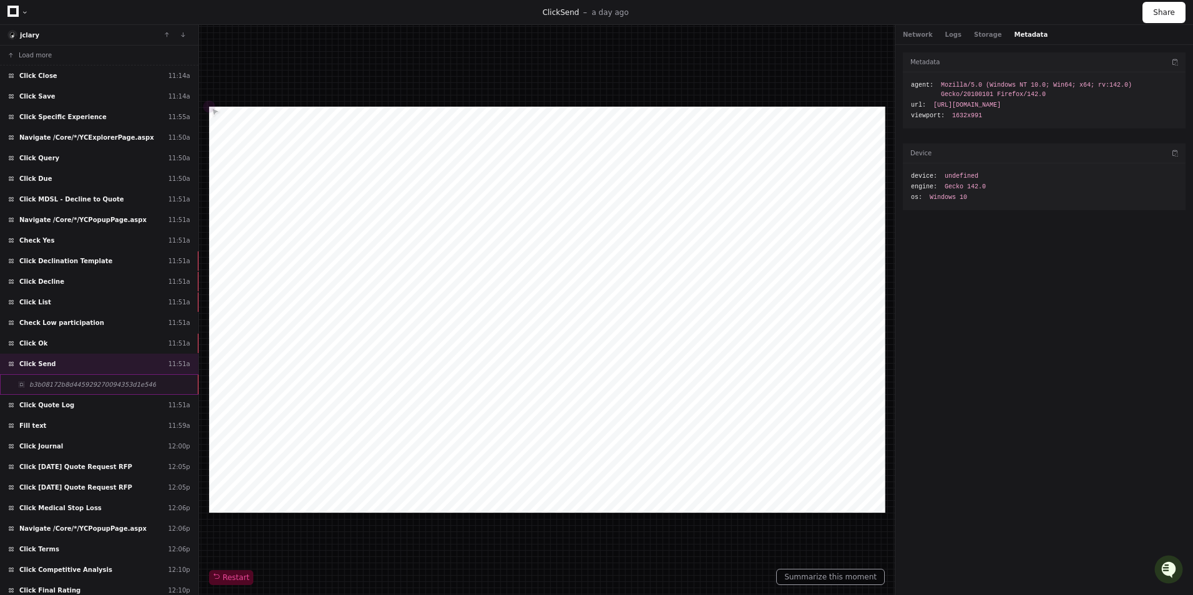
click at [150, 385] on div "b3b08172b8d445929270094353d1e546" at bounding box center [99, 384] width 198 height 21
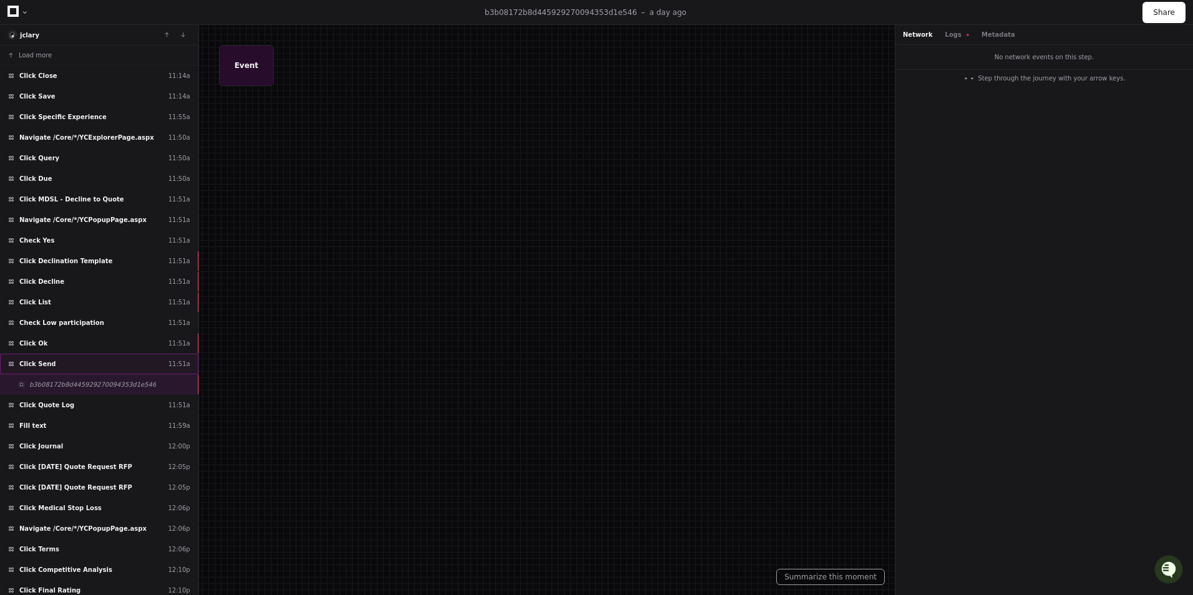
click at [119, 366] on div "Click Send 11:51a" at bounding box center [99, 364] width 198 height 21
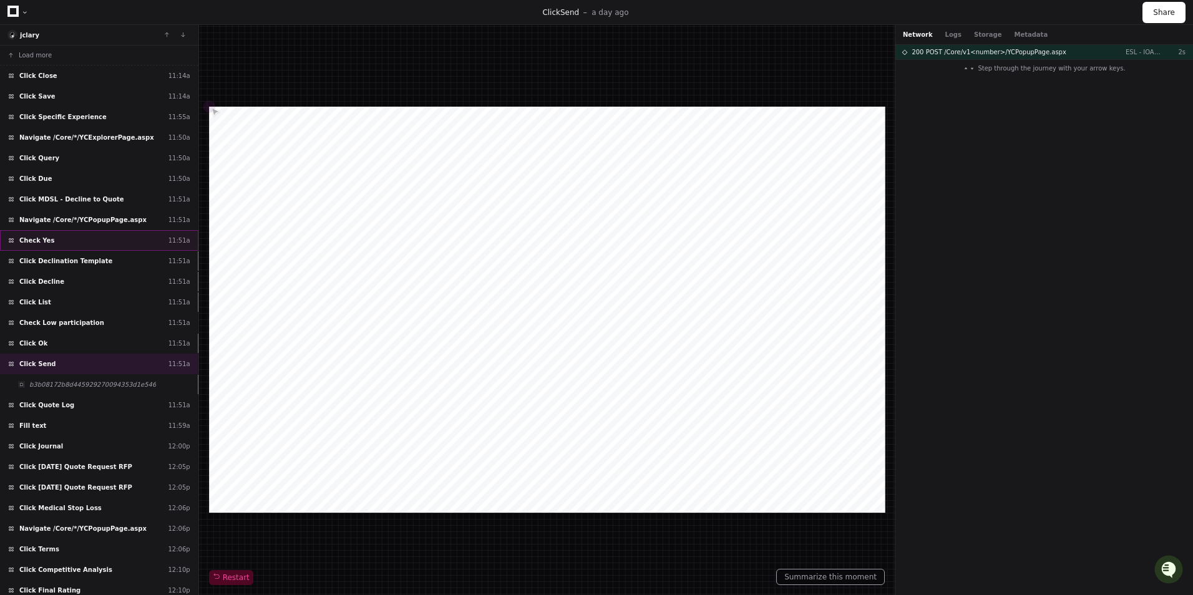
click at [110, 234] on div "Check Yes 11:51a" at bounding box center [99, 240] width 198 height 21
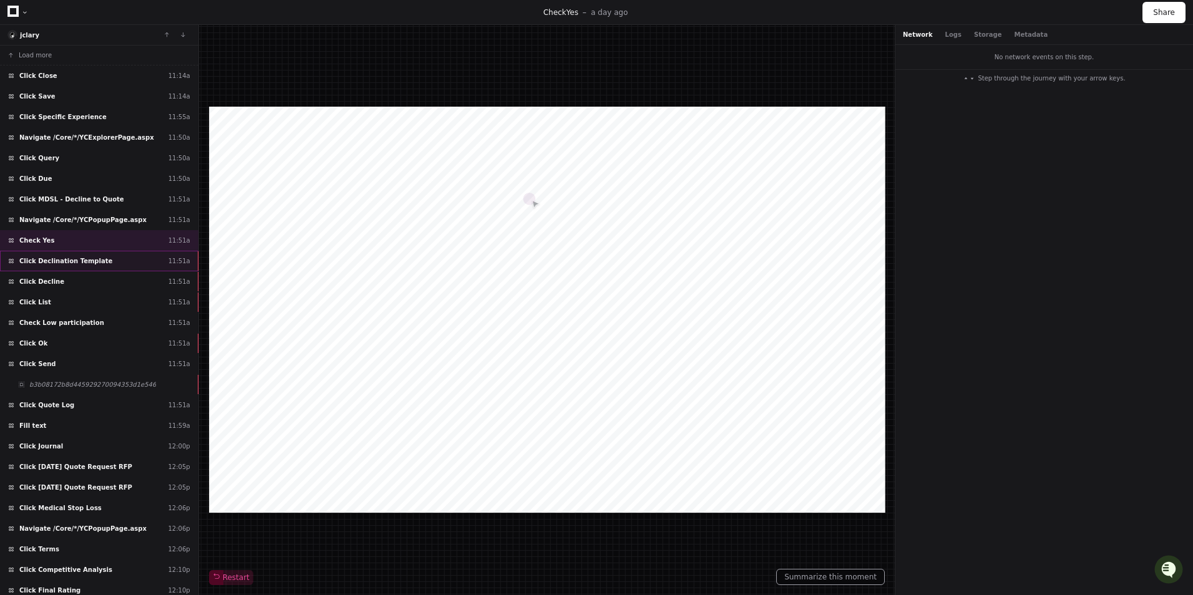
click at [97, 263] on div "Click Declination Template 11:51a" at bounding box center [99, 261] width 198 height 21
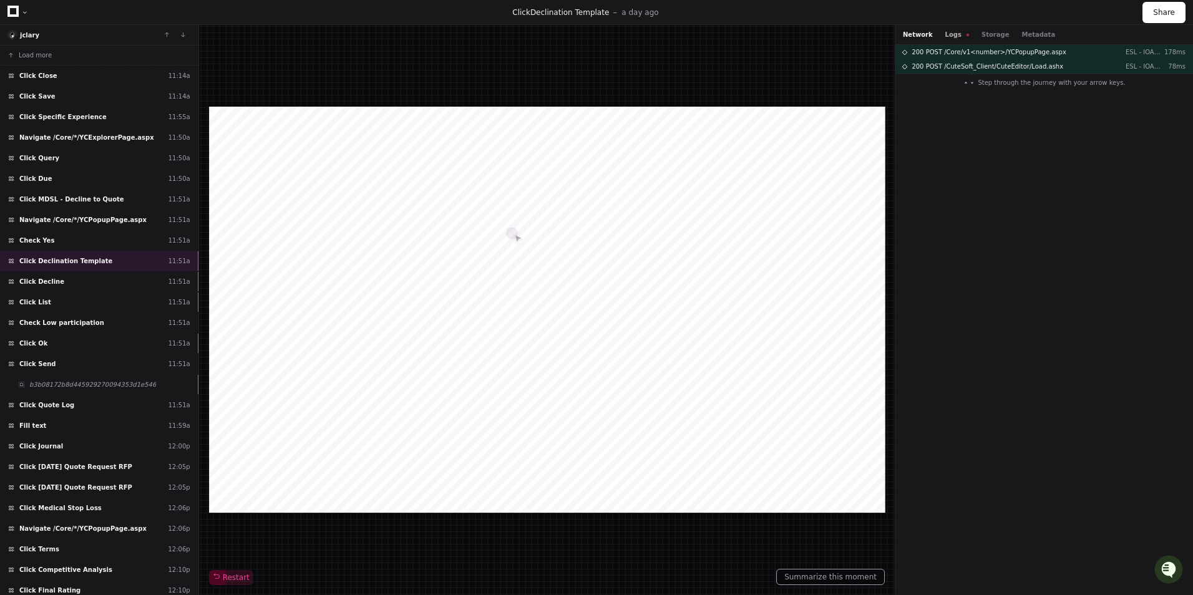
click at [949, 31] on div "Network Logs Storage Metadata" at bounding box center [1044, 35] width 298 height 20
click at [949, 34] on button "Logs" at bounding box center [957, 34] width 24 height 9
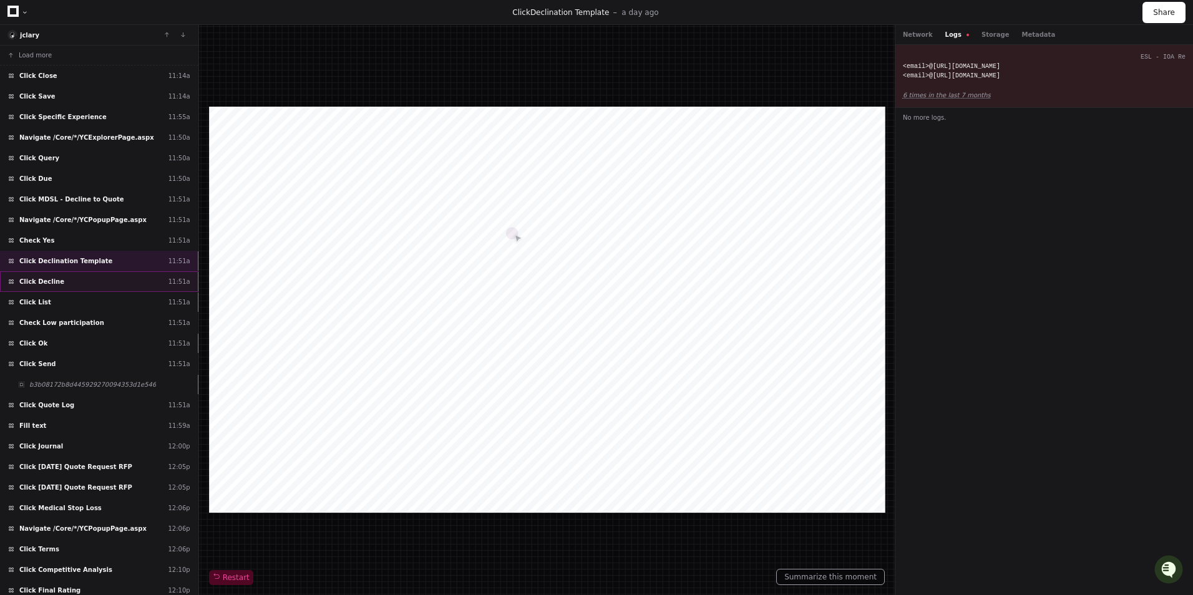
click at [152, 276] on div "Click Decline 11:51a" at bounding box center [99, 281] width 198 height 21
click at [137, 302] on div "Click List 11:51a" at bounding box center [99, 302] width 198 height 21
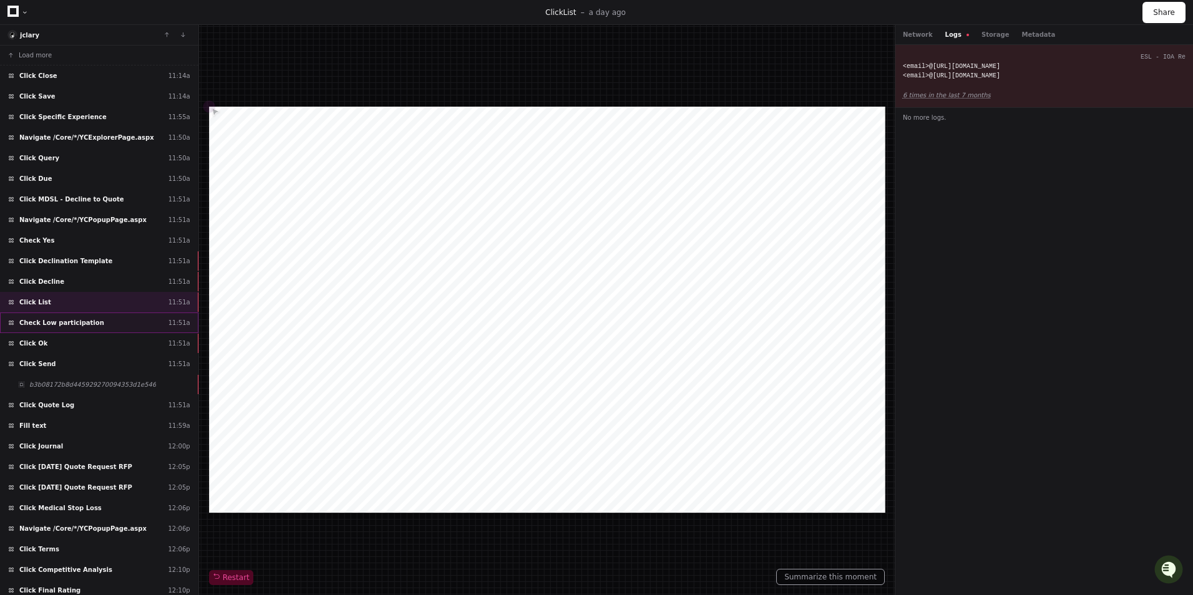
click at [102, 328] on div "Check Low participation 11:51a" at bounding box center [99, 322] width 198 height 21
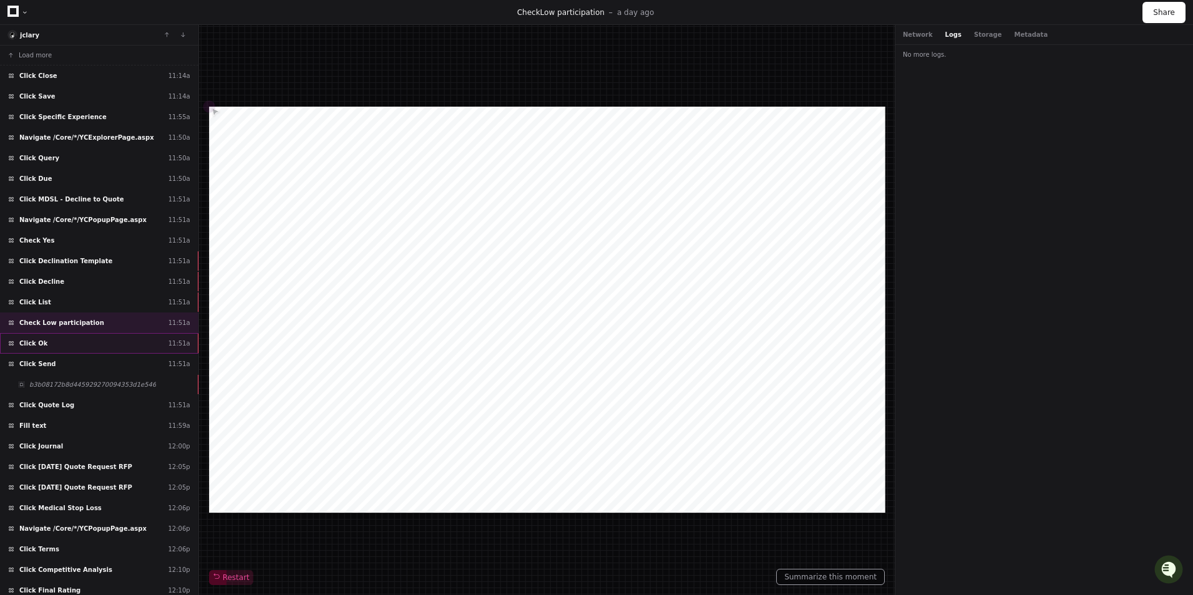
click at [88, 341] on div "Click Ok 11:51a" at bounding box center [99, 343] width 198 height 21
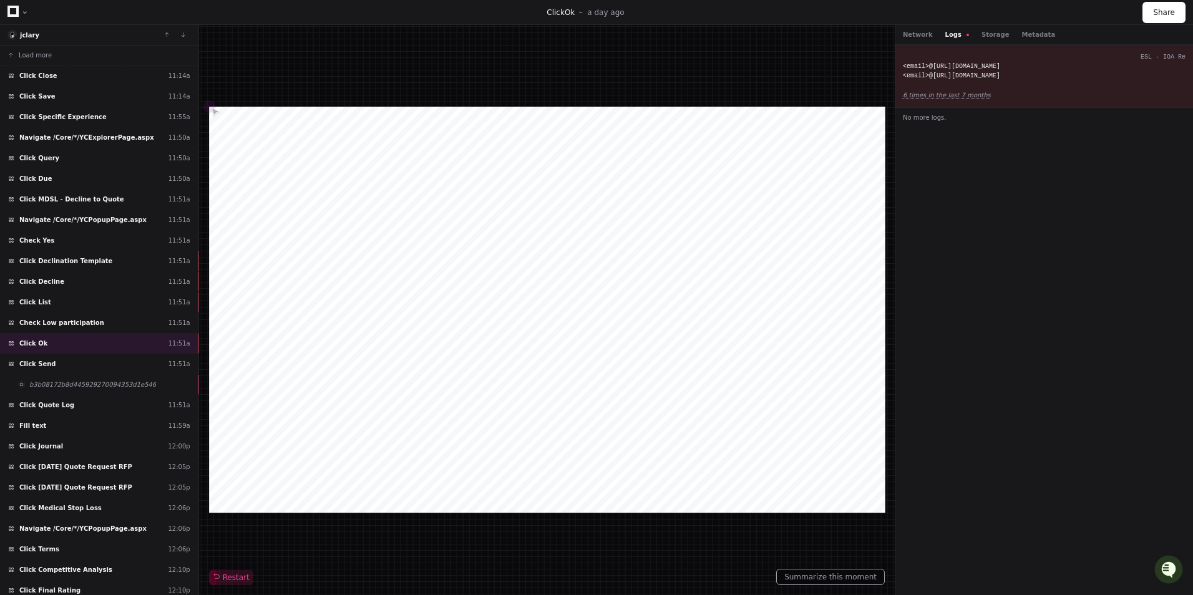
click at [1036, 34] on div "Network Logs Storage Metadata" at bounding box center [1044, 35] width 298 height 20
click at [1025, 34] on button "Metadata" at bounding box center [1038, 34] width 34 height 9
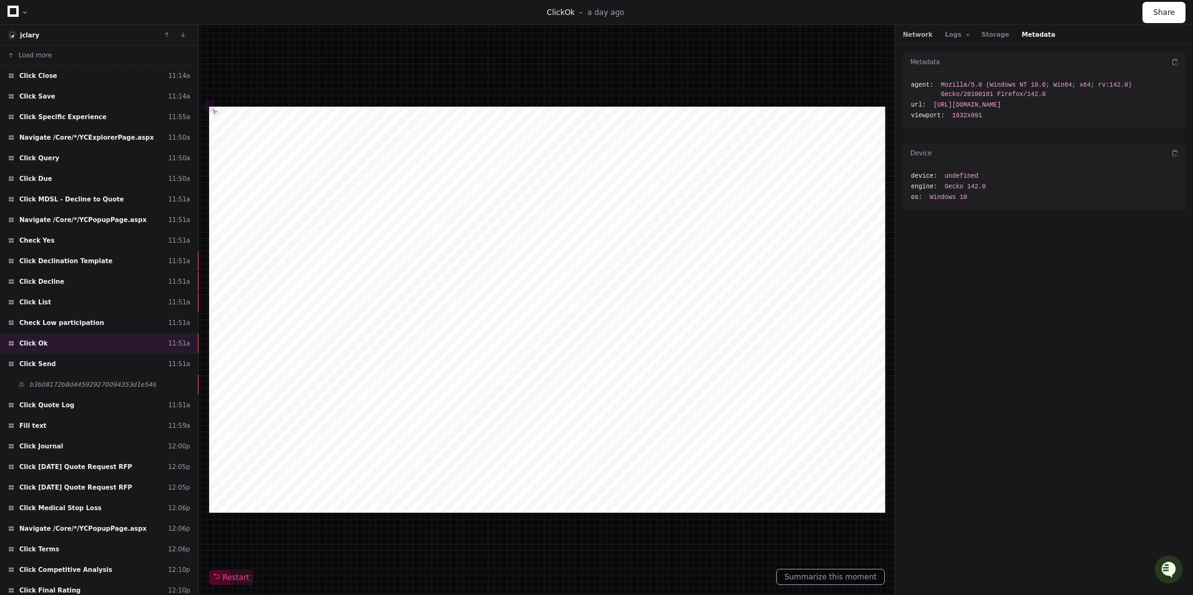
click at [916, 38] on button "Network" at bounding box center [917, 34] width 30 height 9
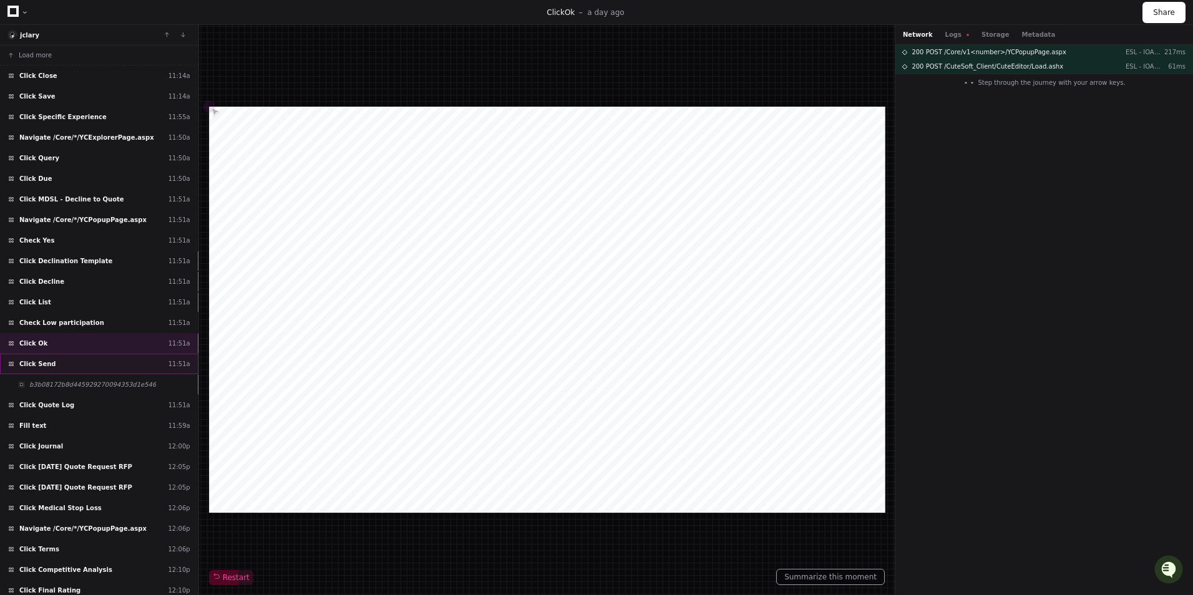
click at [136, 372] on div "Click Send 11:51a" at bounding box center [99, 364] width 198 height 21
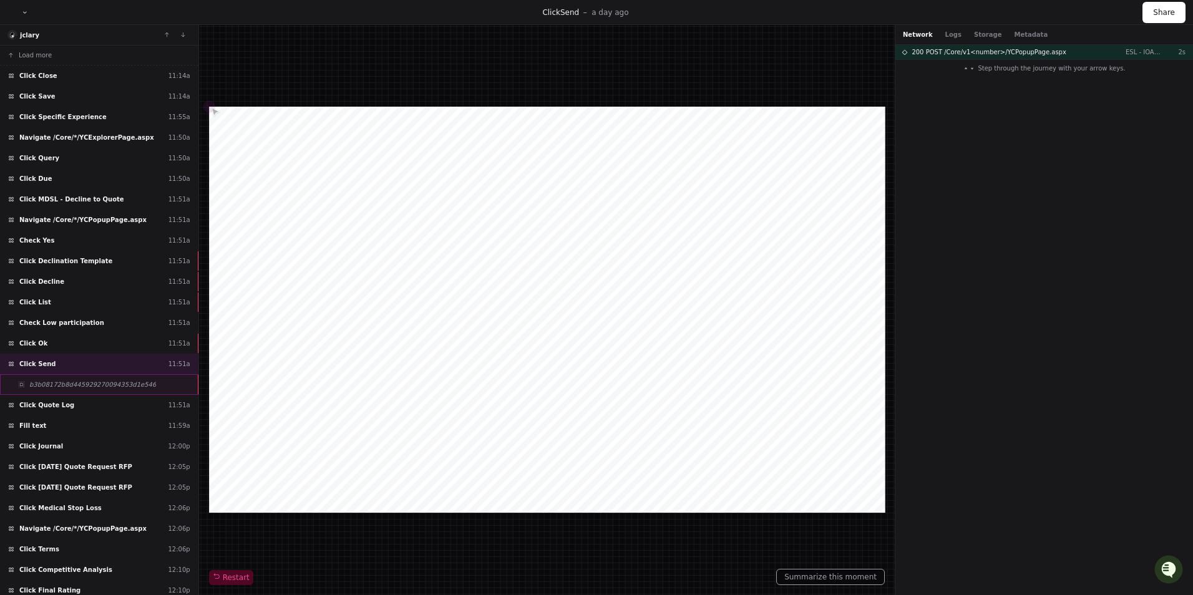
click at [109, 390] on div "b3b08172b8d445929270094353d1e546" at bounding box center [99, 384] width 198 height 21
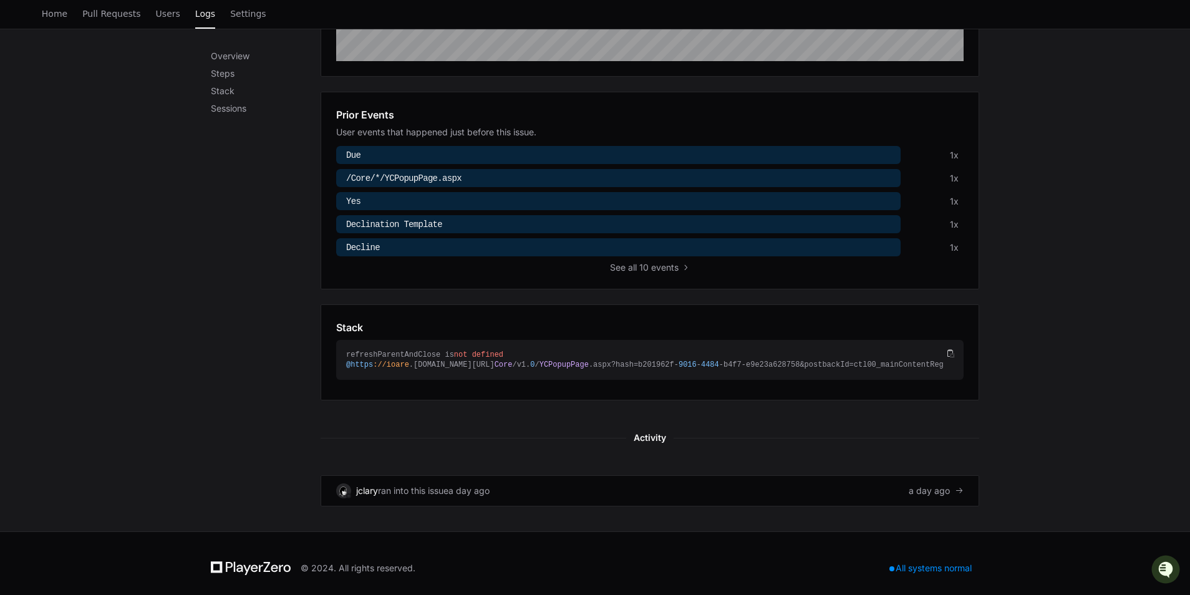
scroll to position [367, 0]
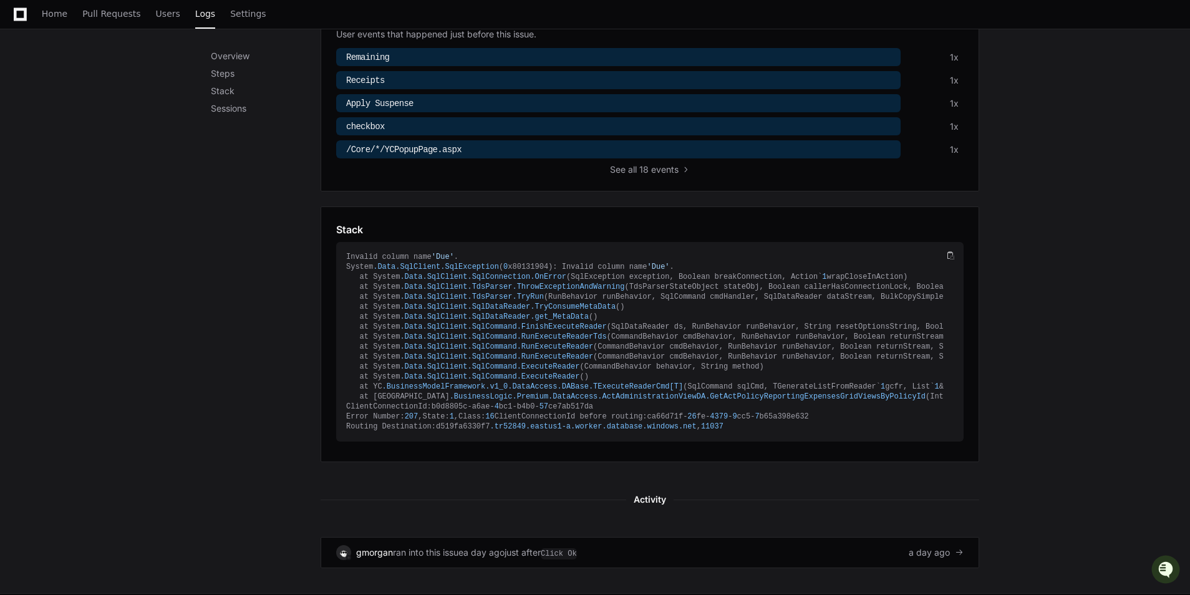
scroll to position [550, 0]
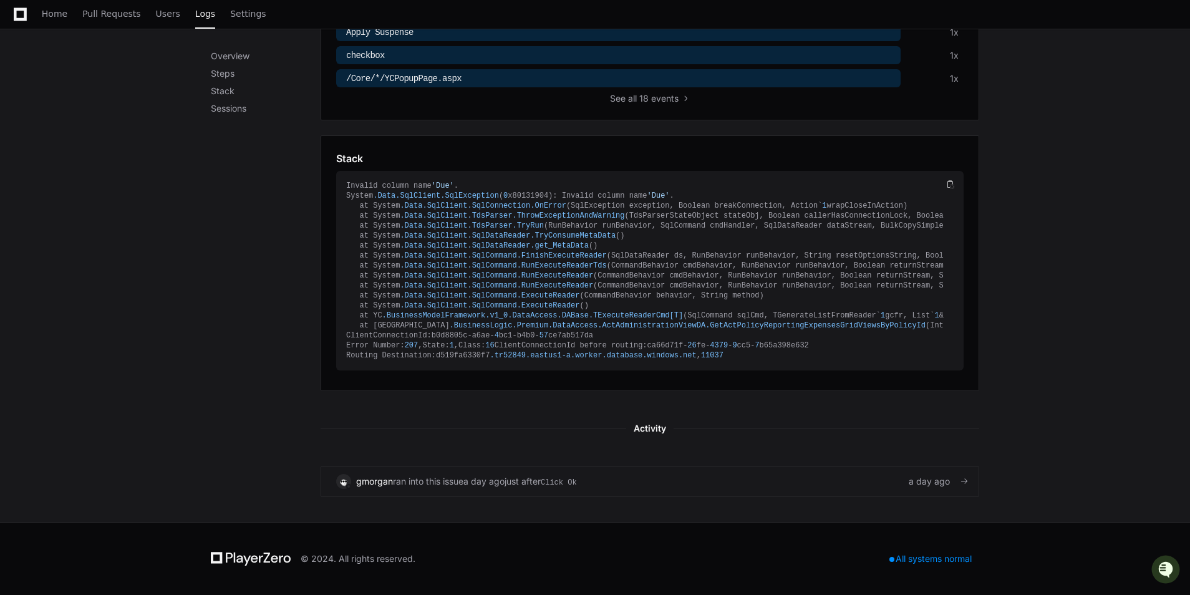
click at [529, 482] on div "just after Click Ok" at bounding box center [541, 481] width 72 height 12
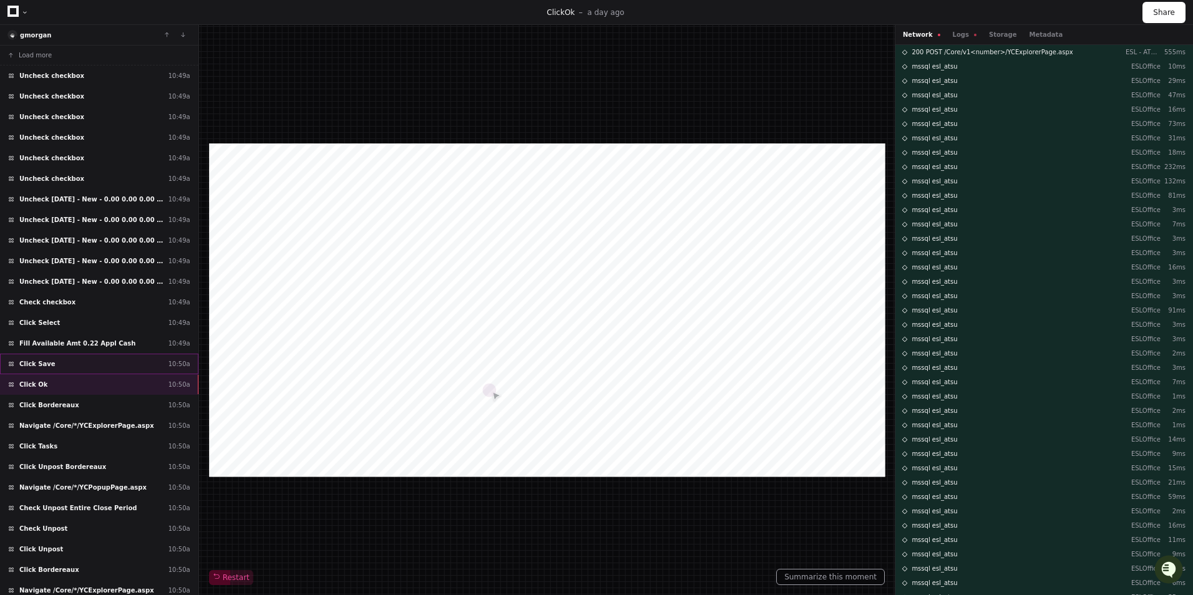
click at [81, 365] on div "Click Save 10:50a" at bounding box center [99, 364] width 198 height 21
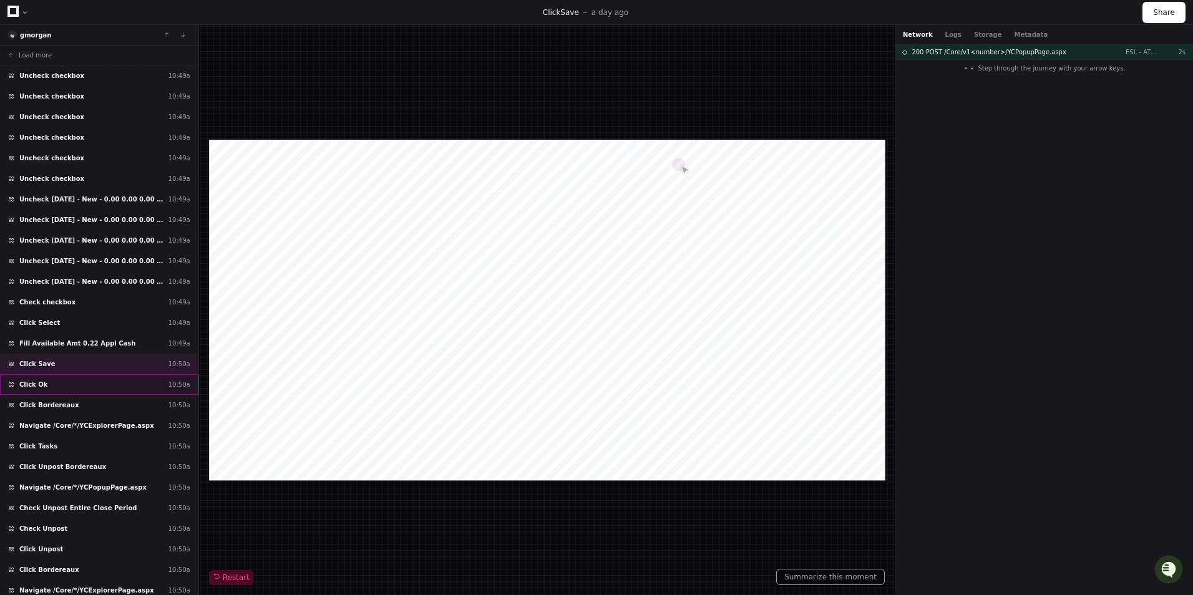
click at [80, 381] on div "Click Ok 10:50a" at bounding box center [99, 384] width 198 height 21
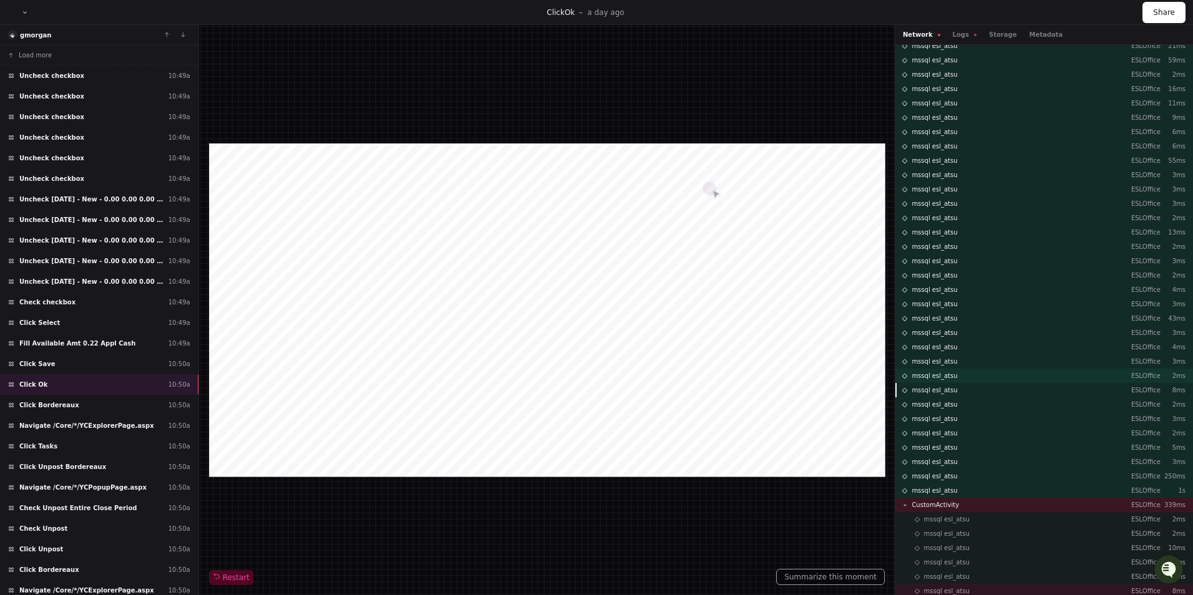
scroll to position [475, 0]
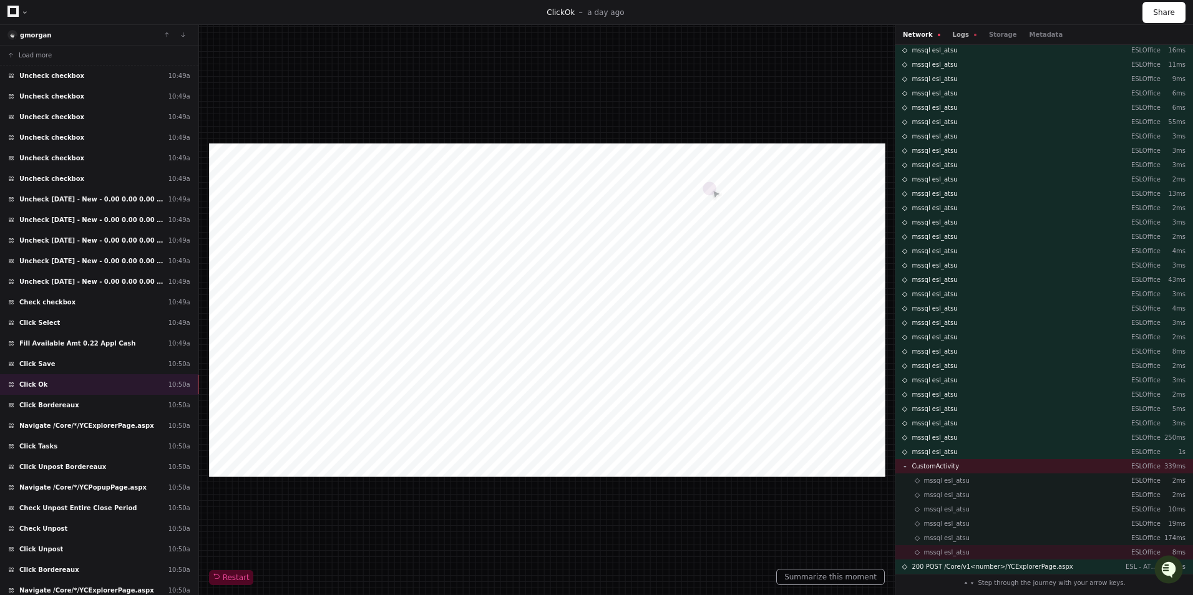
click at [964, 33] on button "Logs" at bounding box center [964, 34] width 24 height 9
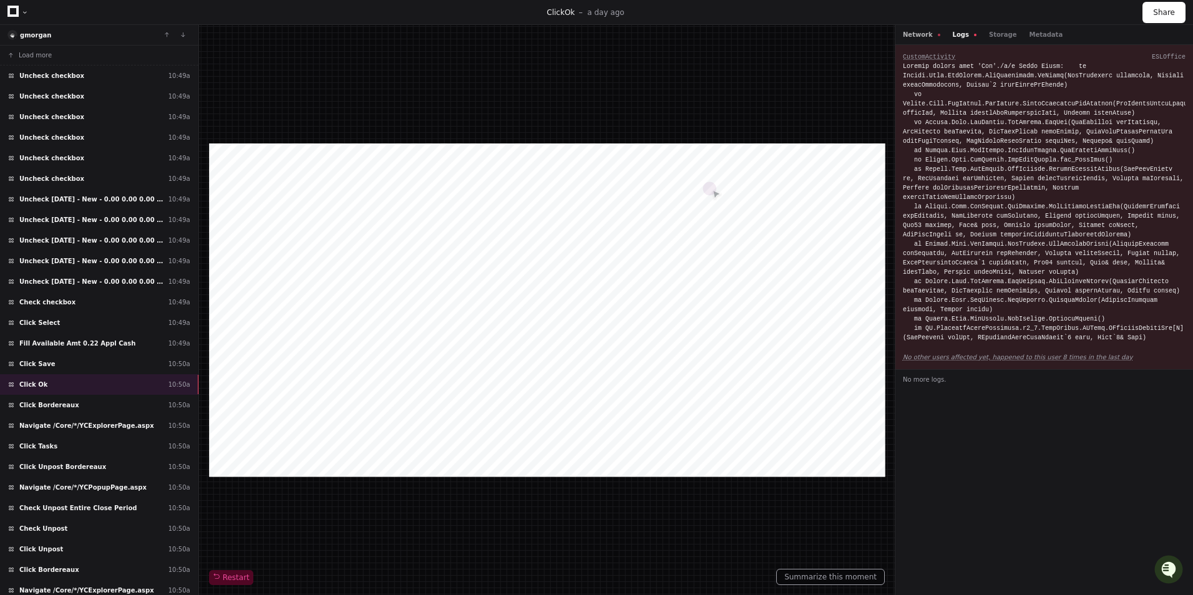
click at [923, 34] on button "Network" at bounding box center [920, 34] width 37 height 9
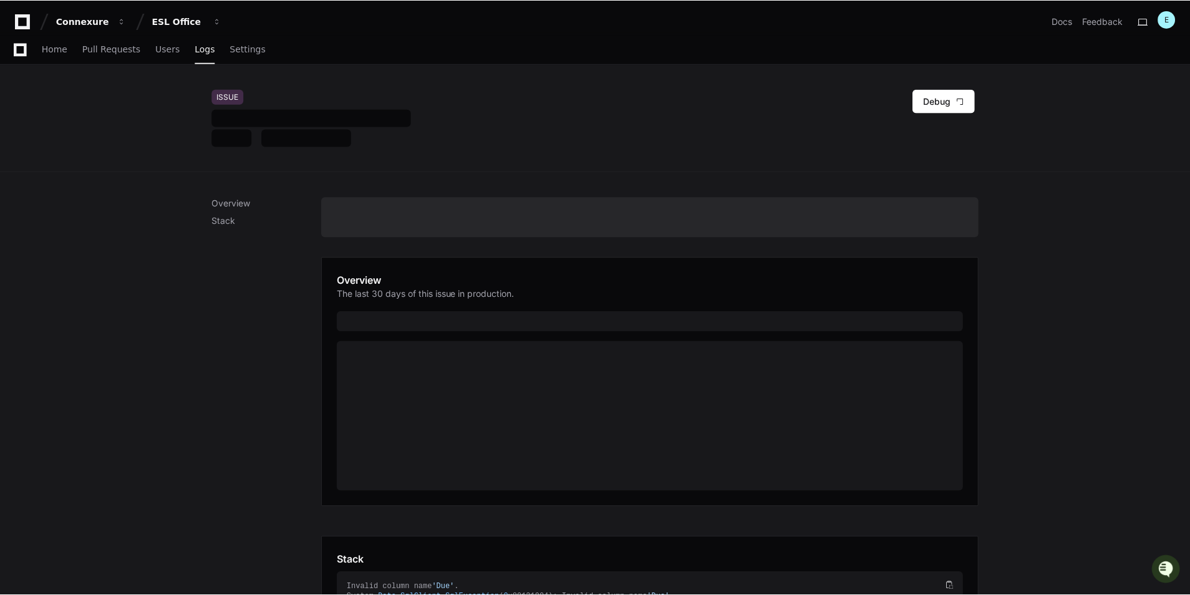
scroll to position [367, 0]
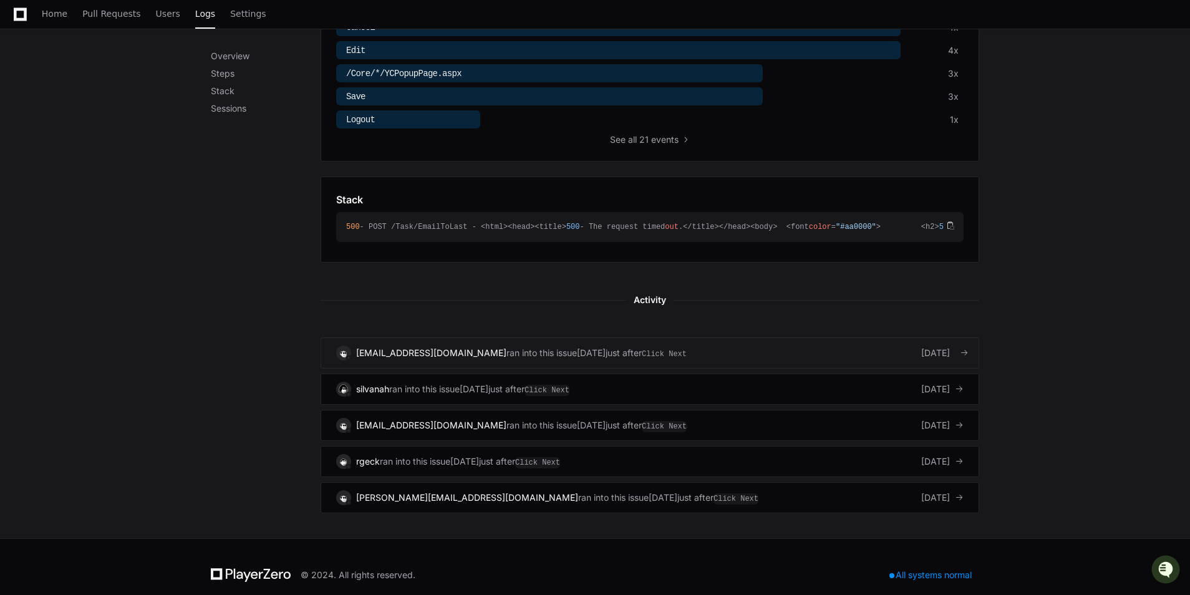
click at [629, 358] on div "just after Click Next" at bounding box center [646, 353] width 81 height 12
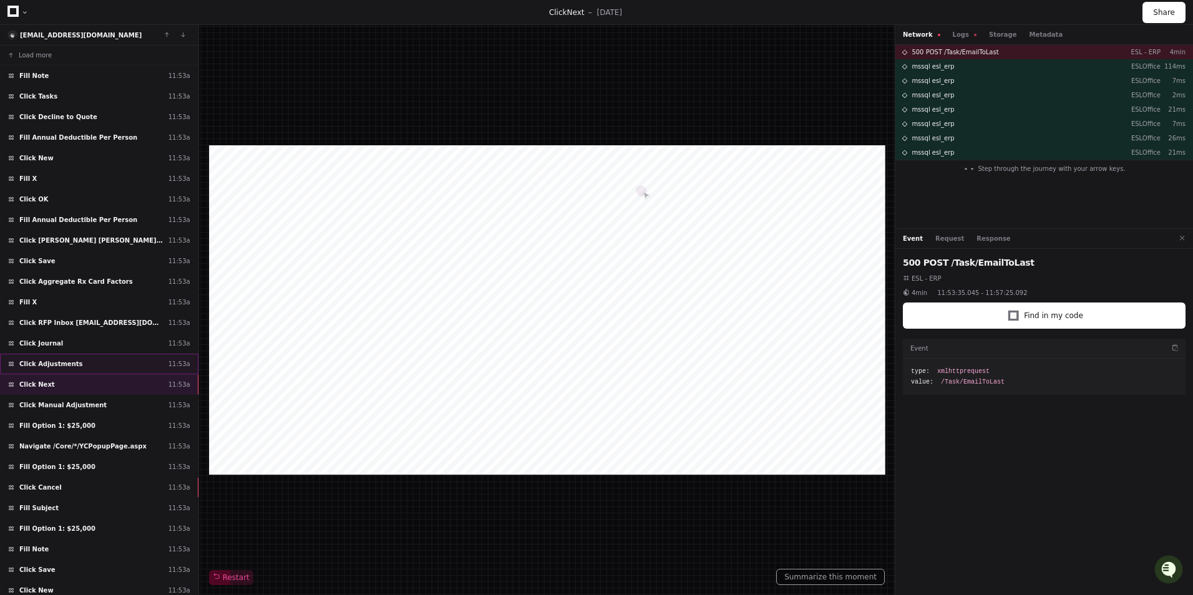
click at [132, 368] on div "Click Adjustments 11:53a" at bounding box center [99, 364] width 198 height 21
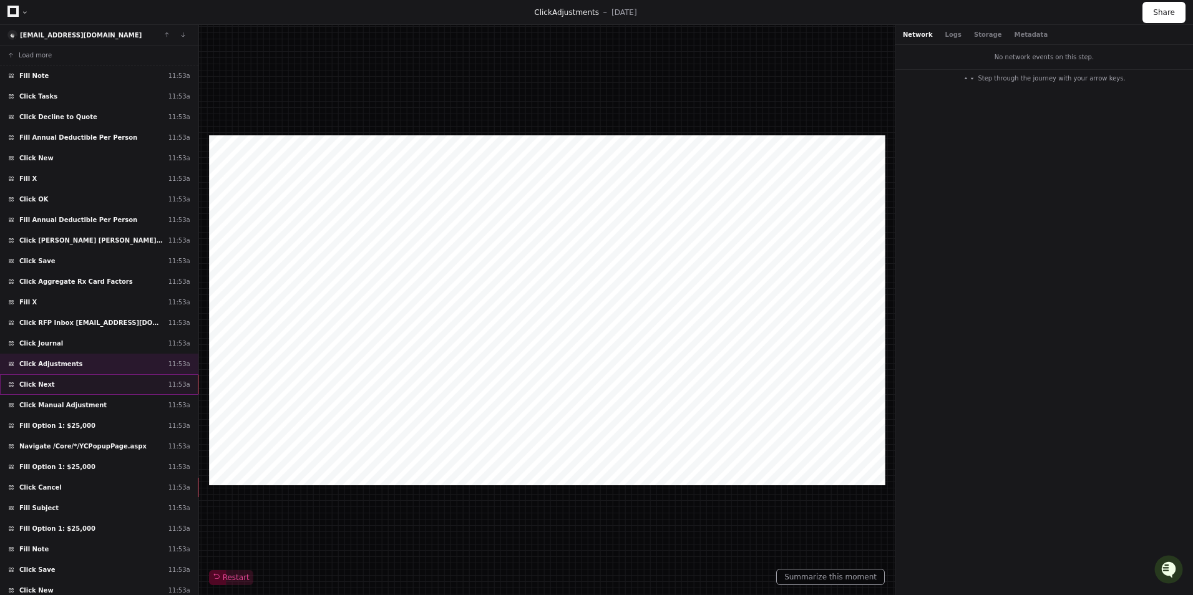
click at [137, 384] on div "Click Next 11:53a" at bounding box center [99, 384] width 198 height 21
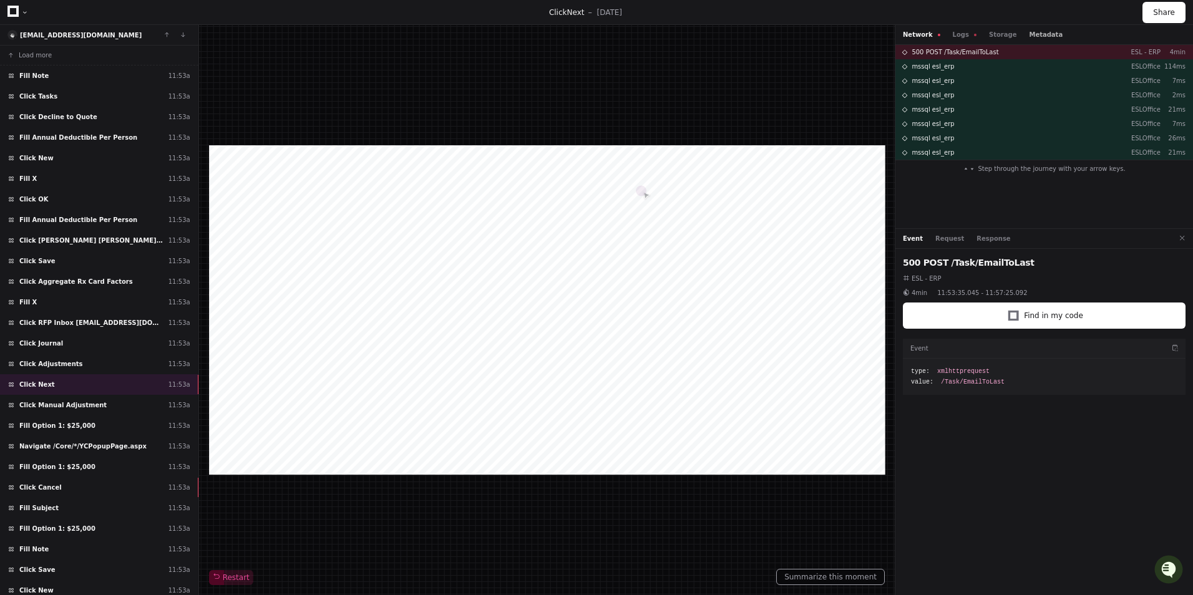
click at [1028, 33] on button "Metadata" at bounding box center [1045, 34] width 34 height 9
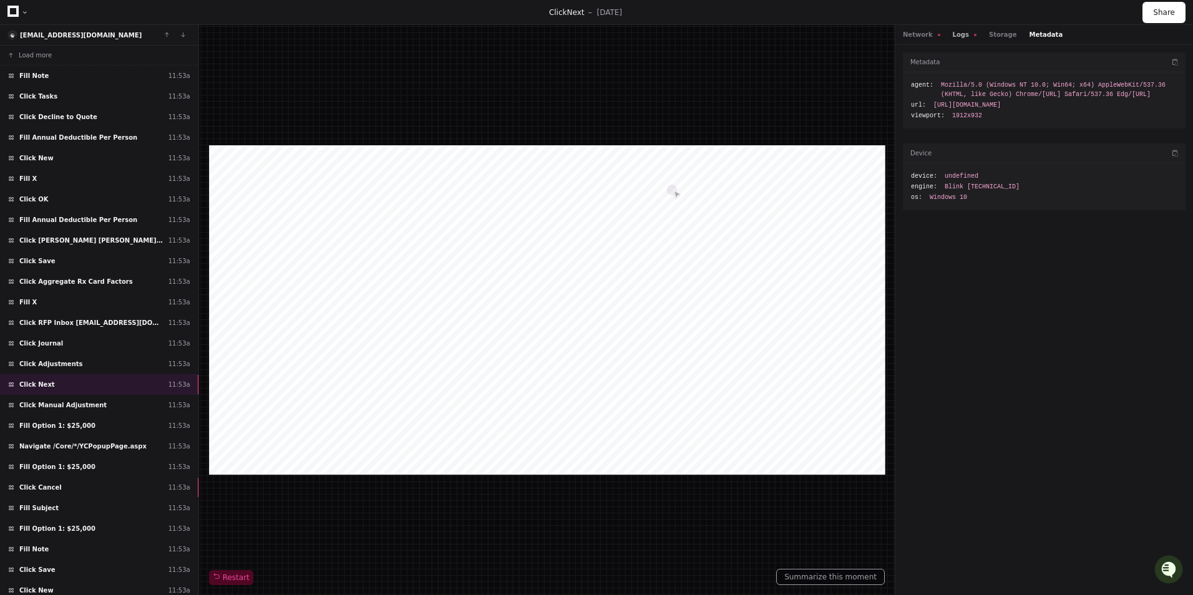
click at [959, 33] on button "Logs" at bounding box center [964, 34] width 24 height 9
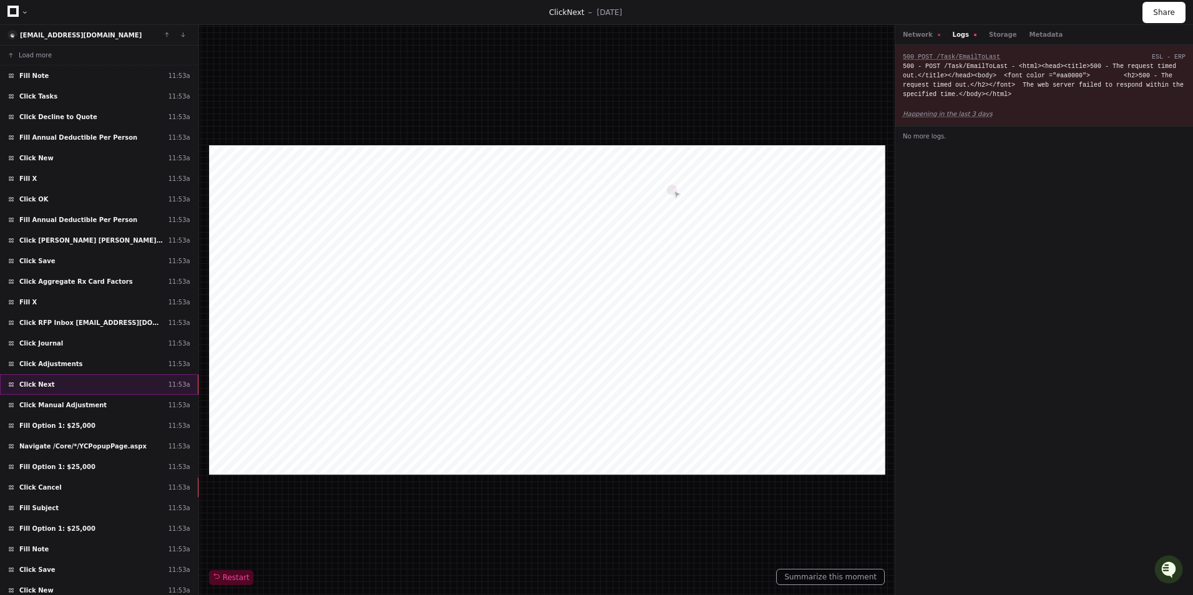
click at [66, 385] on div "Click Next 11:53a" at bounding box center [99, 384] width 198 height 21
click at [906, 29] on div "Network Logs Storage Metadata" at bounding box center [1044, 35] width 298 height 20
click at [907, 34] on button "Network" at bounding box center [920, 34] width 37 height 9
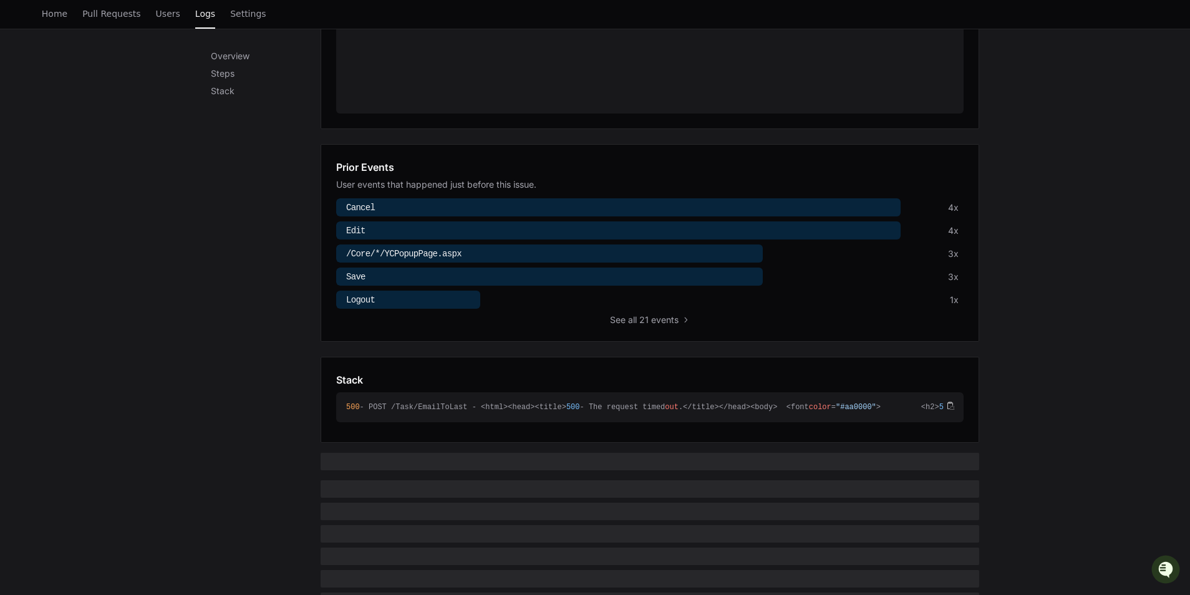
scroll to position [367, 0]
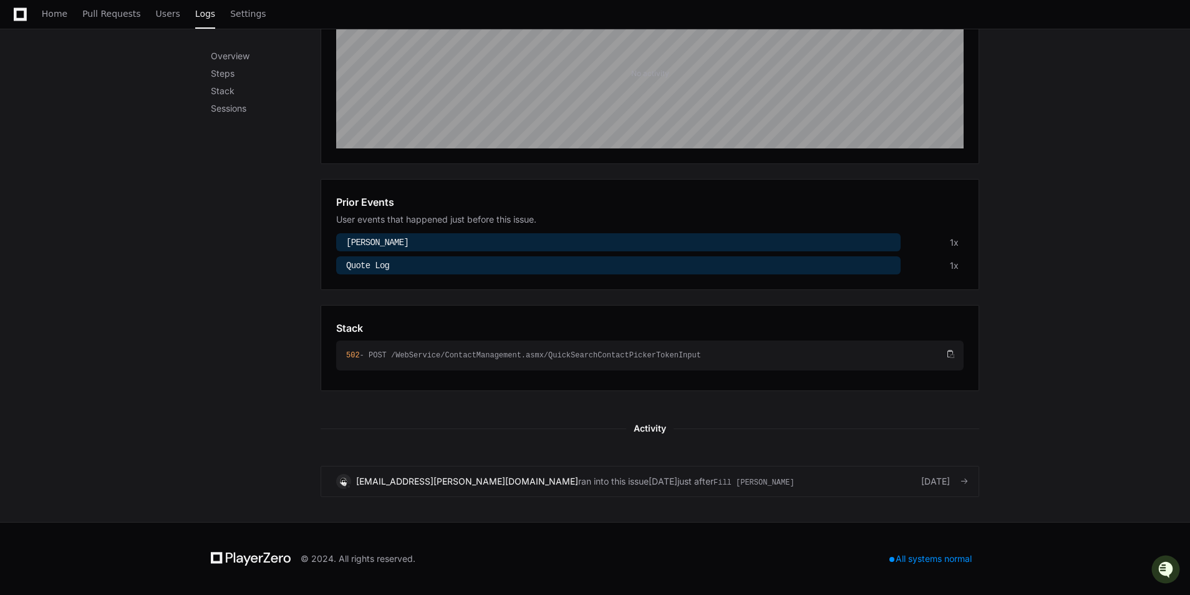
click at [700, 478] on div "[EMAIL_ADDRESS][PERSON_NAME][DOMAIN_NAME] ran into this issue [DATE] just after…" at bounding box center [649, 481] width 627 height 15
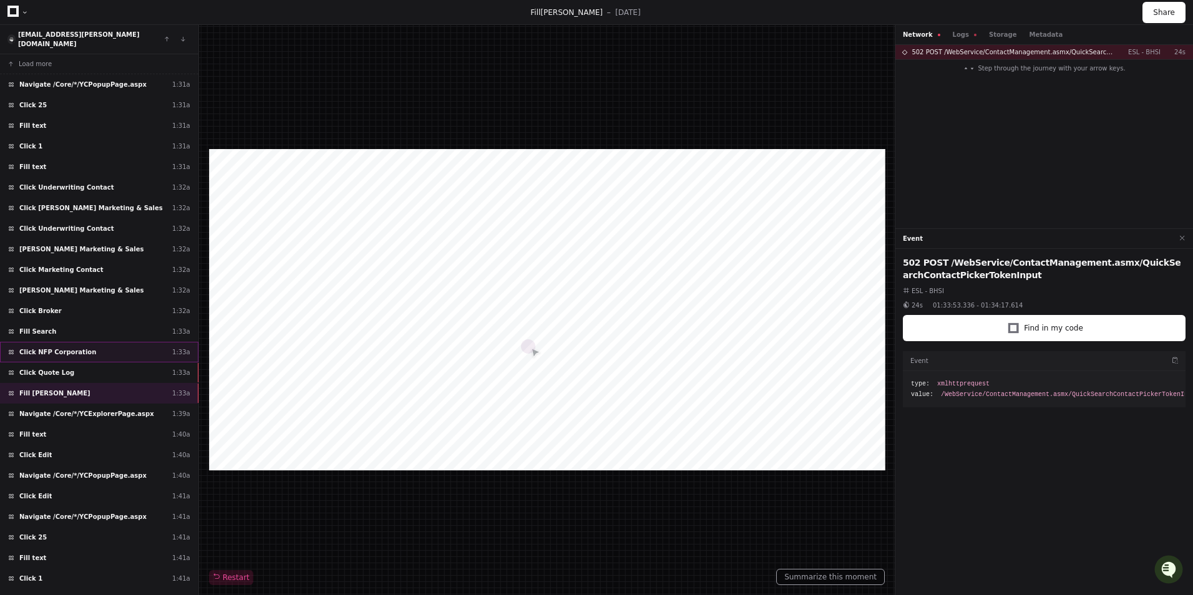
click at [109, 346] on div "Click NFP Corporation 1:33a" at bounding box center [99, 352] width 198 height 21
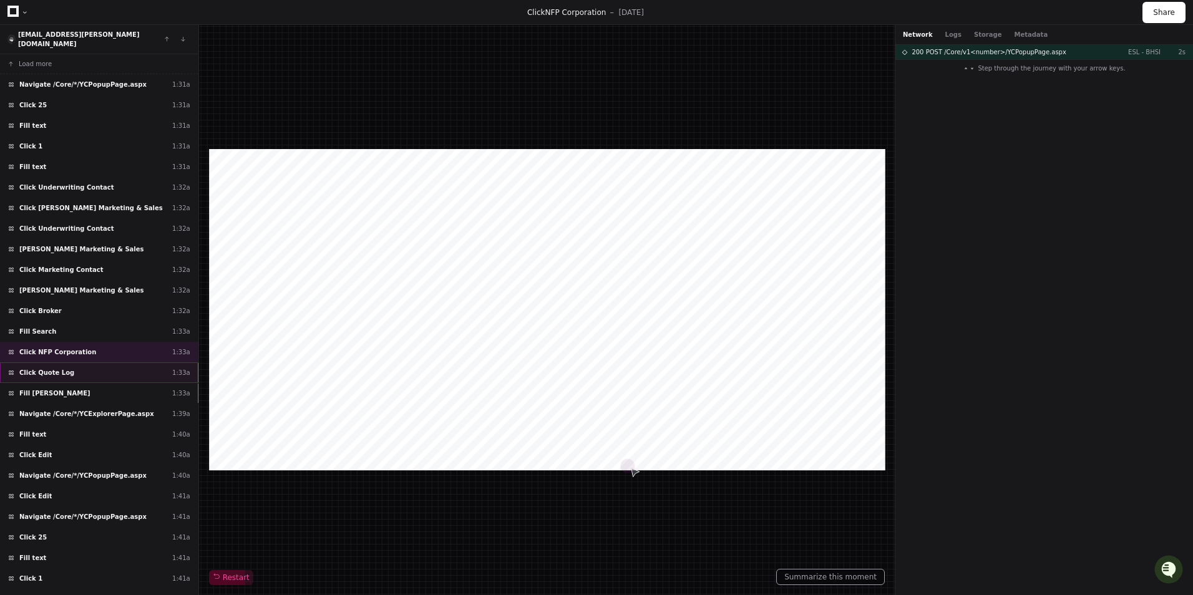
click at [105, 362] on div "Click Quote Log 1:33a" at bounding box center [99, 372] width 198 height 21
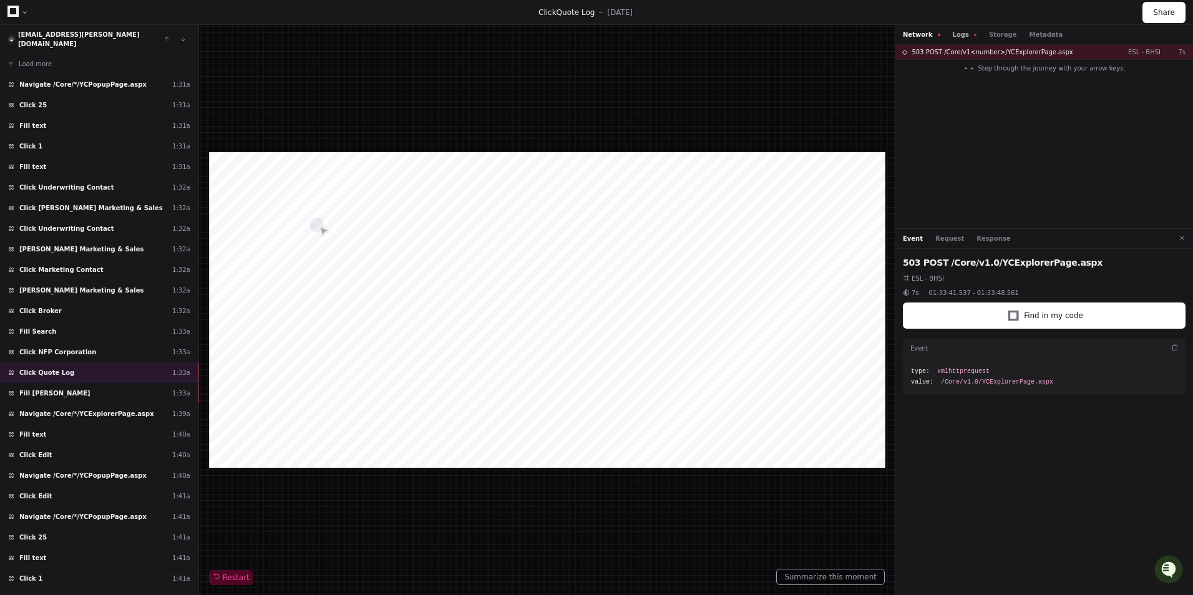
click at [952, 37] on button "Logs" at bounding box center [964, 34] width 24 height 9
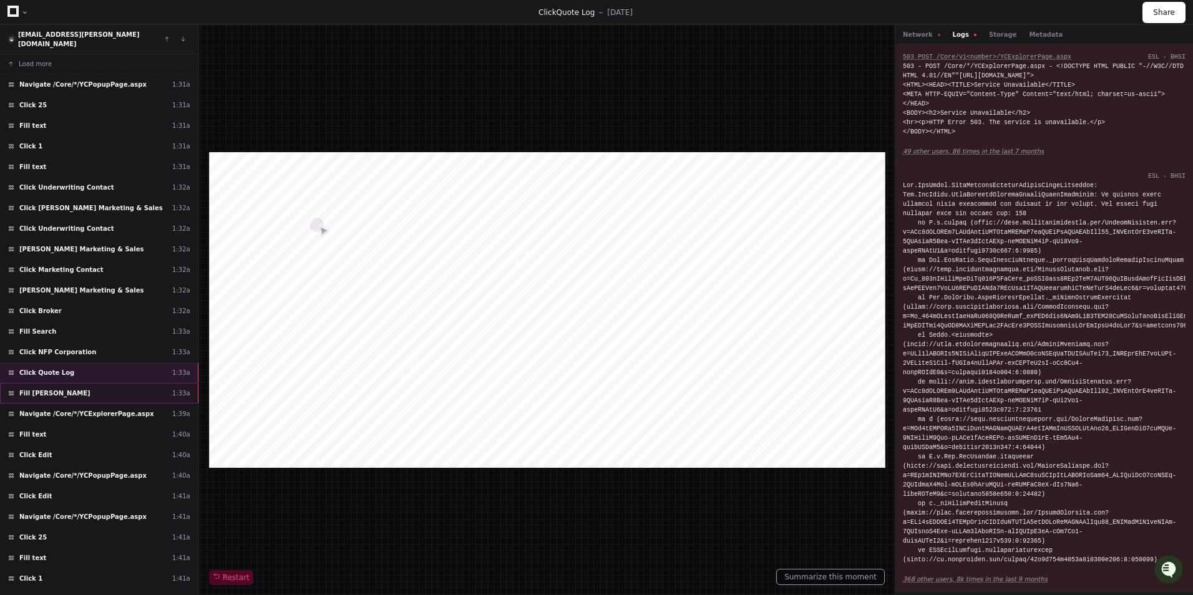
click at [141, 389] on div "Fill [PERSON_NAME] 1:33a" at bounding box center [99, 393] width 198 height 21
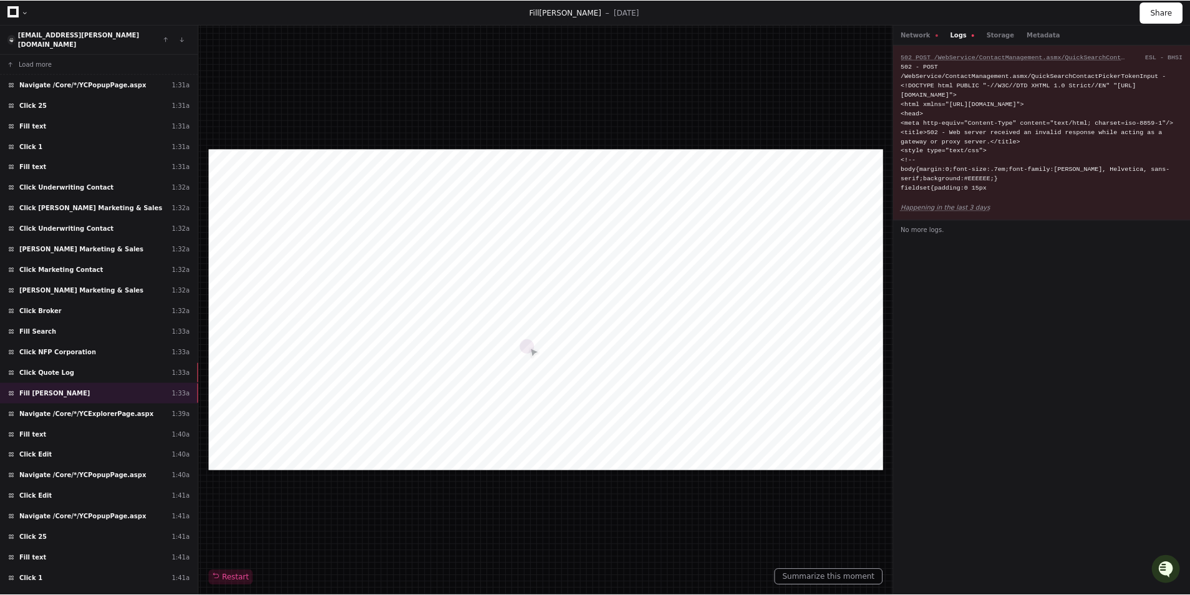
scroll to position [280, 0]
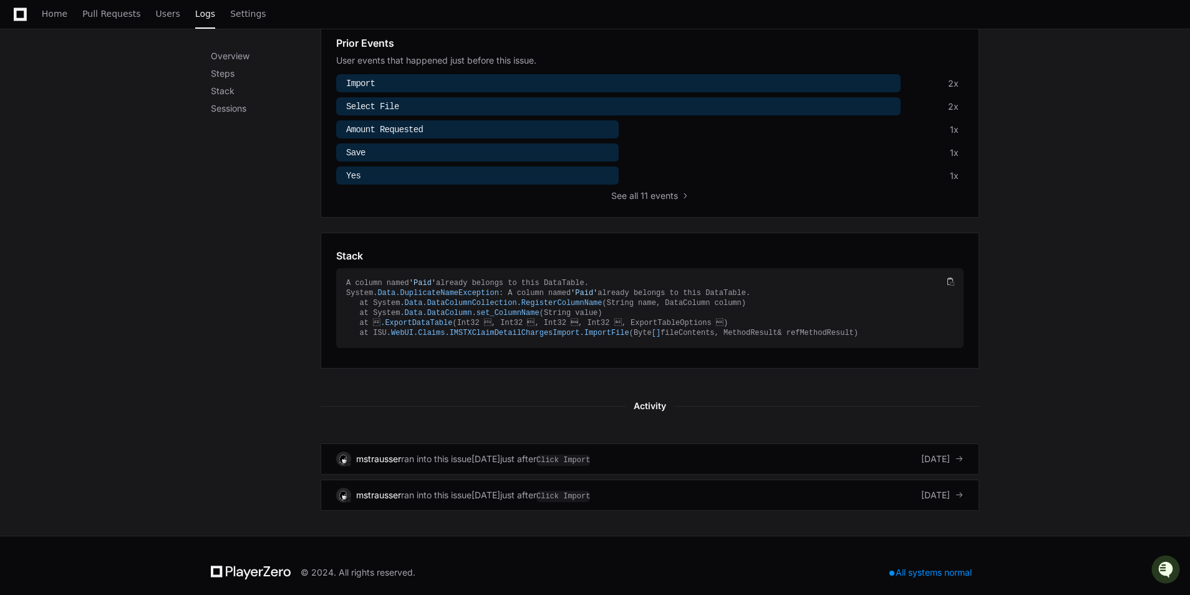
scroll to position [457, 0]
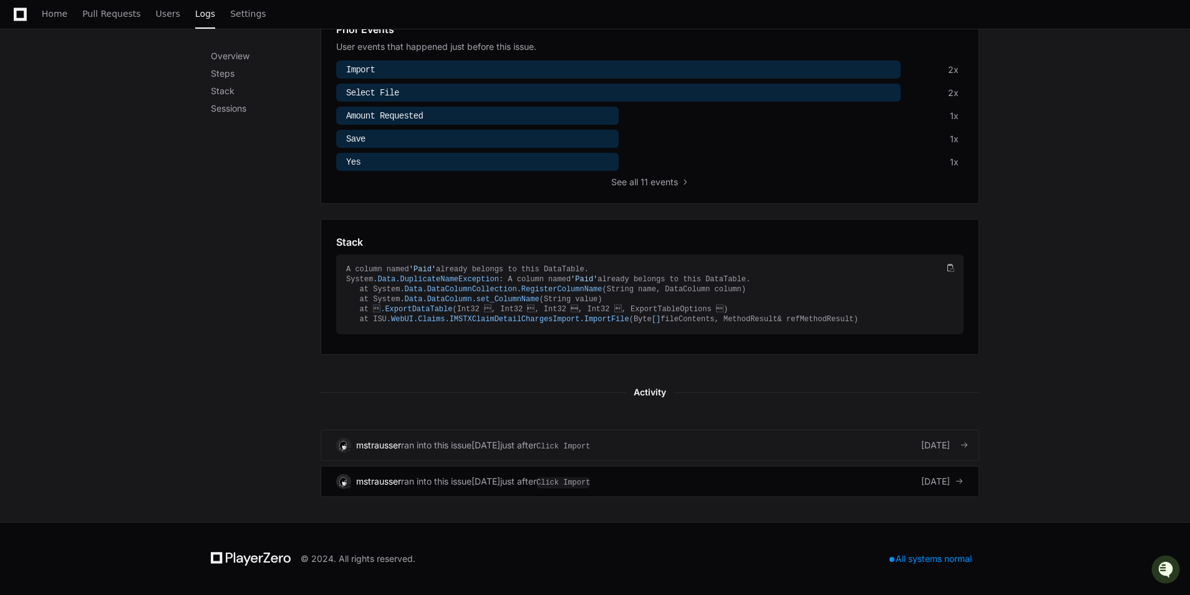
click at [644, 454] on link "mstrausser ran into this issue [DATE] just after Click Import [DATE]" at bounding box center [650, 445] width 659 height 31
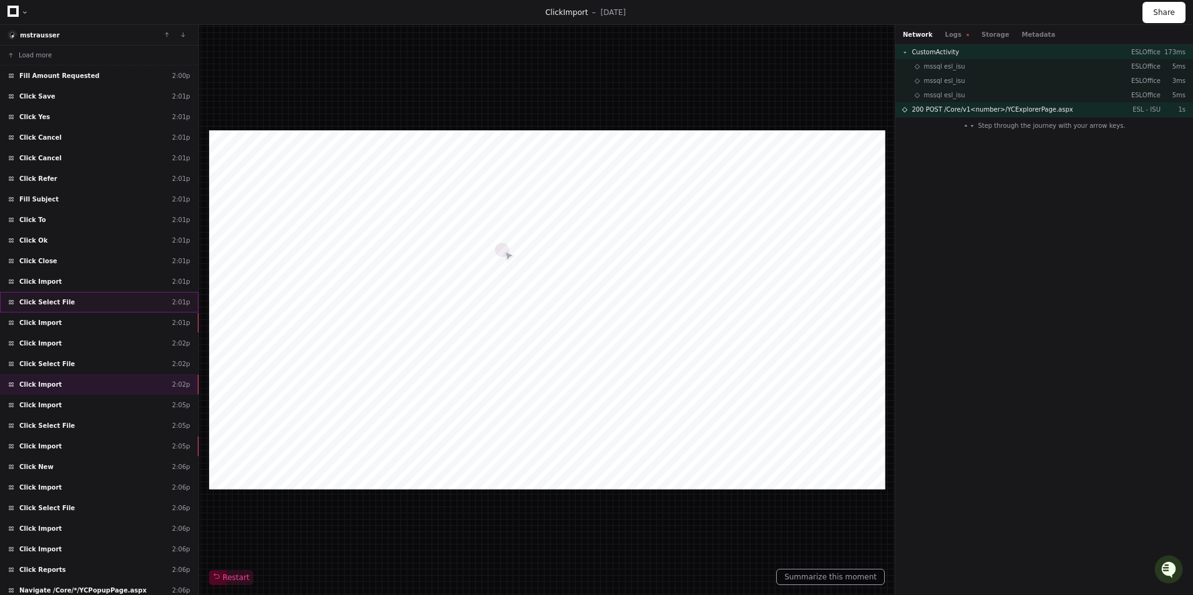
click at [124, 308] on div "Click Select File 2:01p" at bounding box center [99, 302] width 198 height 21
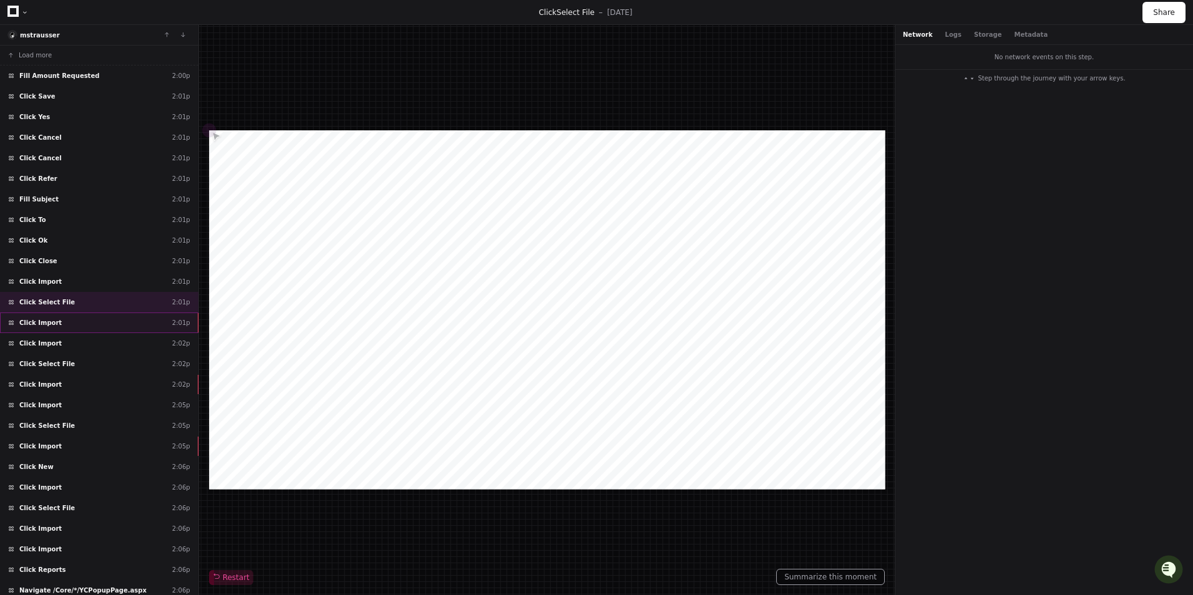
click at [133, 327] on div "Click Import 2:01p" at bounding box center [99, 322] width 198 height 21
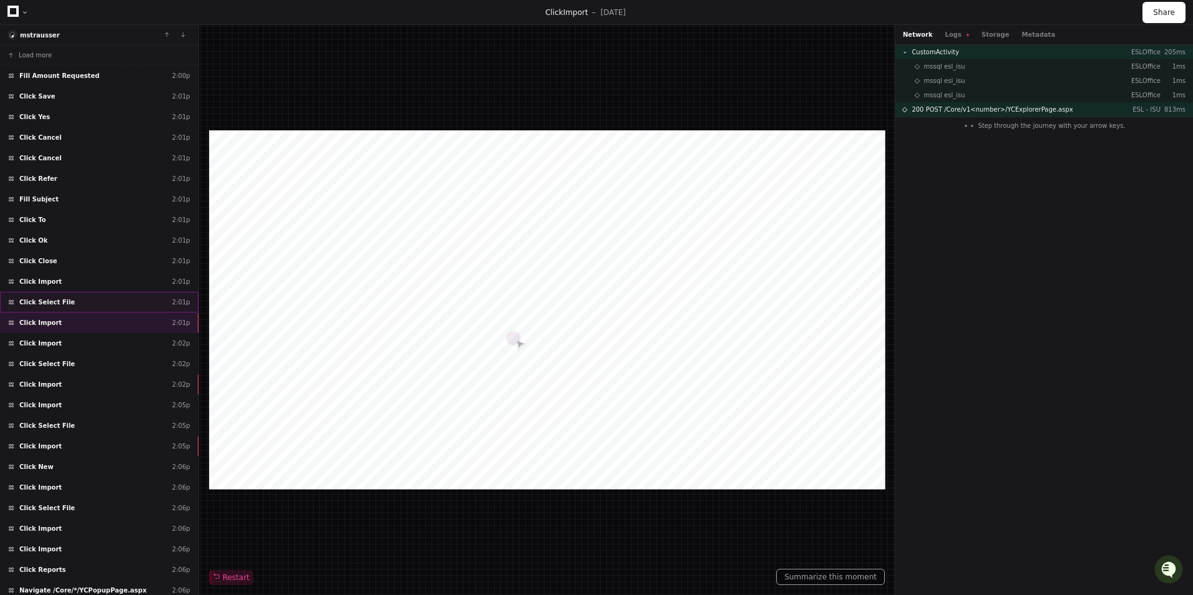
click at [84, 306] on div "Click Select File 2:01p" at bounding box center [99, 302] width 198 height 21
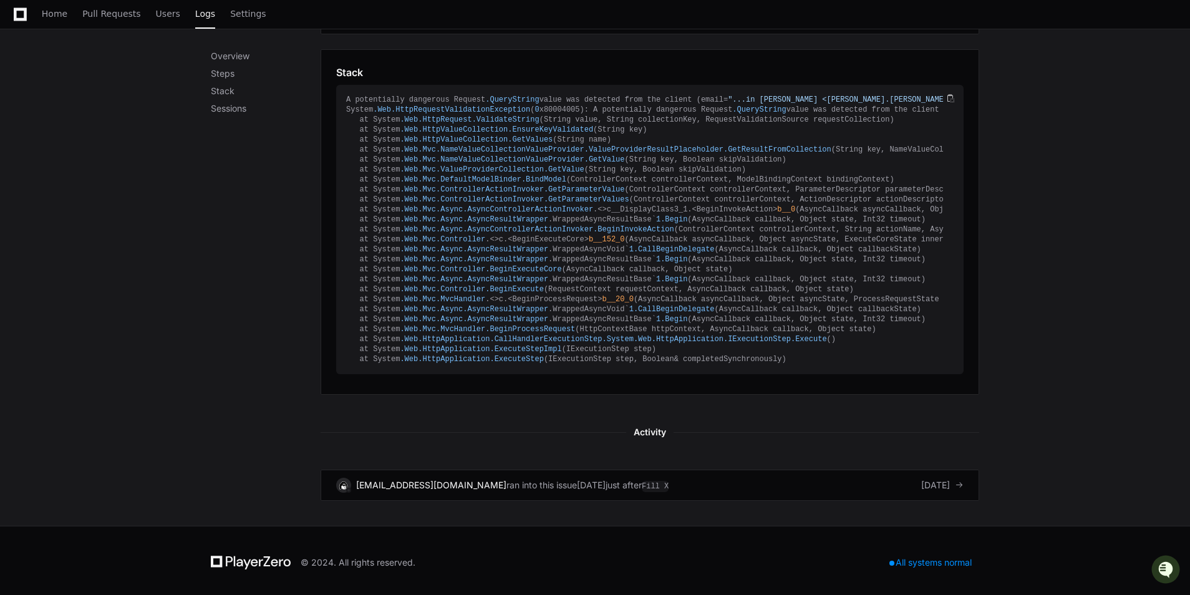
scroll to position [630, 0]
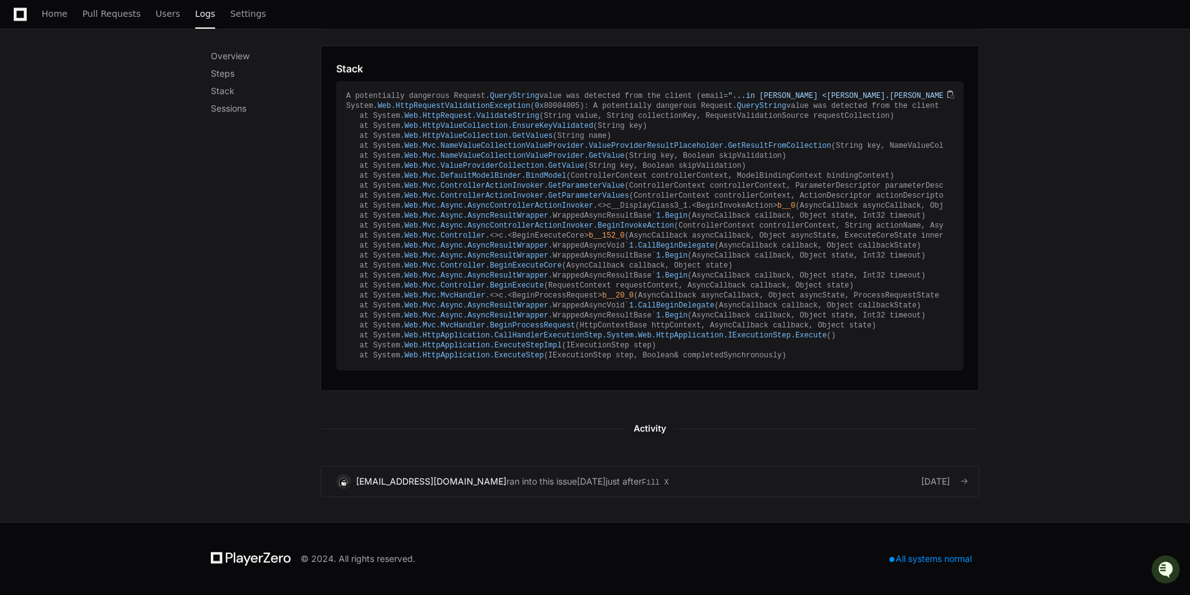
click at [685, 484] on div "[EMAIL_ADDRESS][DOMAIN_NAME] ran into this issue [DATE] just after Fill X [DATE]" at bounding box center [649, 481] width 627 height 15
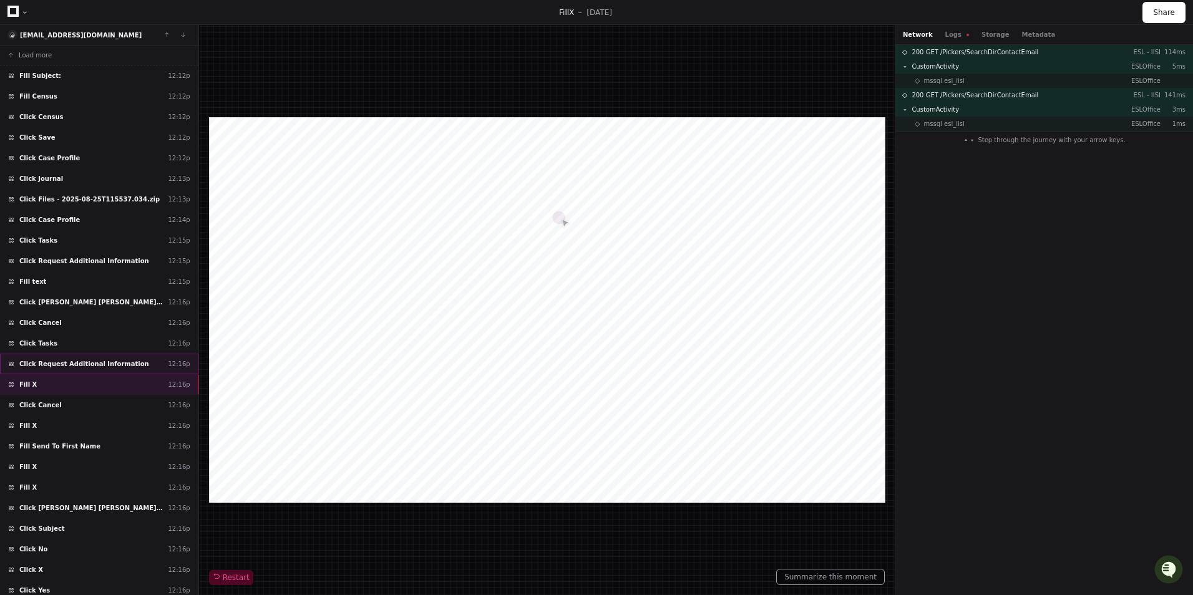
click at [107, 365] on span "Click Request Additional Information" at bounding box center [84, 363] width 130 height 9
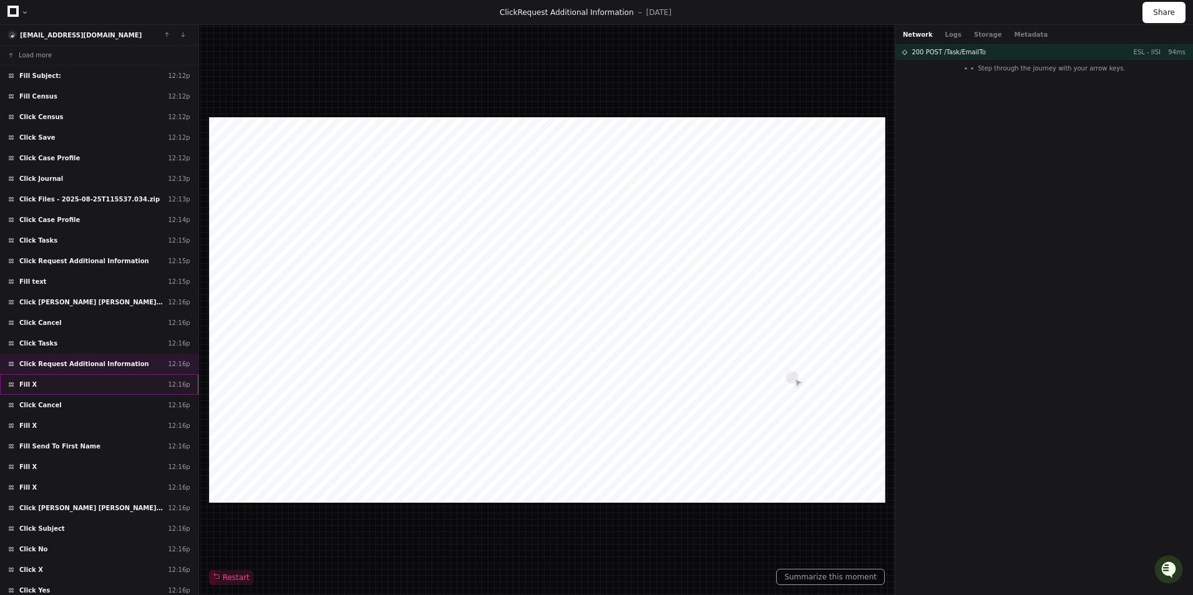
click at [117, 383] on div "Fill X 12:16p" at bounding box center [99, 384] width 198 height 21
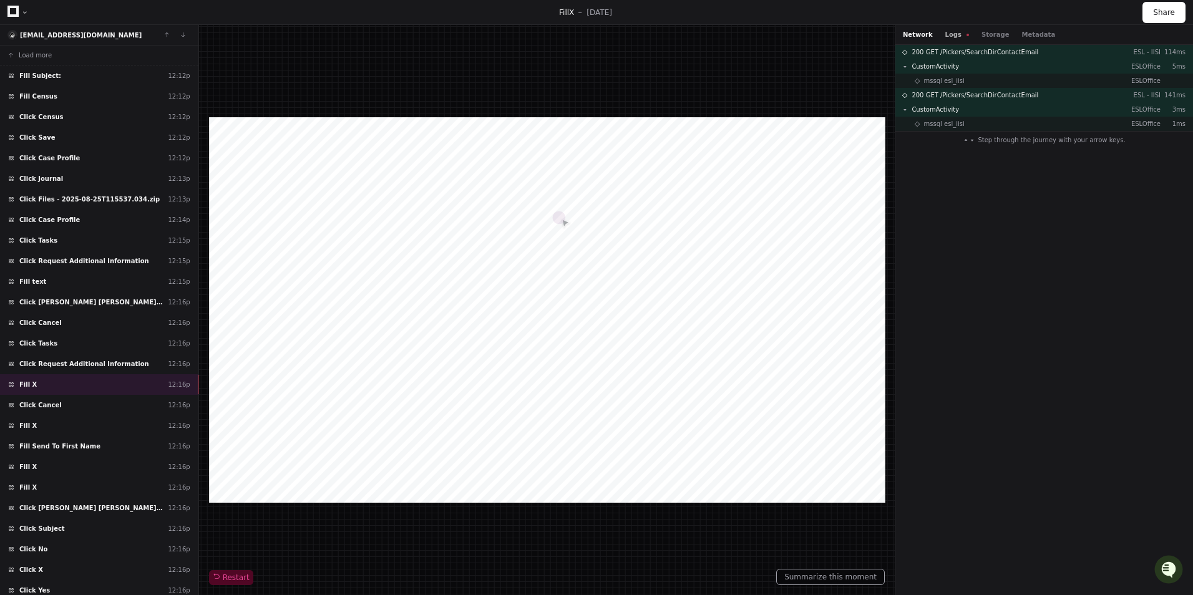
click at [949, 34] on button "Logs" at bounding box center [957, 34] width 24 height 9
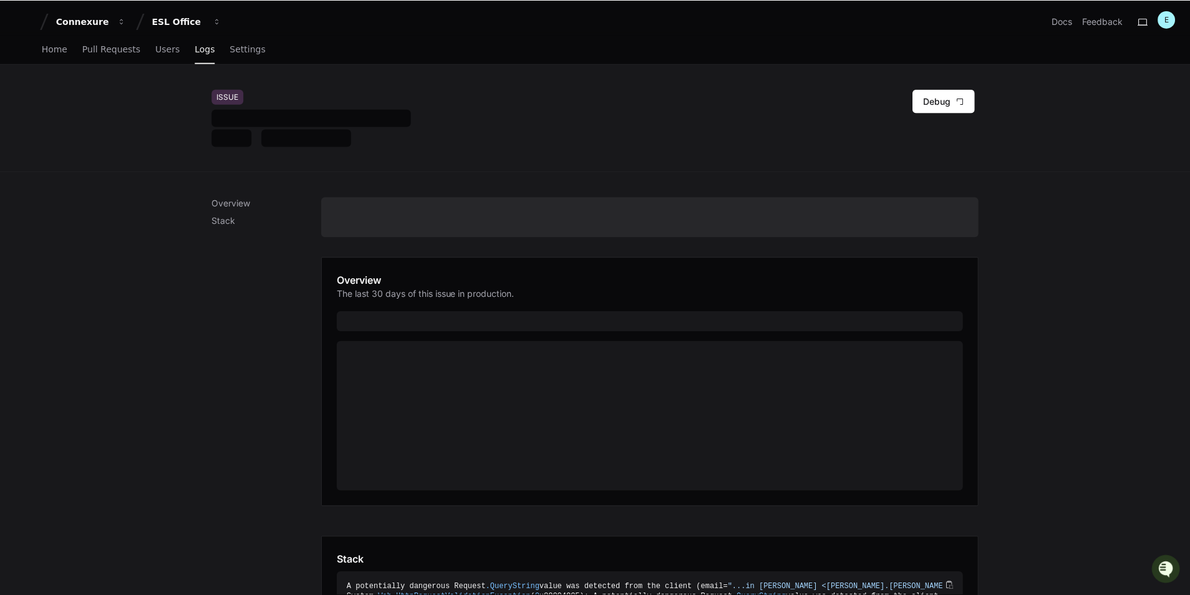
scroll to position [367, 0]
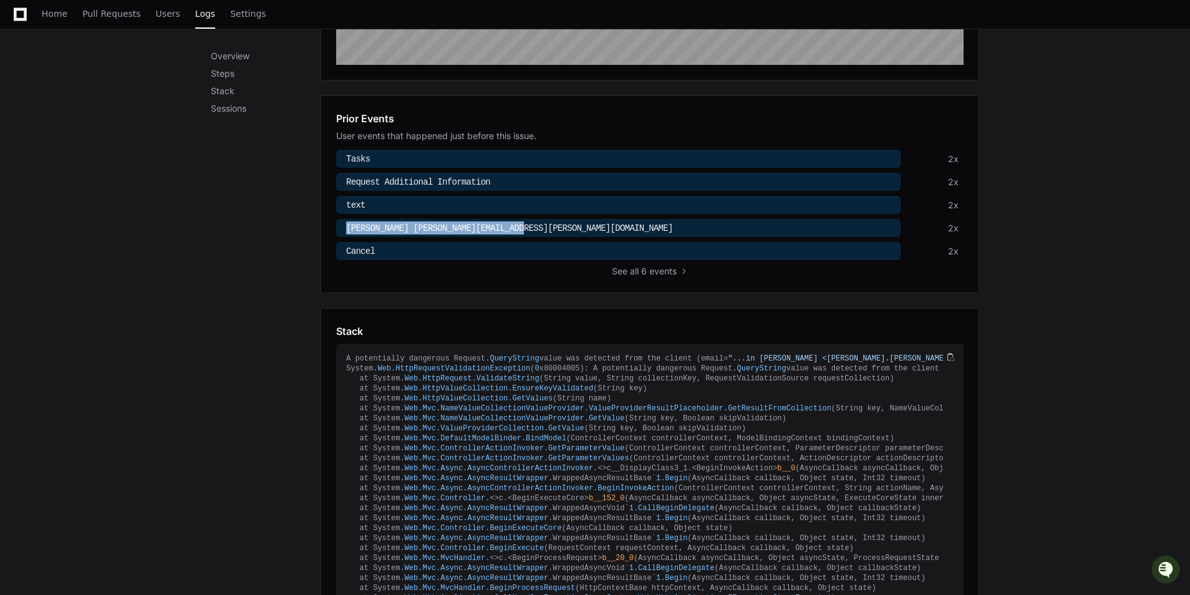
drag, startPoint x: 346, startPoint y: 228, endPoint x: 511, endPoint y: 225, distance: 164.7
click at [511, 225] on div "[PERSON_NAME] [PERSON_NAME][EMAIL_ADDRESS][PERSON_NAME][DOMAIN_NAME]" at bounding box center [507, 227] width 332 height 13
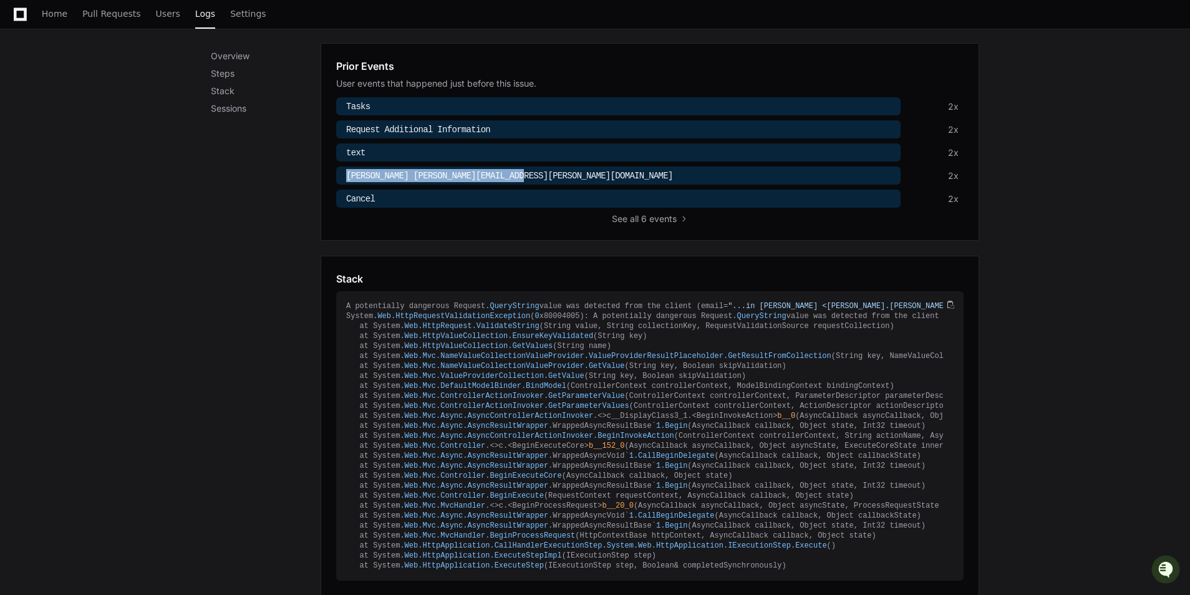
scroll to position [435, 0]
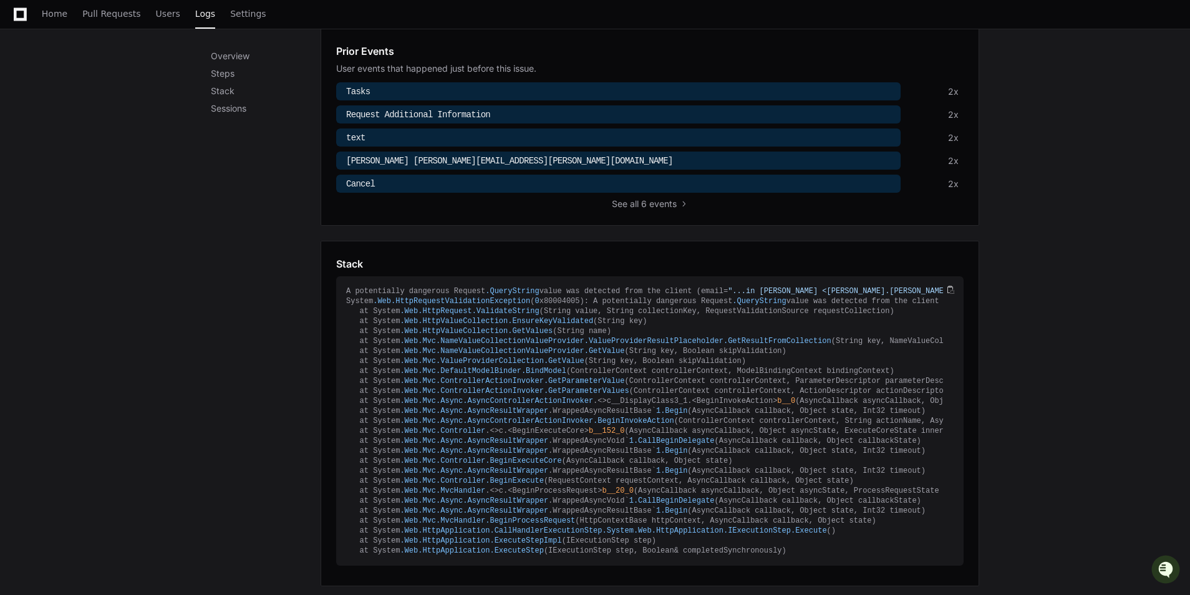
click at [238, 218] on div "Overview Steps Stack Sessions" at bounding box center [266, 226] width 110 height 934
